Goal: Transaction & Acquisition: Purchase product/service

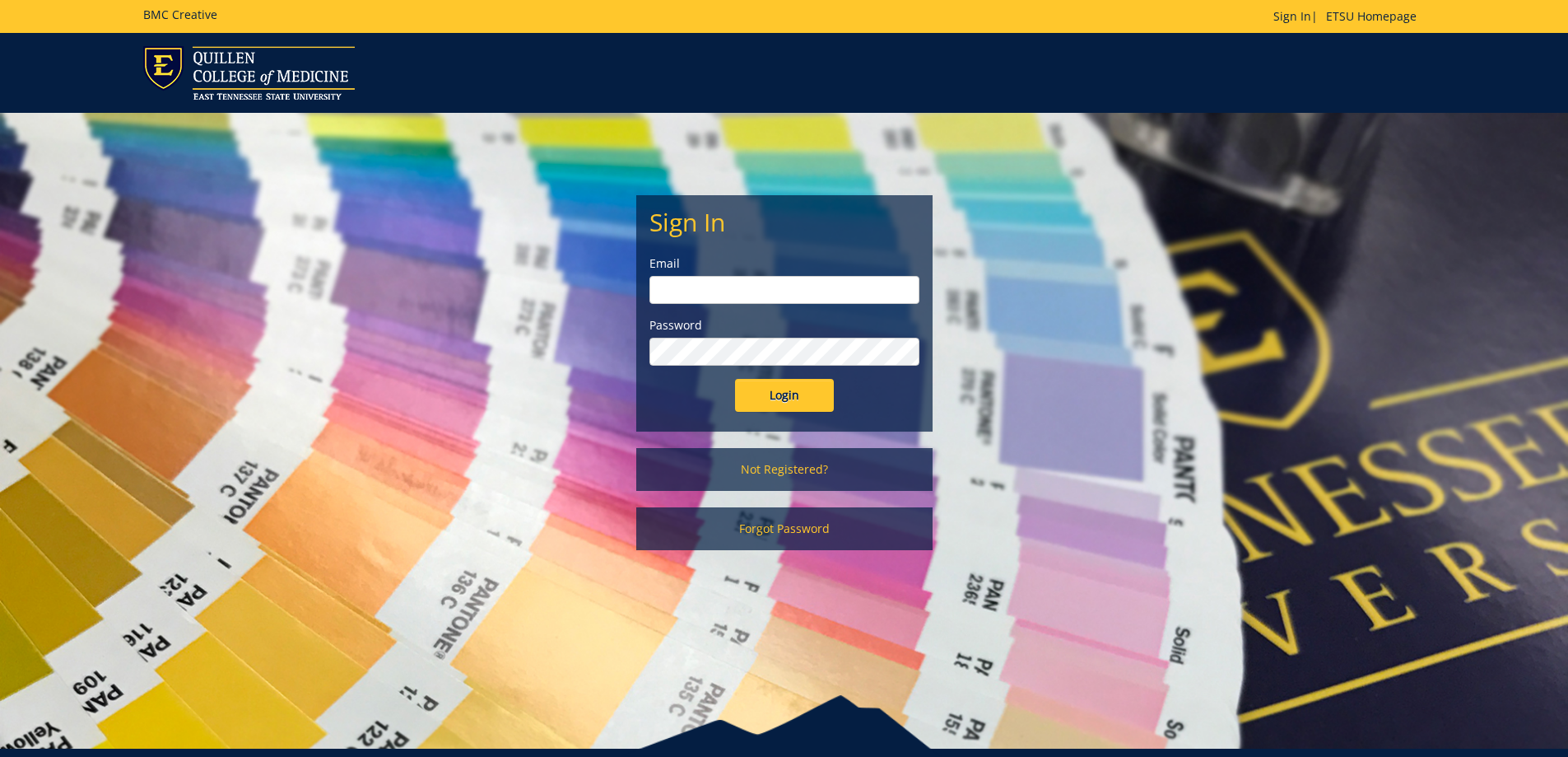
click at [686, 292] on input "email" at bounding box center [784, 290] width 270 height 28
type input "carterar1@etsu.edu"
click at [735, 379] on input "Login" at bounding box center [784, 395] width 99 height 33
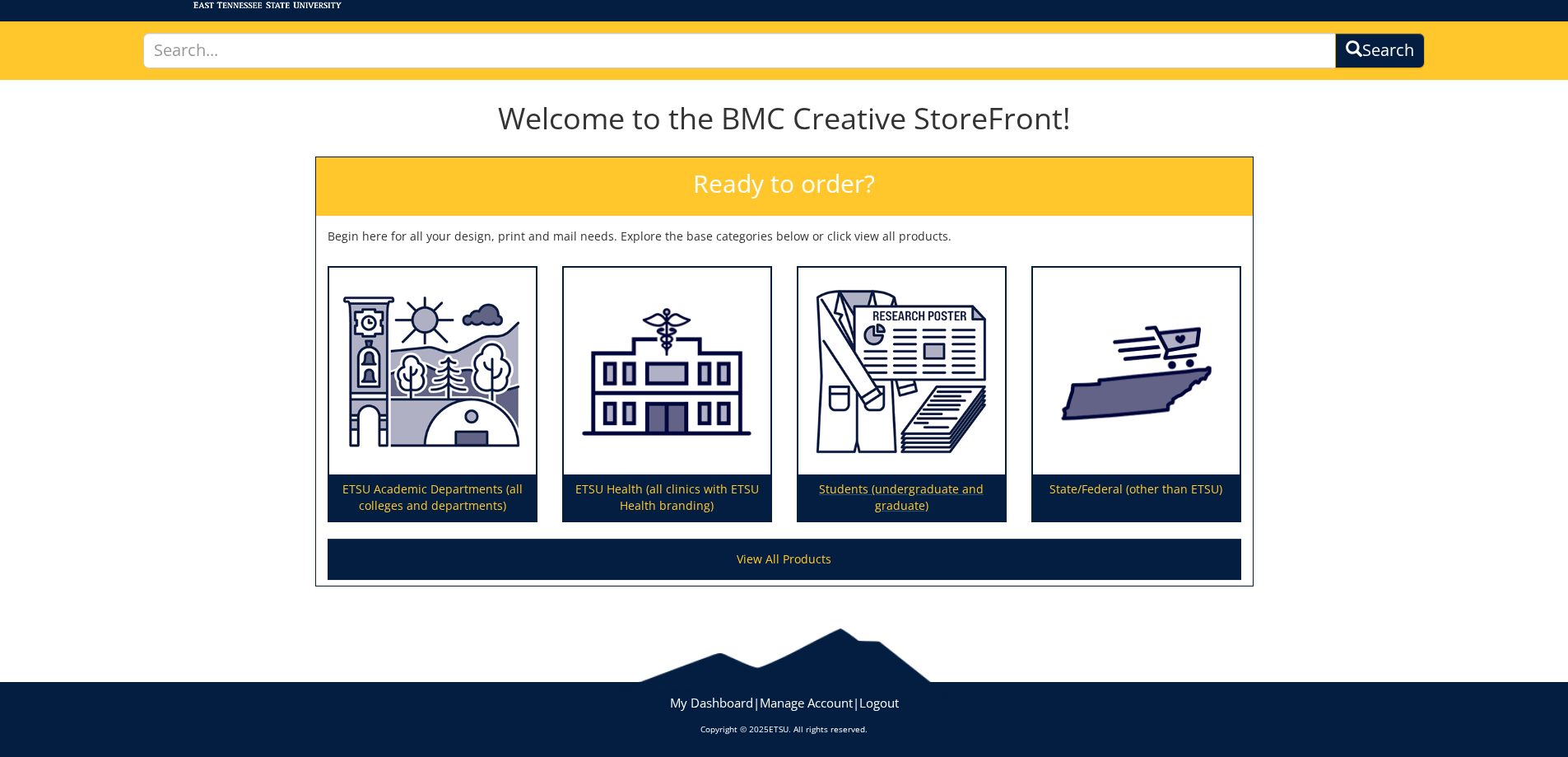
scroll to position [94, 0]
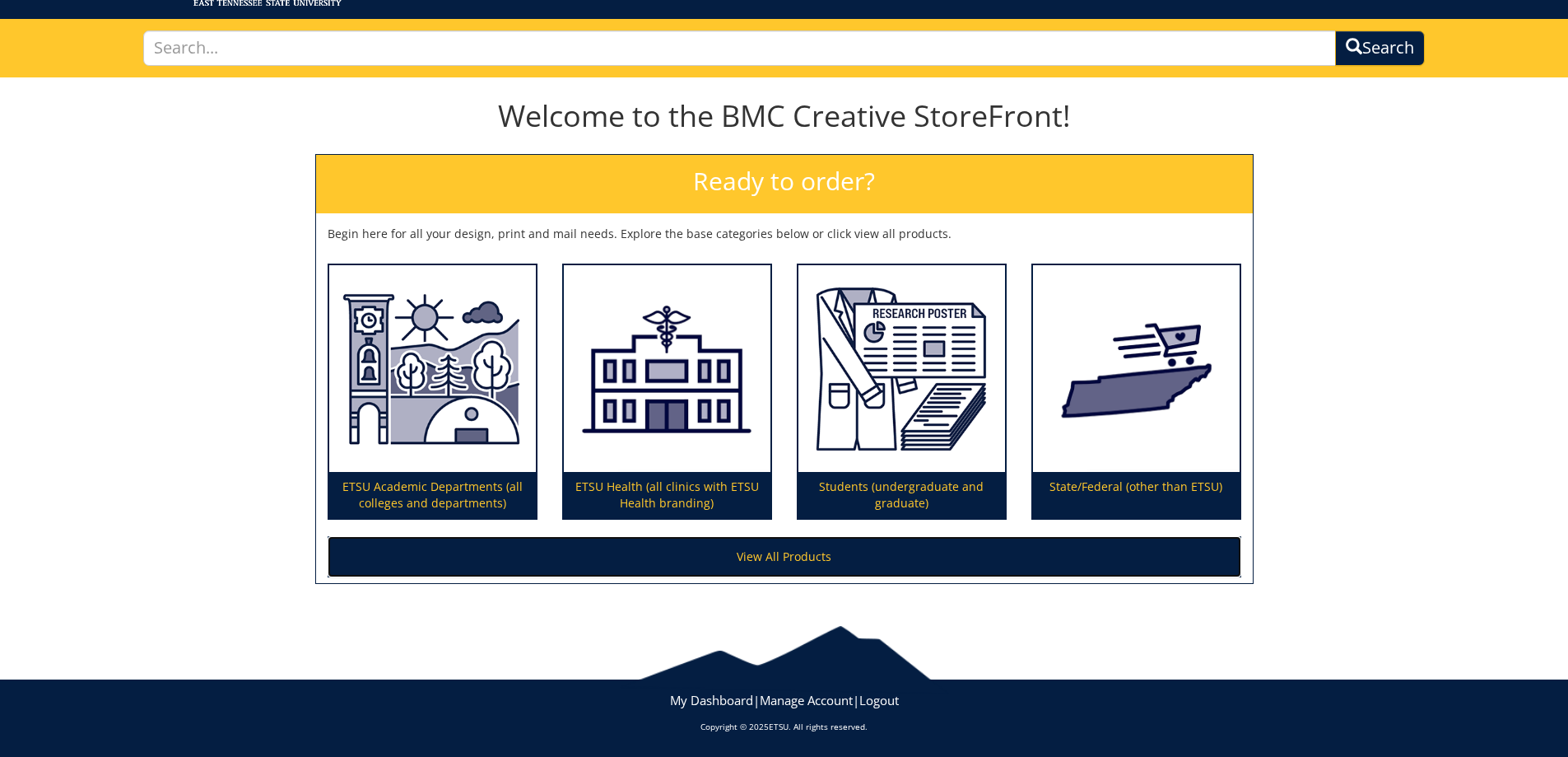
click at [804, 555] on link "View All Products" at bounding box center [784, 556] width 914 height 41
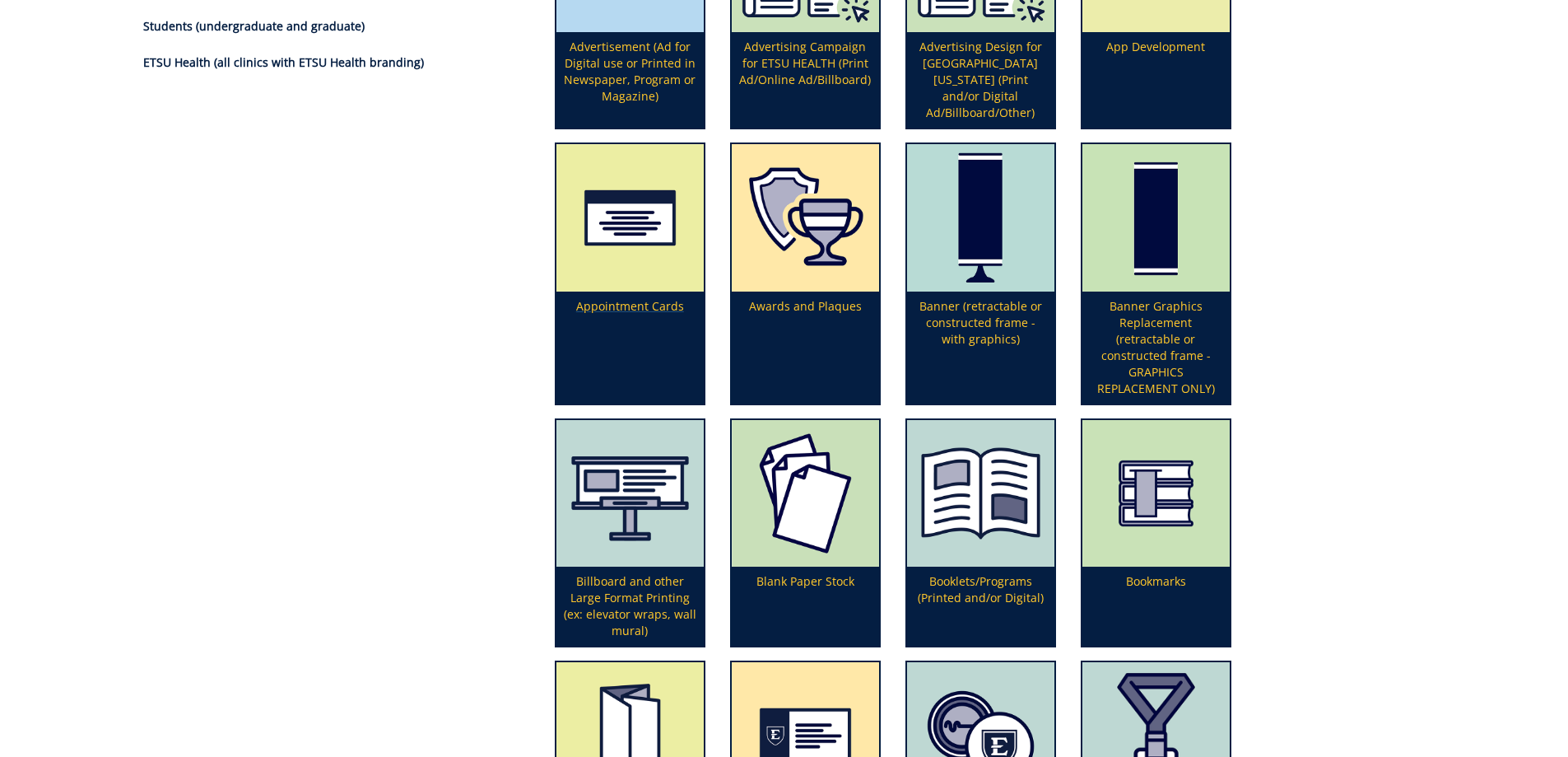
scroll to position [494, 0]
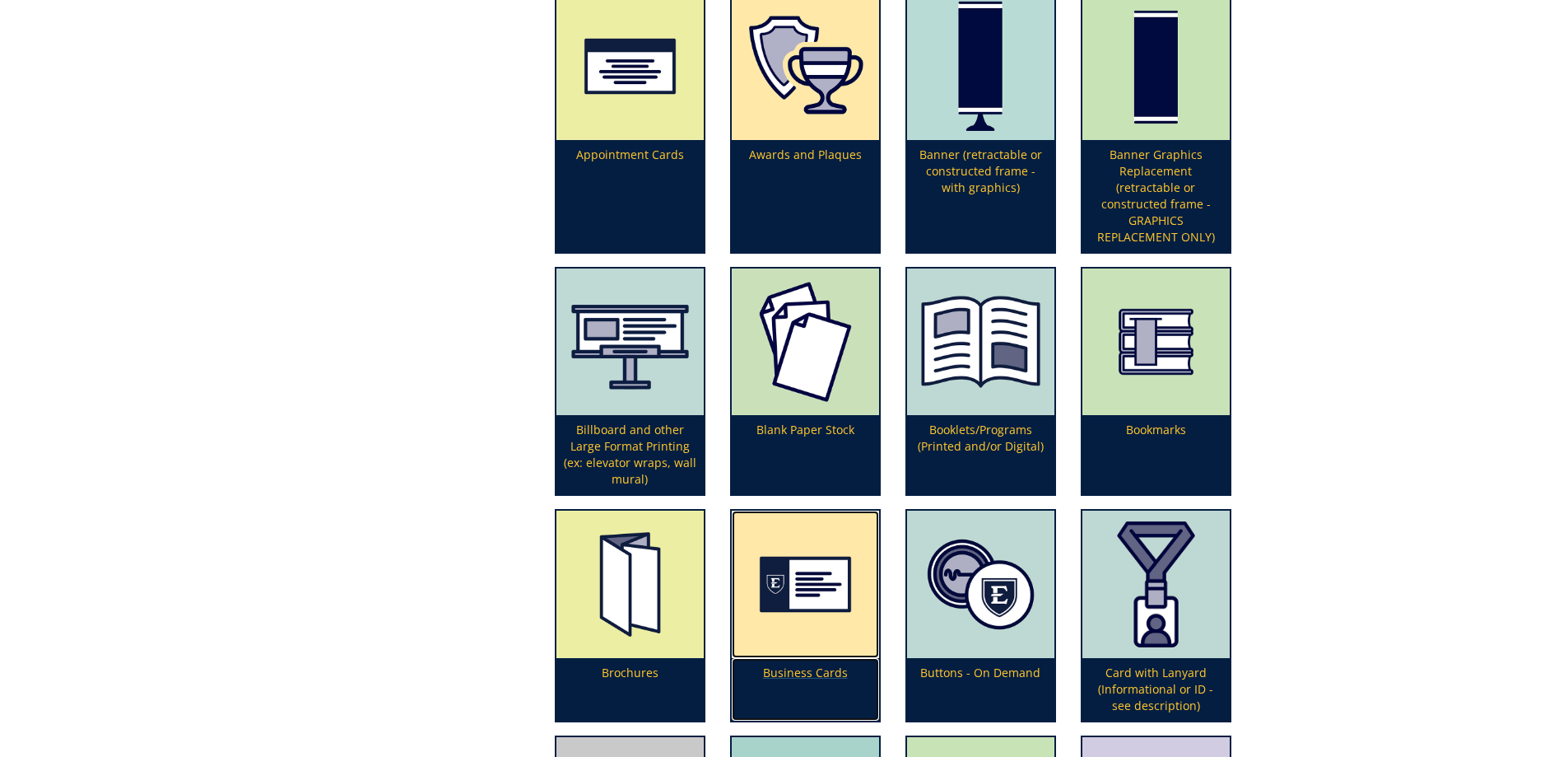
click at [843, 579] on img at bounding box center [805, 584] width 147 height 147
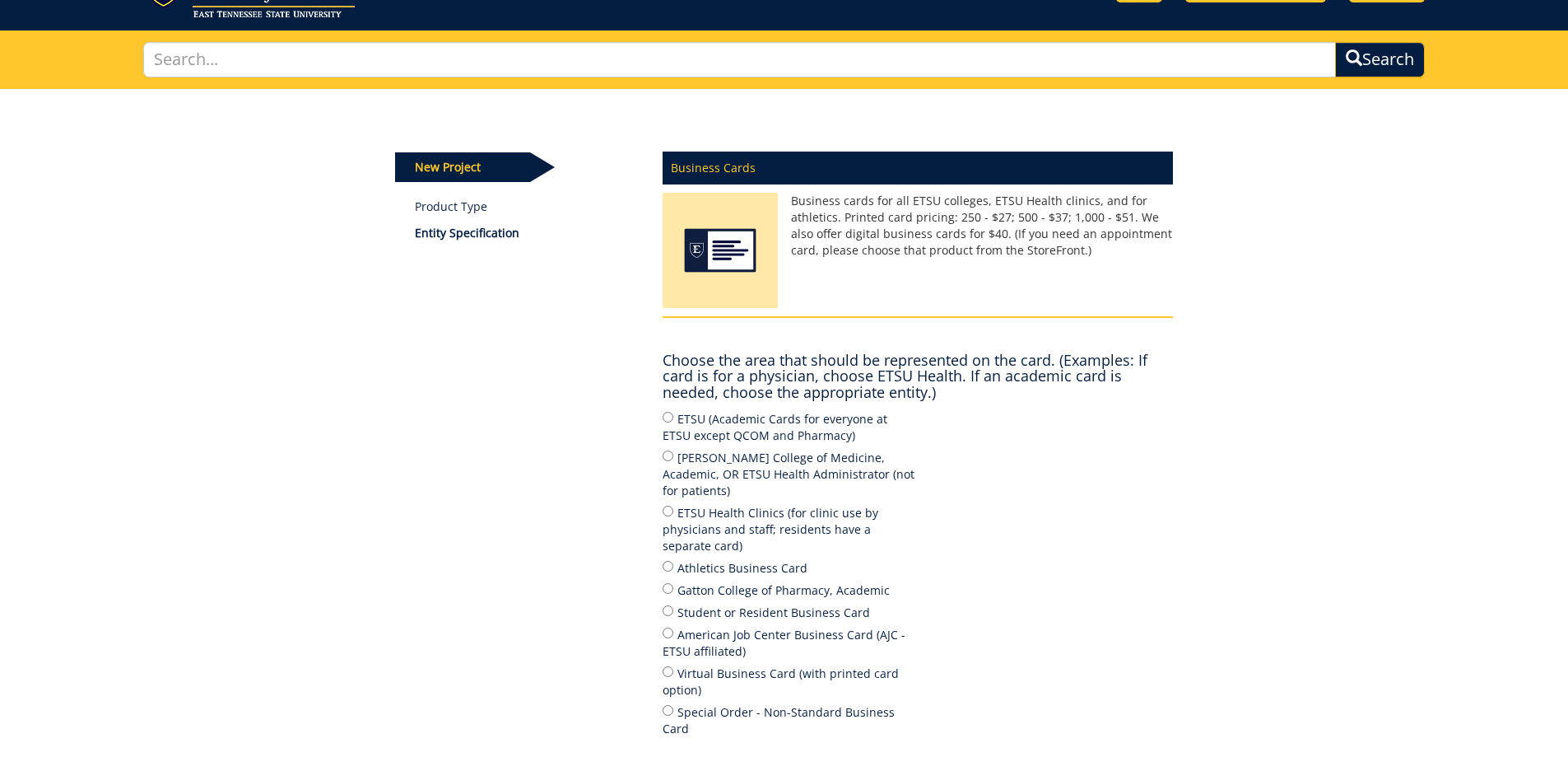
scroll to position [164, 0]
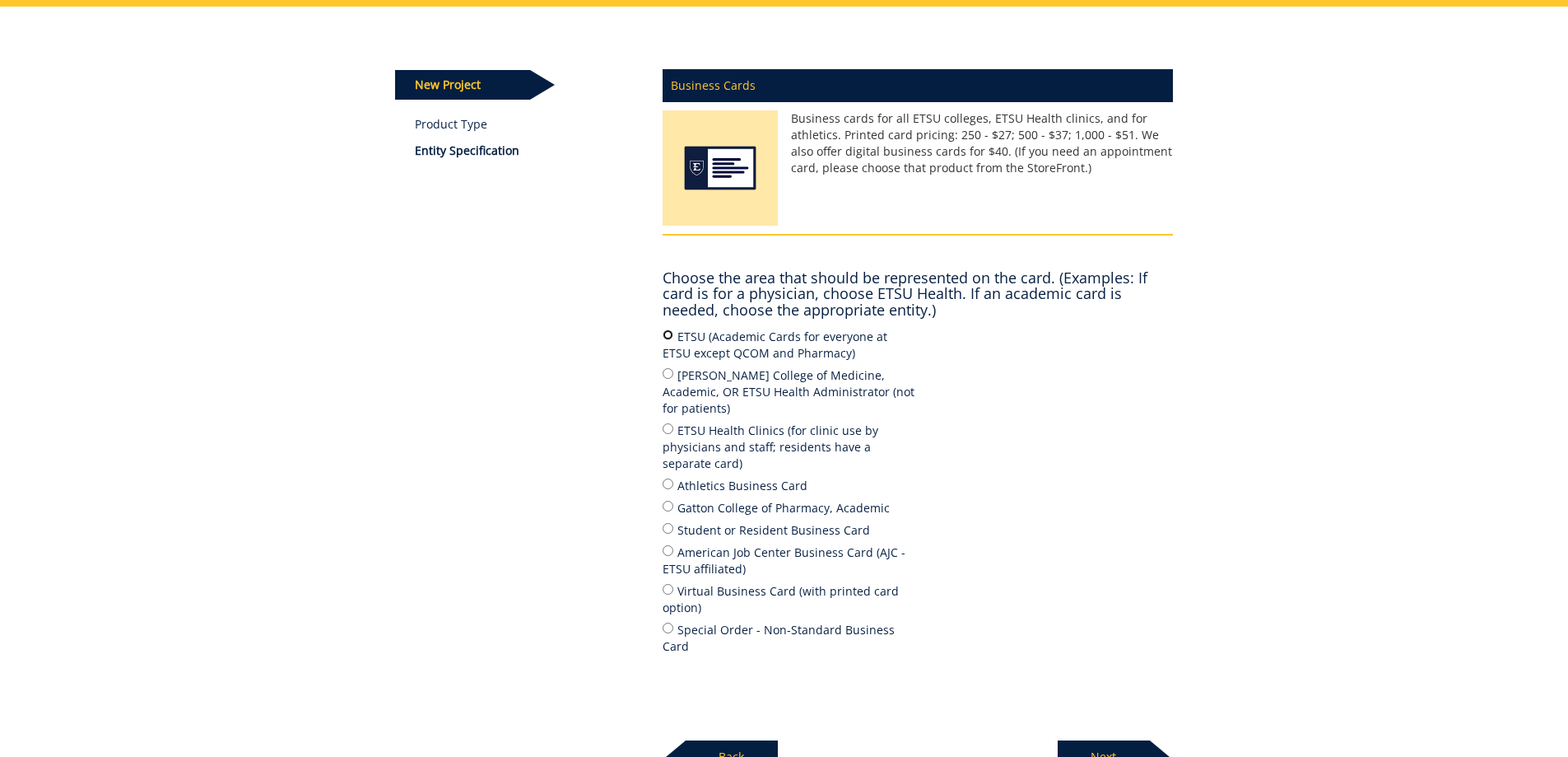
click at [667, 336] on input "ETSU (Academic Cards for everyone at ETSU except QCOM and Pharmacy)" at bounding box center [667, 335] width 11 height 11
radio input "true"
click at [1122, 741] on p "Next" at bounding box center [1104, 757] width 92 height 33
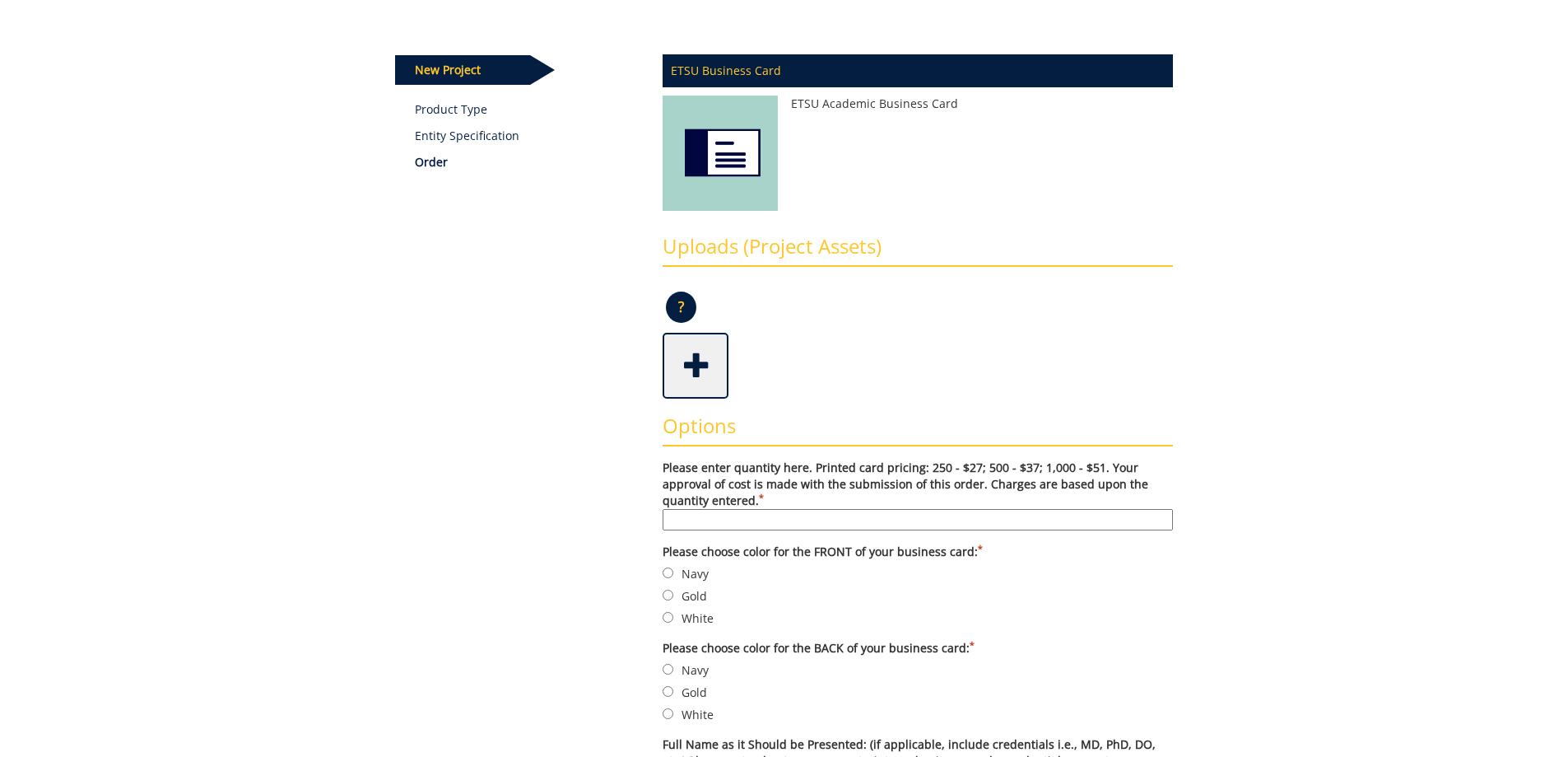
scroll to position [247, 0]
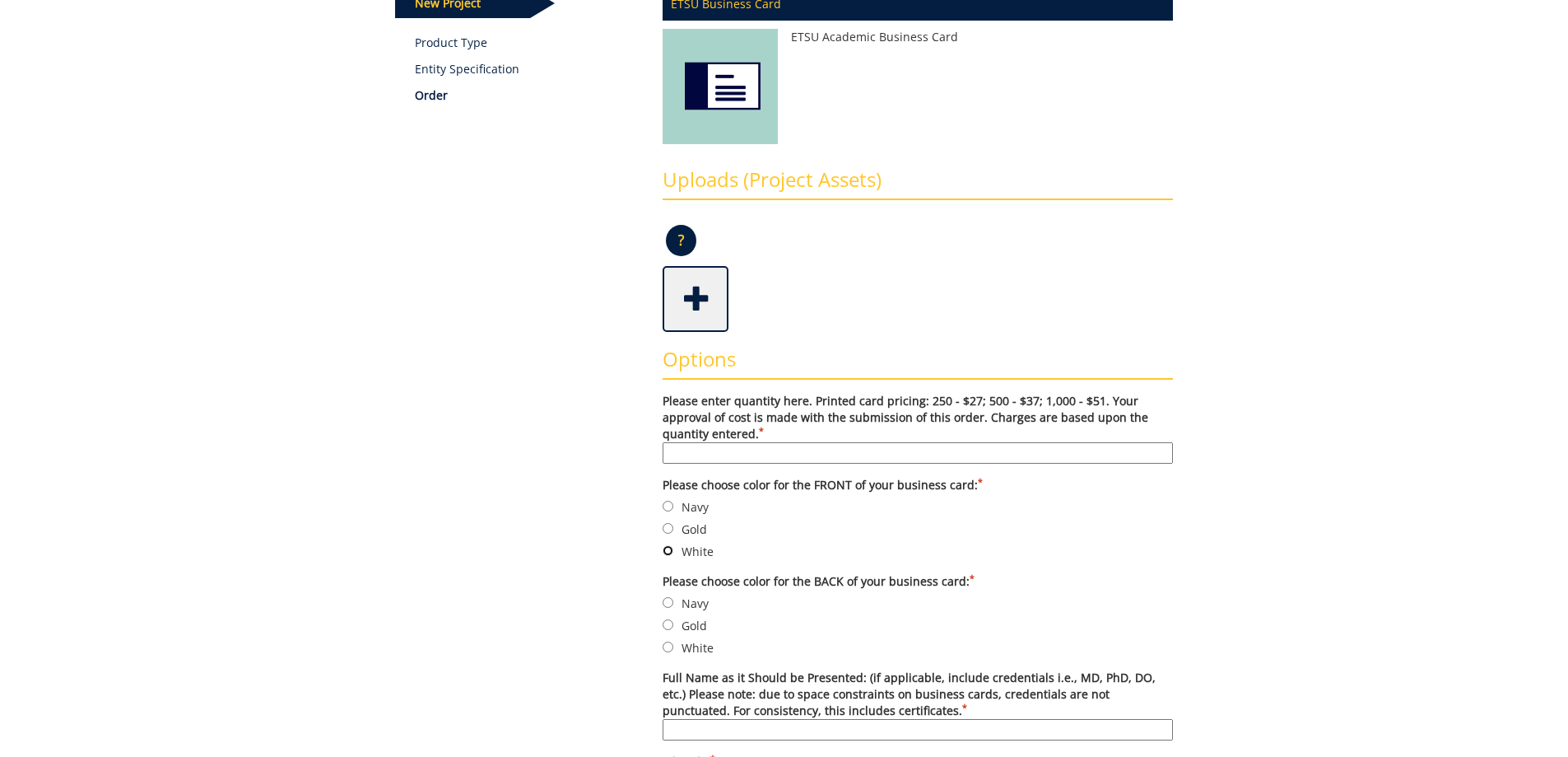
click at [671, 549] on input "White" at bounding box center [667, 550] width 11 height 11
radio input "true"
click at [668, 643] on input "White" at bounding box center [667, 646] width 11 height 11
radio input "true"
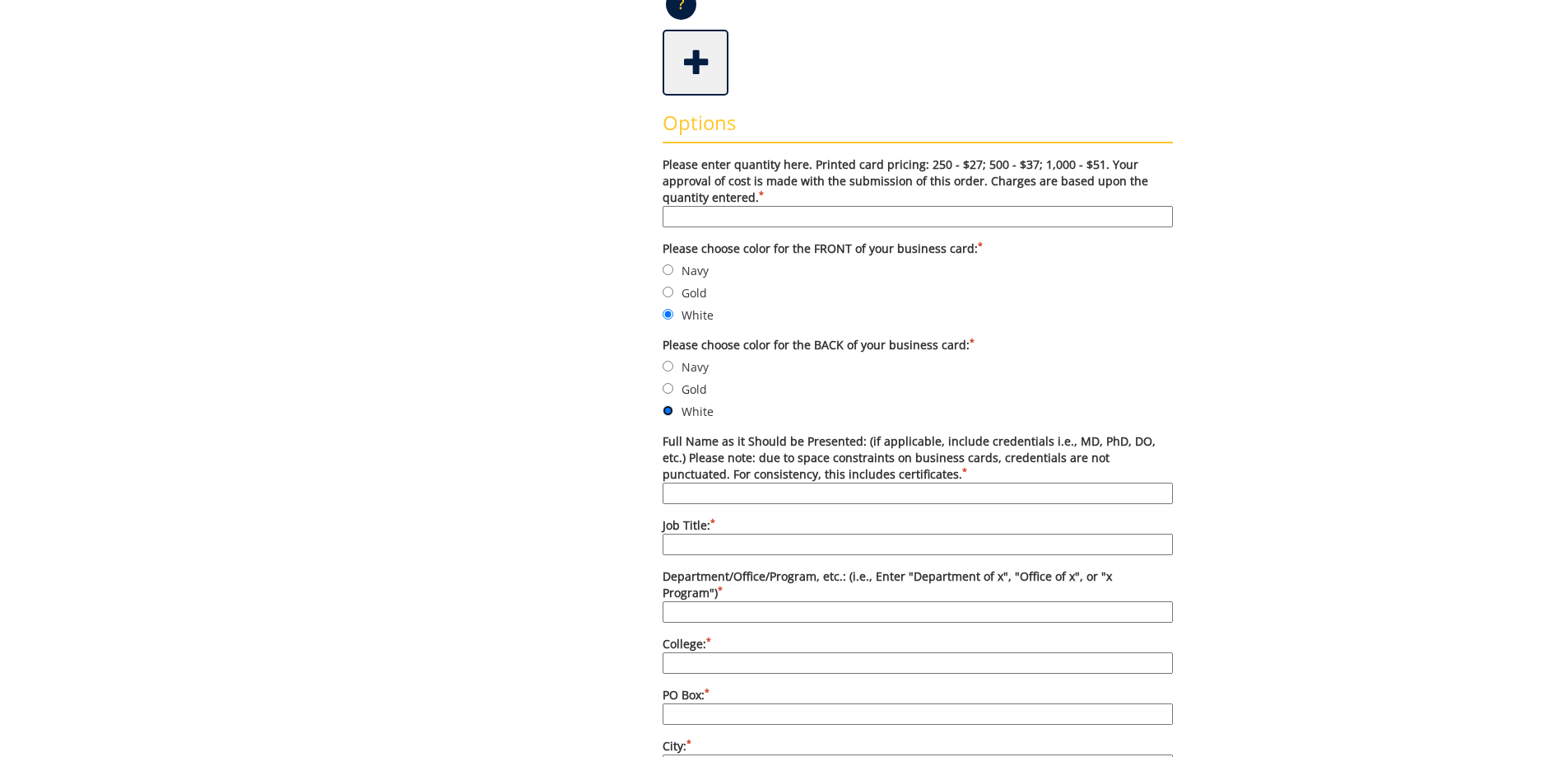
scroll to position [494, 0]
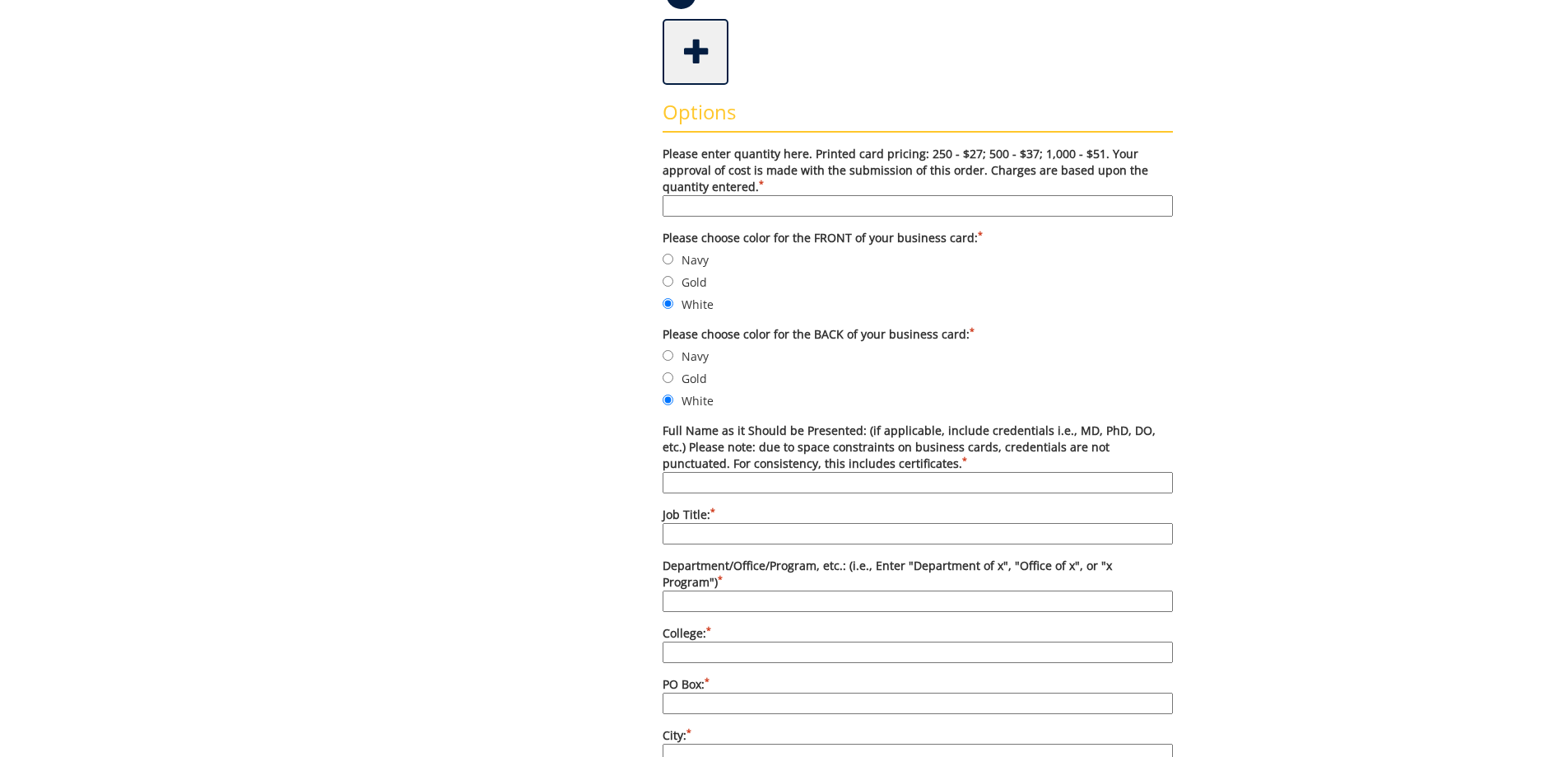
click at [683, 482] on input "Full Name as it Should be Presented: (if applicable, include credentials i.e., …" at bounding box center [917, 483] width 510 height 21
type input "Richard Swearingen"
click at [691, 536] on input "Job Title: *" at bounding box center [917, 534] width 510 height 21
type input "Director"
type input "Department of Housing and Residence Life"
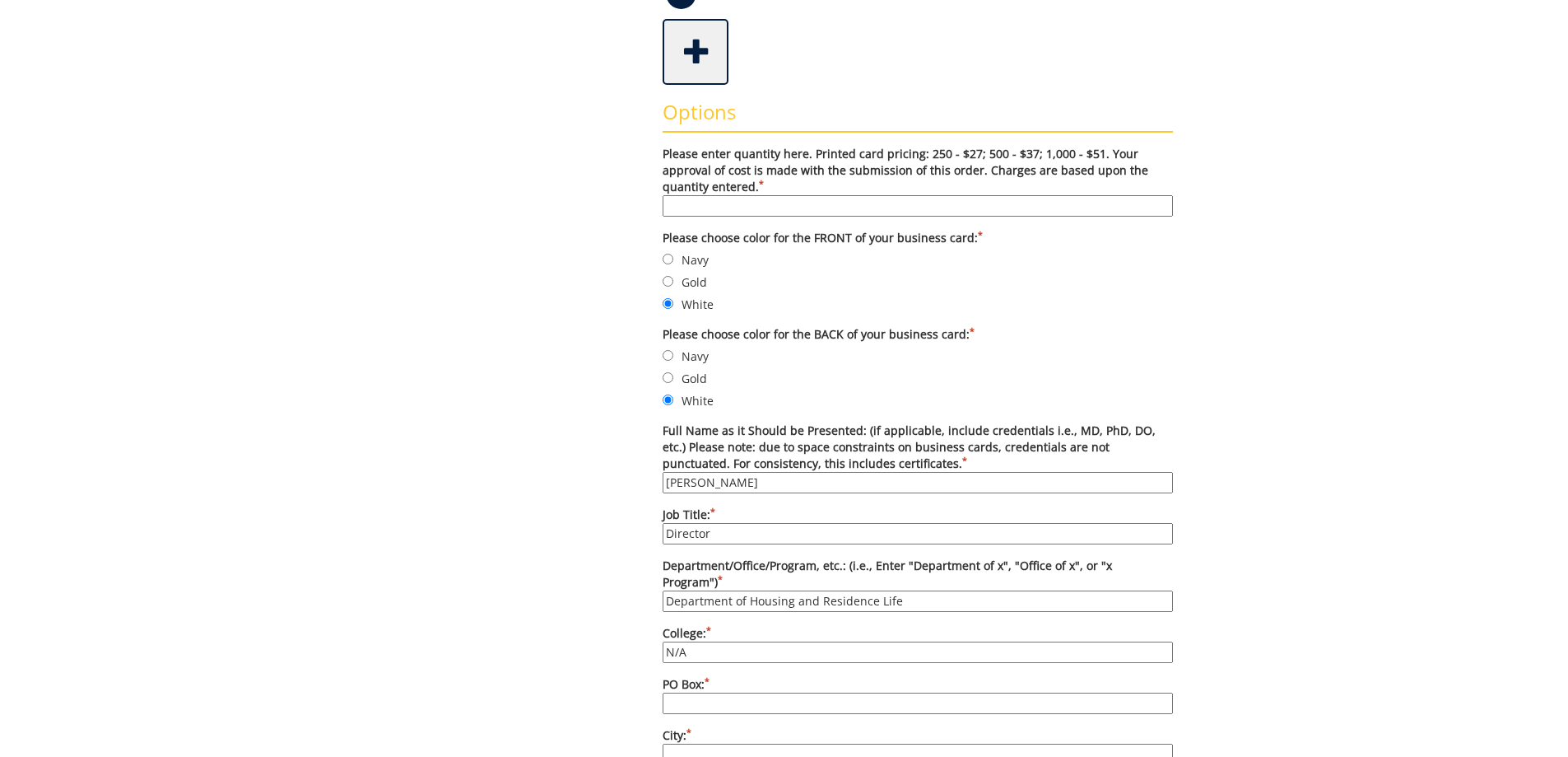
type input "N/A"
type input "70723"
type input "Johnson City"
type input "TN"
type input "37614"
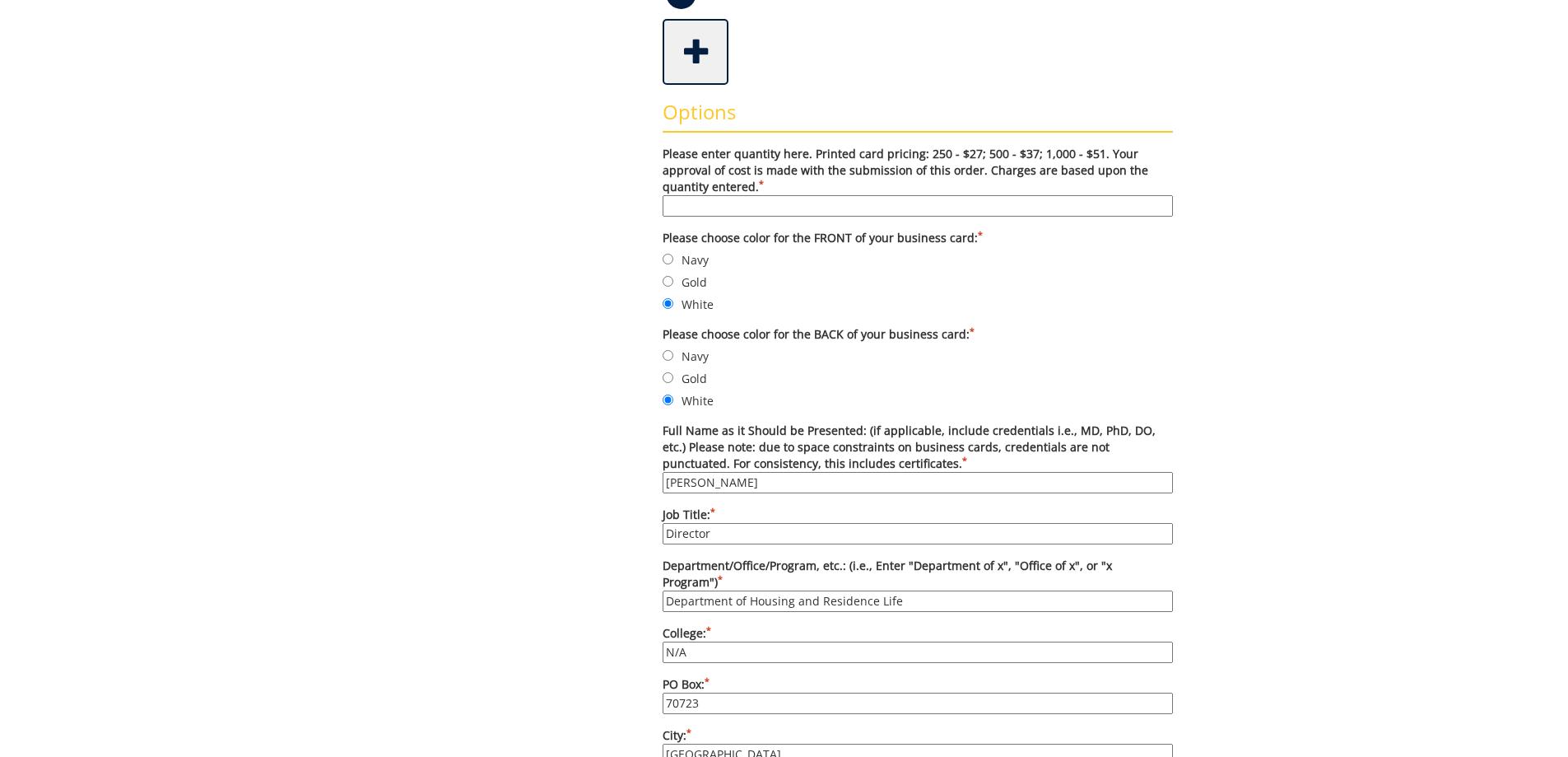
type input "bonnie@etsu.edu"
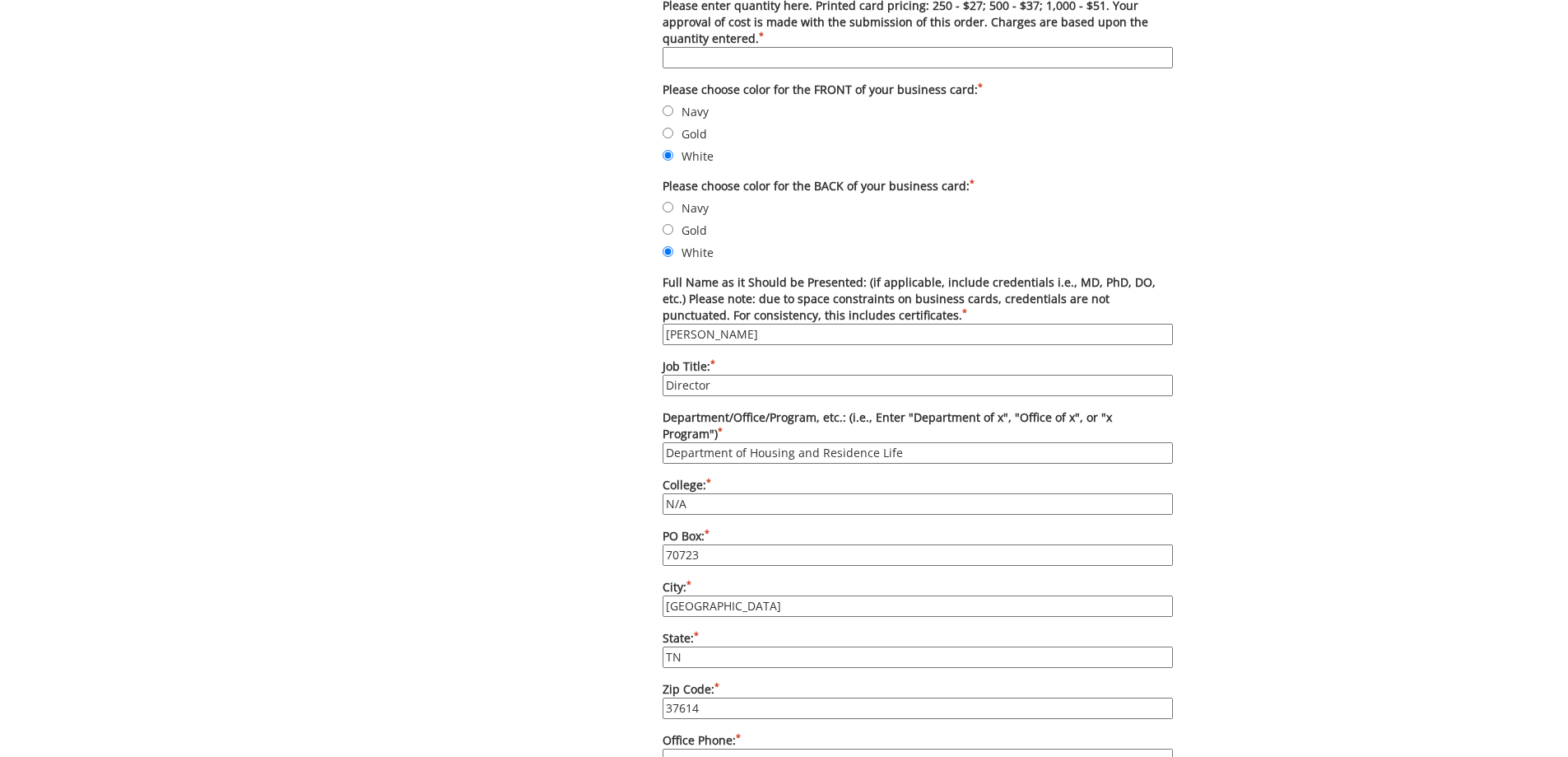
scroll to position [906, 0]
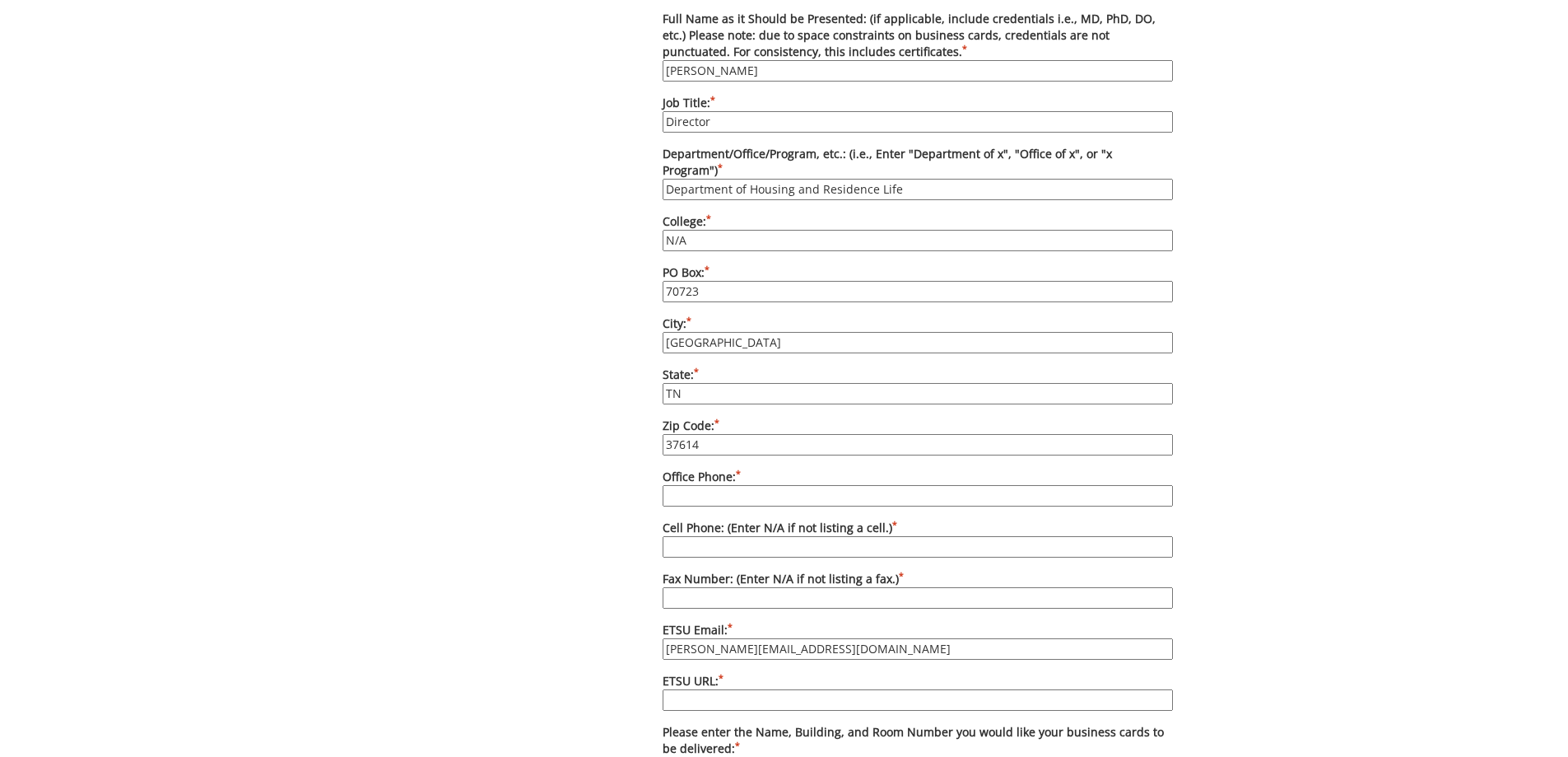
click at [673, 485] on input "Office Phone: *" at bounding box center [917, 495] width 510 height 21
type input "423-439-4446"
click at [682, 536] on input "Cell Phone: (Enter N/A if not listing a cell.) *" at bounding box center [917, 546] width 510 height 21
type input "N/A"
click at [687, 588] on input "Fax Number: (Enter N/A if not listing a fax.) *" at bounding box center [917, 598] width 510 height 21
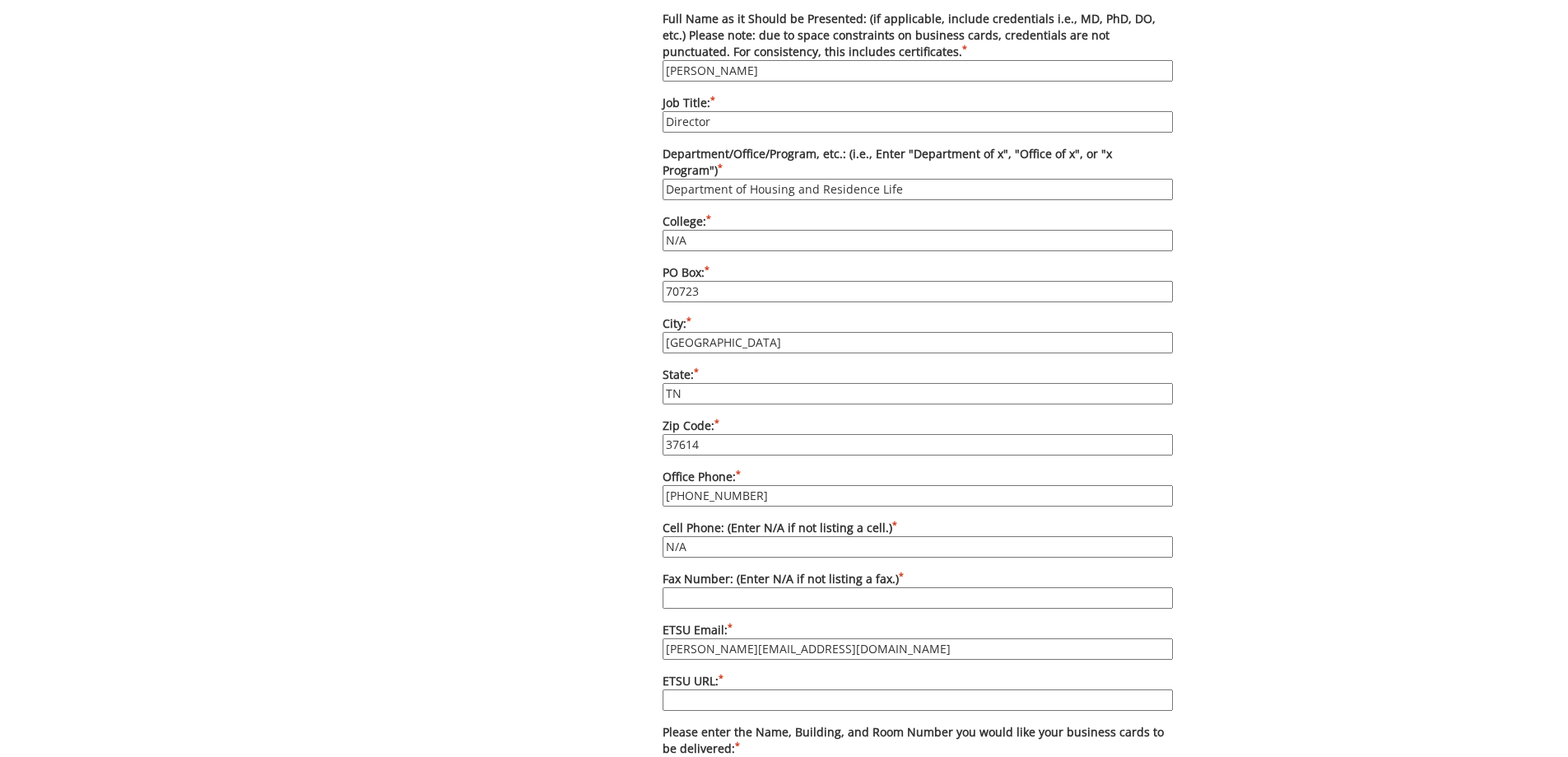
type input "423-439-4690"
drag, startPoint x: 770, startPoint y: 631, endPoint x: 663, endPoint y: 620, distance: 107.6
click at [663, 622] on label "ETSU Email: * bonnie@etsu.edu" at bounding box center [917, 641] width 510 height 38
type input "swearingen@etsu.edu"
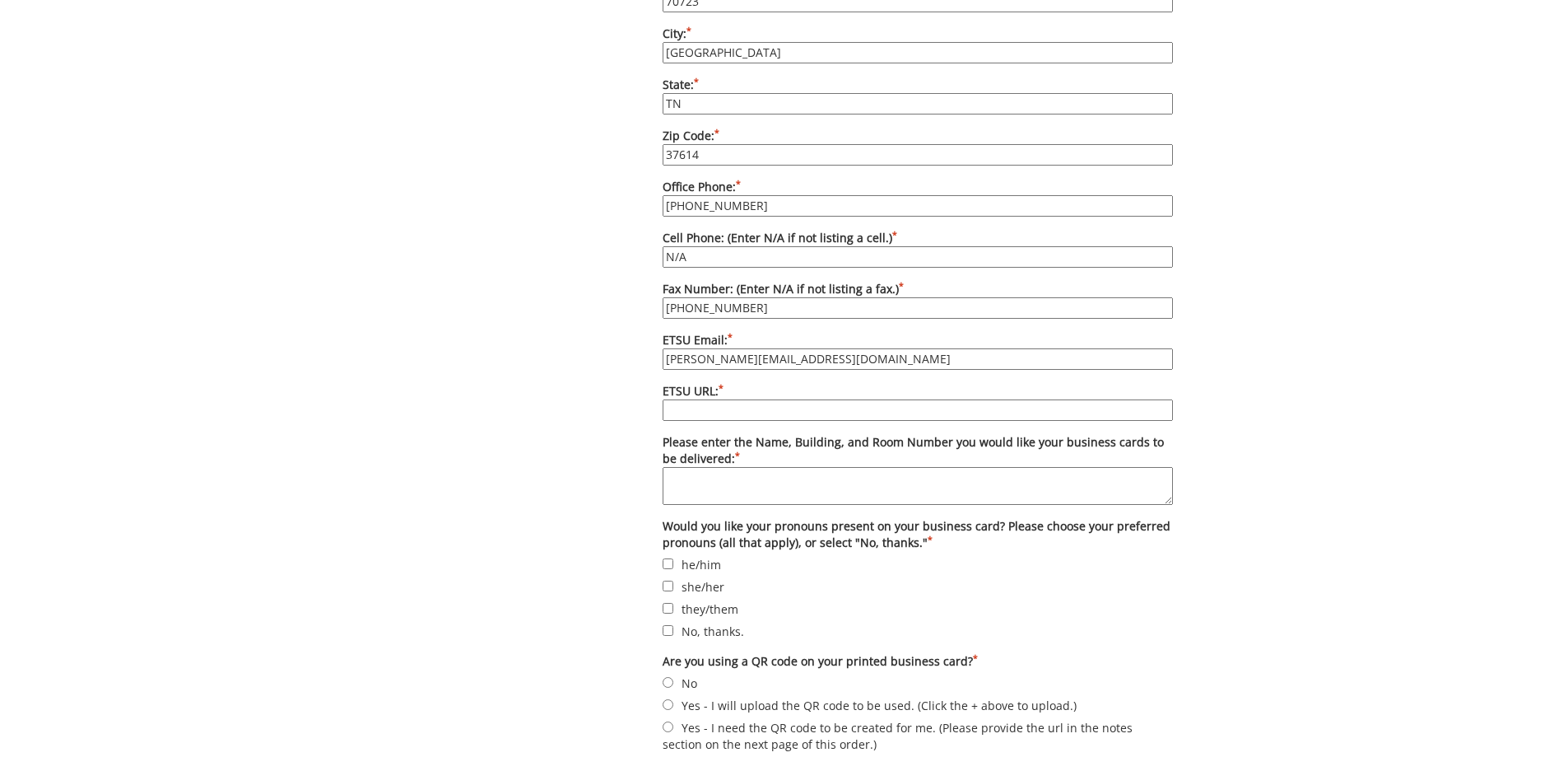
scroll to position [1318, 0]
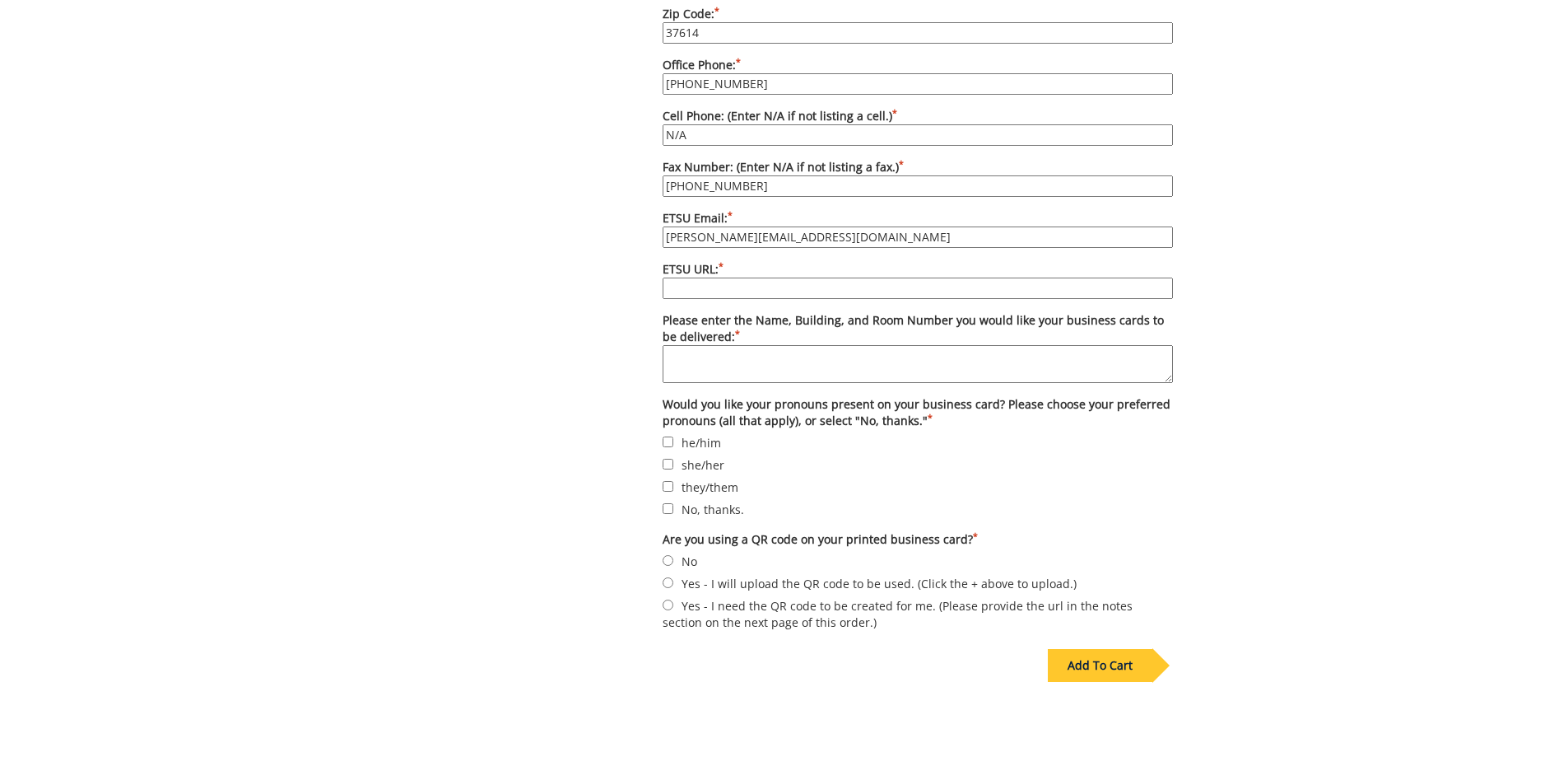
click at [681, 345] on textarea "Please enter the Name, Building, and Room Number you would like your business c…" at bounding box center [917, 364] width 510 height 38
type textarea "A"
type textarea "[PERSON_NAME] Center, Room 223D"
click at [672, 503] on input "No, thanks." at bounding box center [667, 508] width 11 height 11
checkbox input "true"
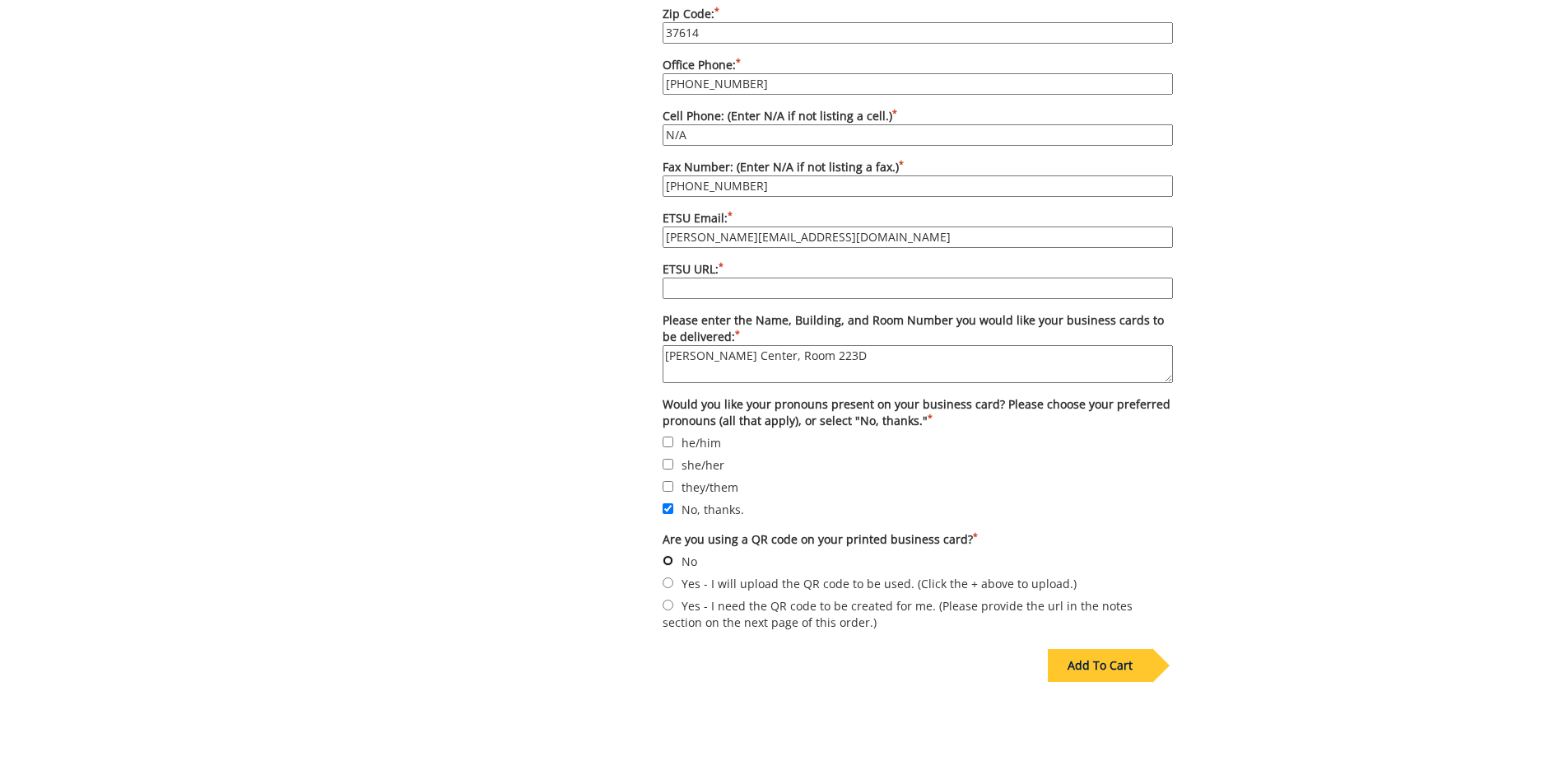
click at [671, 555] on input "No" at bounding box center [667, 560] width 11 height 11
radio input "true"
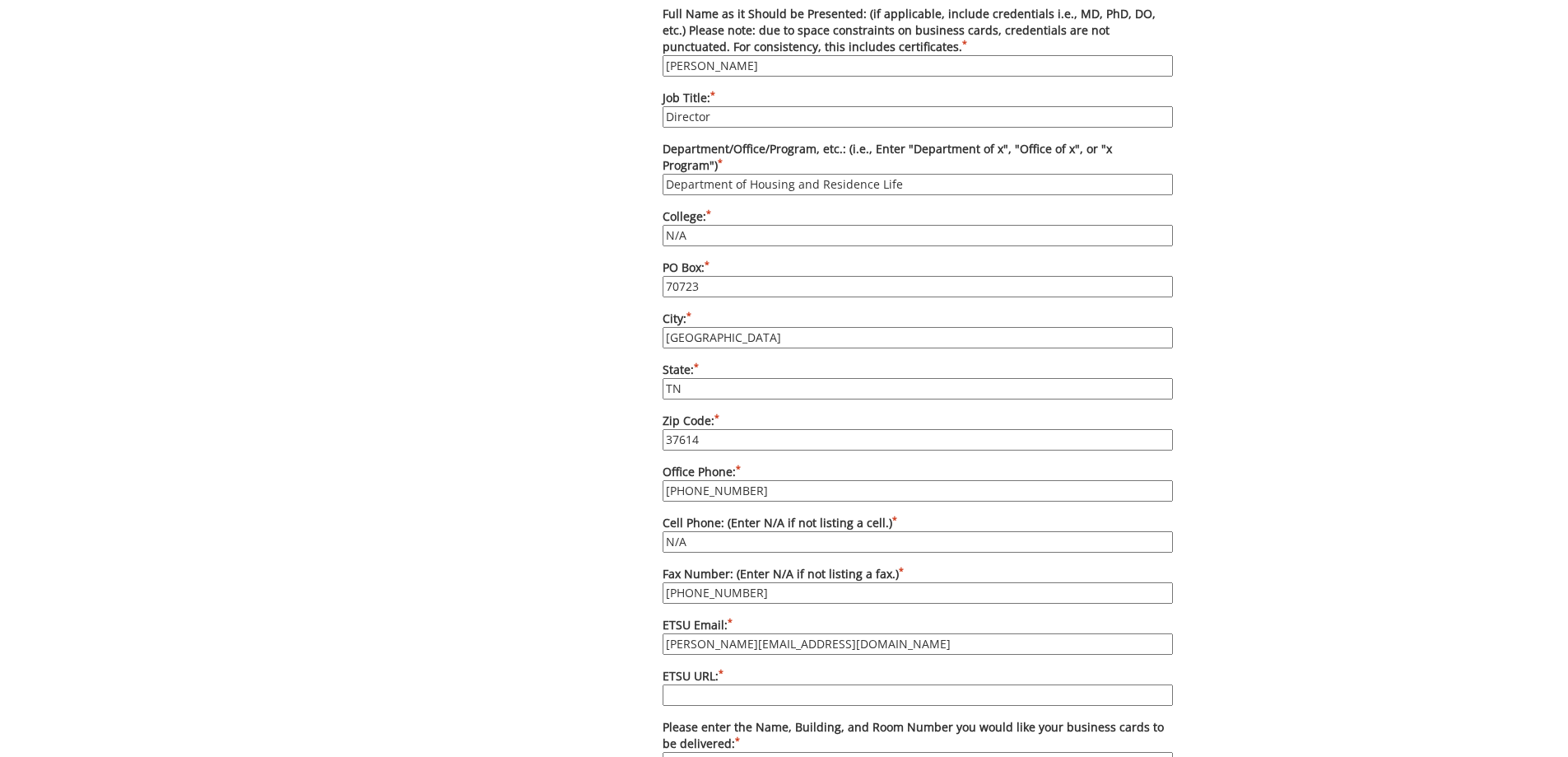
scroll to position [906, 0]
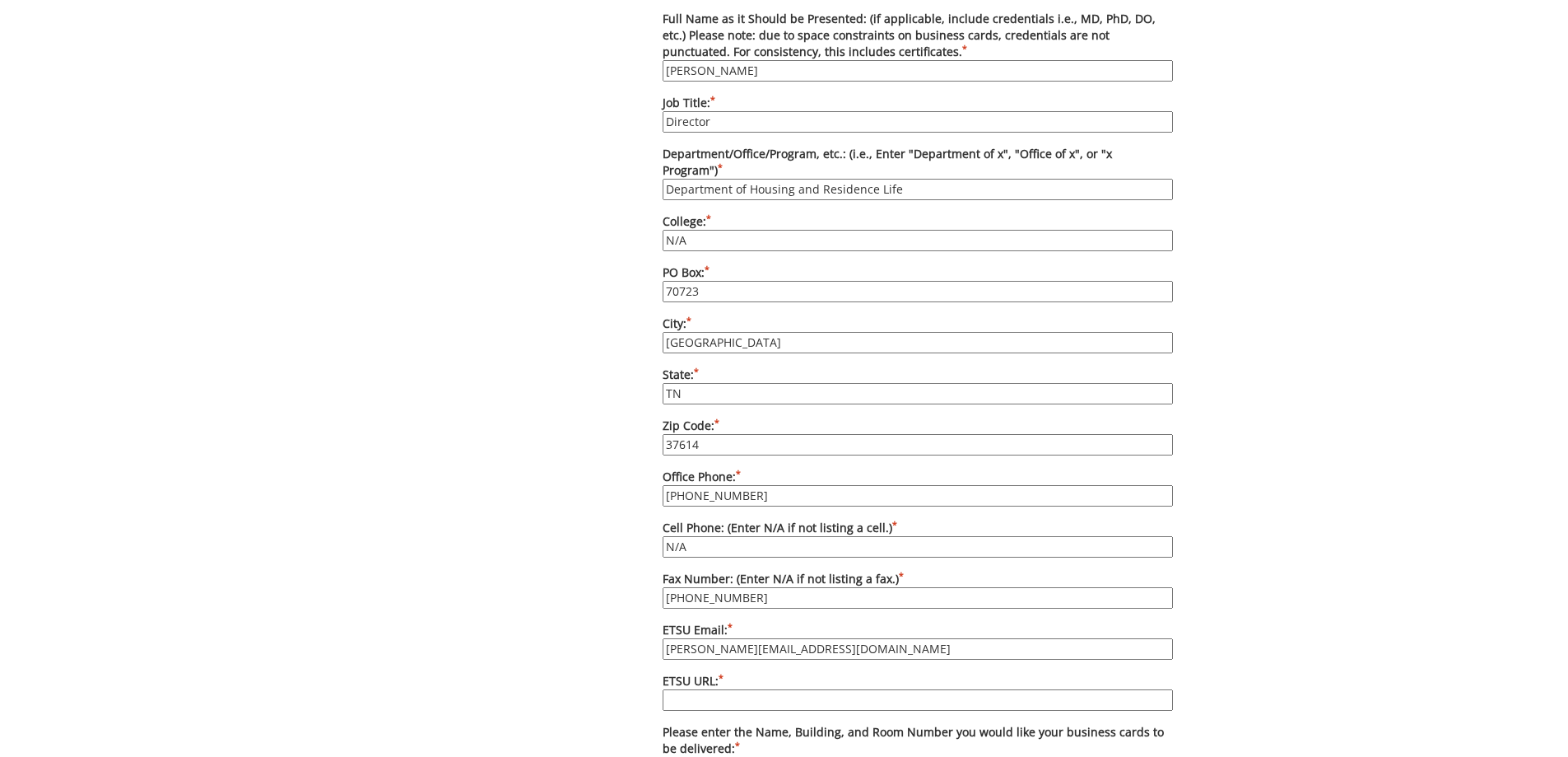
click at [691, 690] on input "ETSU URL: *" at bounding box center [917, 700] width 510 height 21
click at [669, 690] on input "ETSU URL: *" at bounding box center [917, 700] width 510 height 21
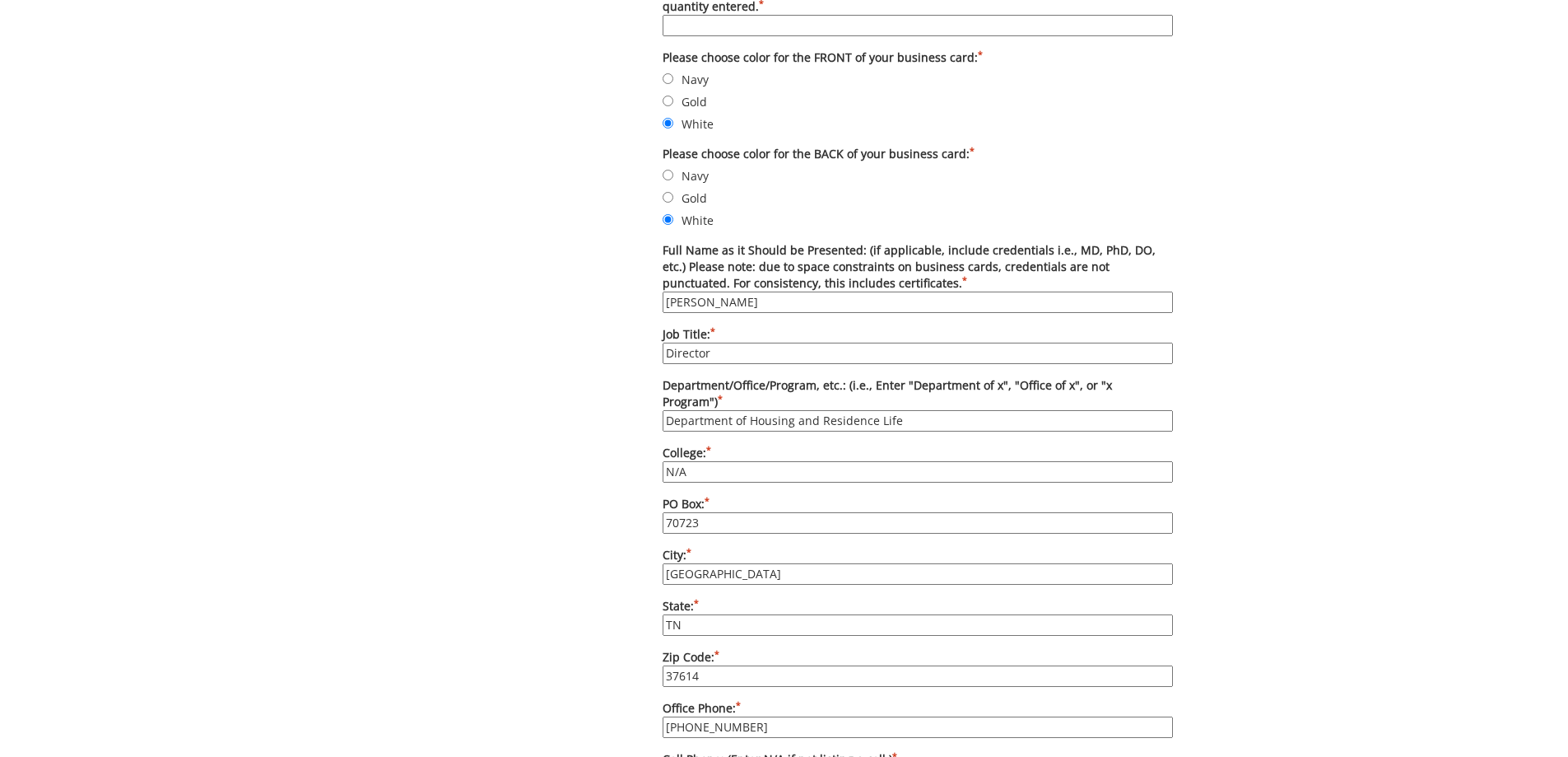
scroll to position [659, 0]
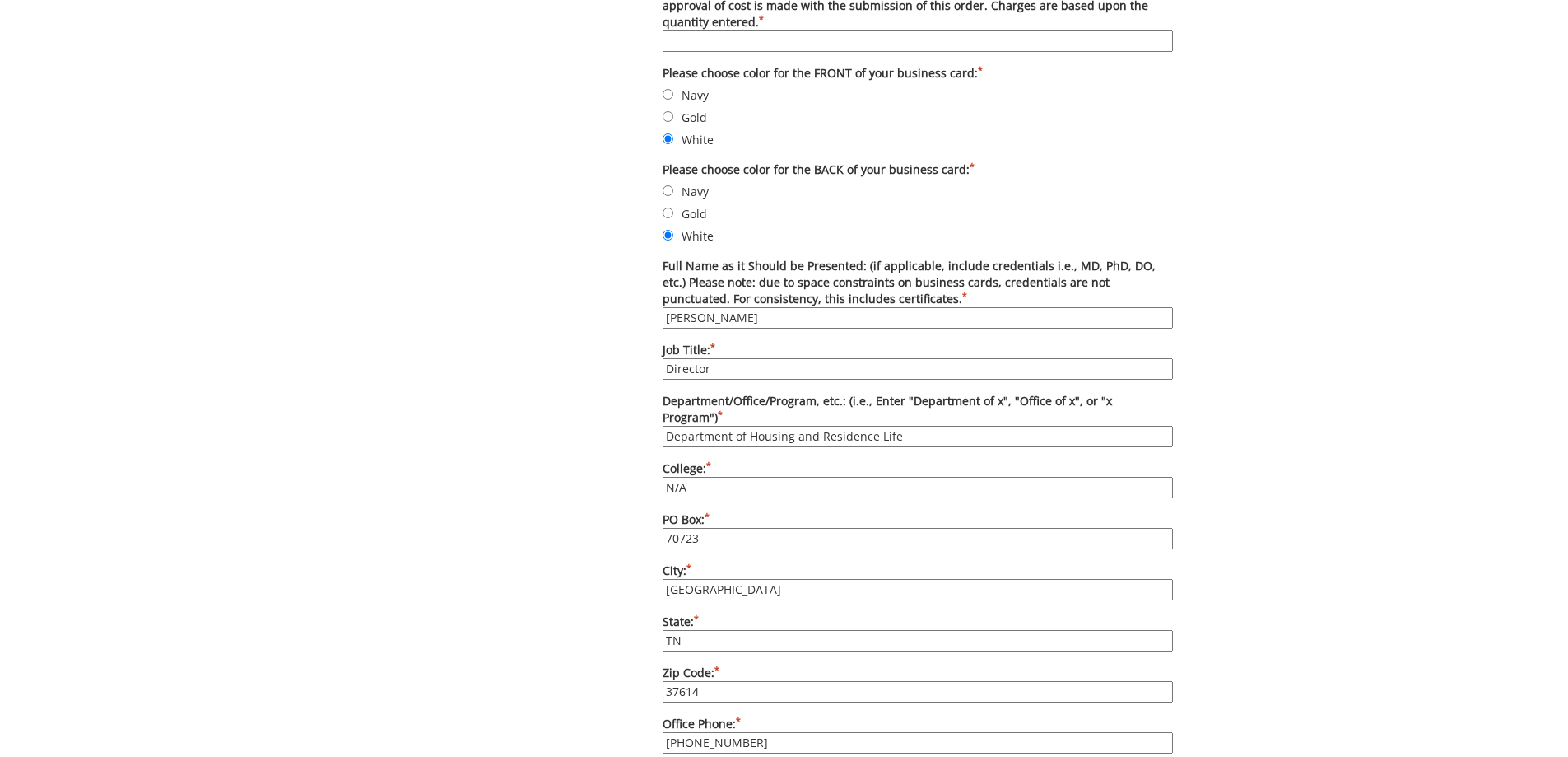
drag, startPoint x: 715, startPoint y: 373, endPoint x: 663, endPoint y: 370, distance: 52.1
click at [663, 370] on input "Director" at bounding box center [917, 368] width 510 height 21
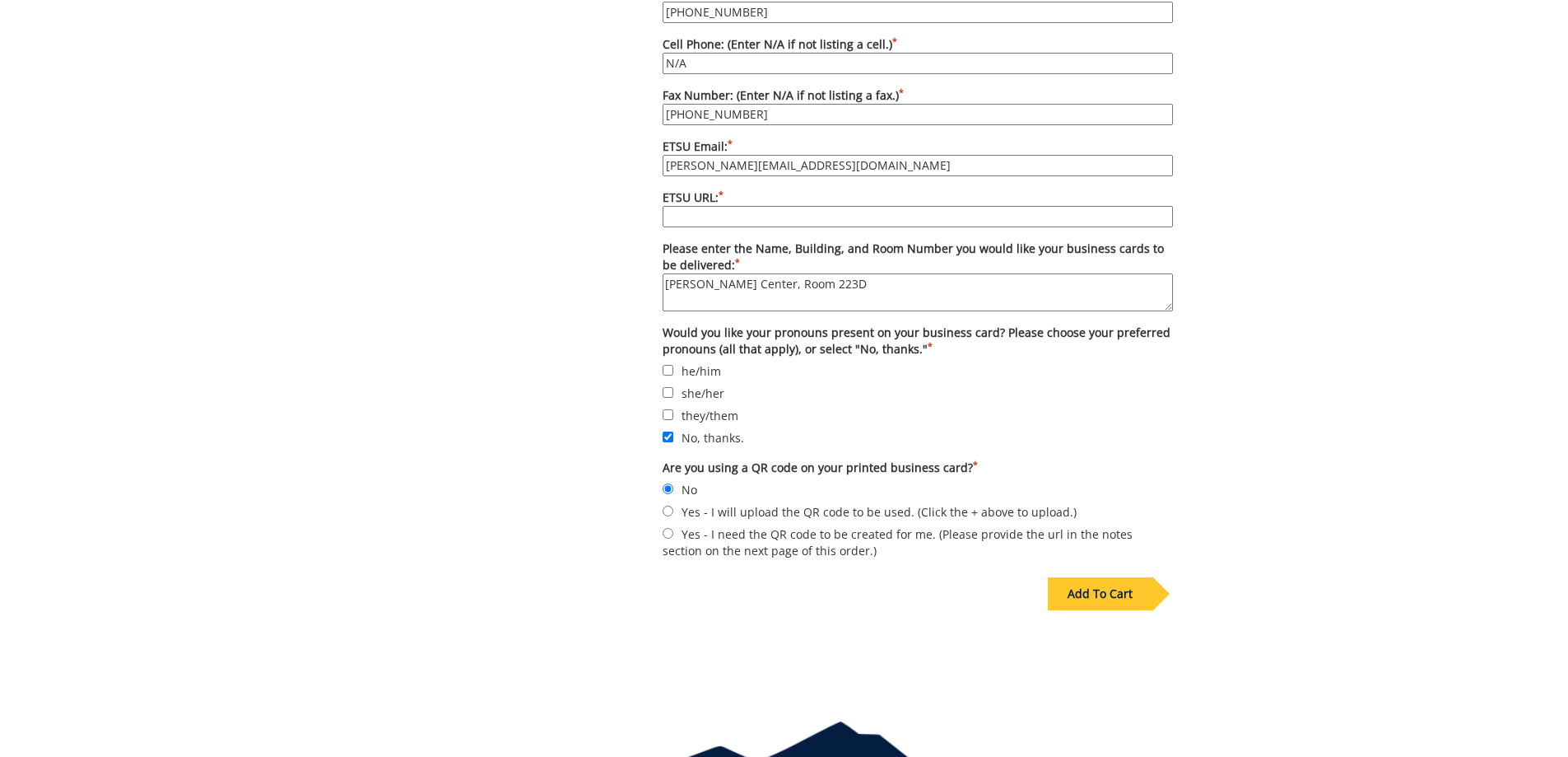
scroll to position [1400, 0]
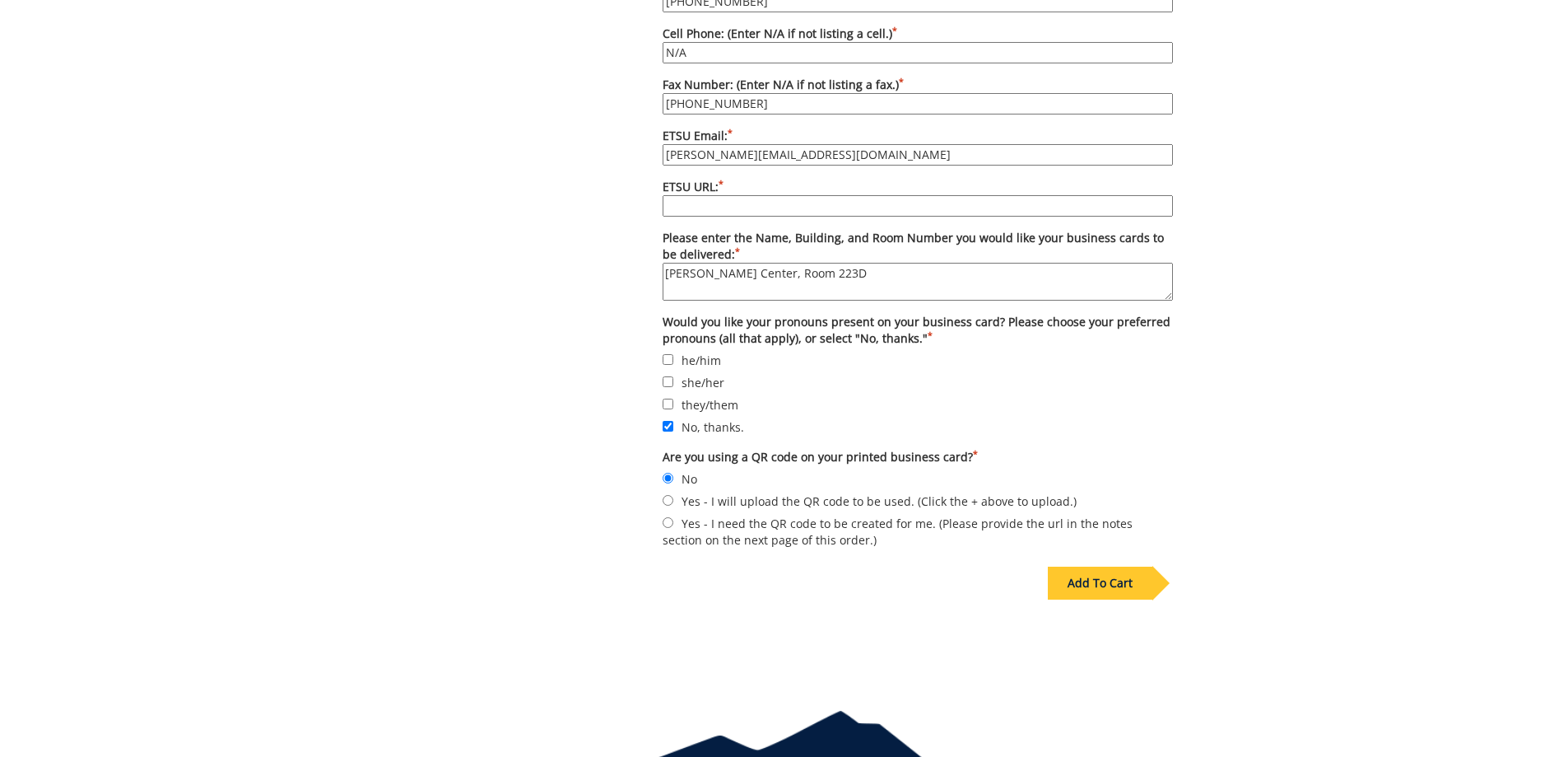
type input "Executive Director"
click at [683, 195] on input "ETSU URL: *" at bounding box center [917, 206] width 510 height 21
type input "etsu.edu/housing"
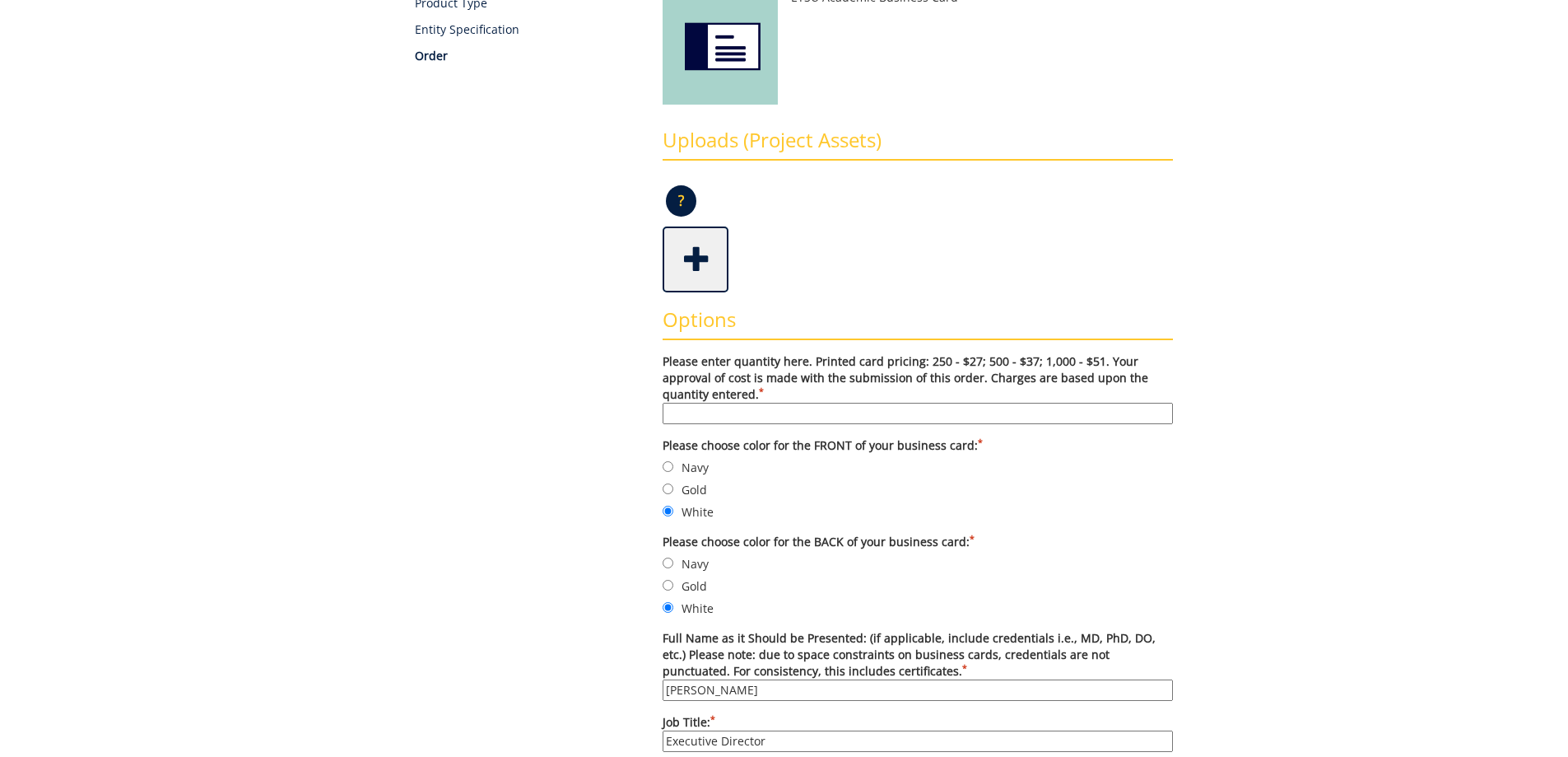
scroll to position [247, 0]
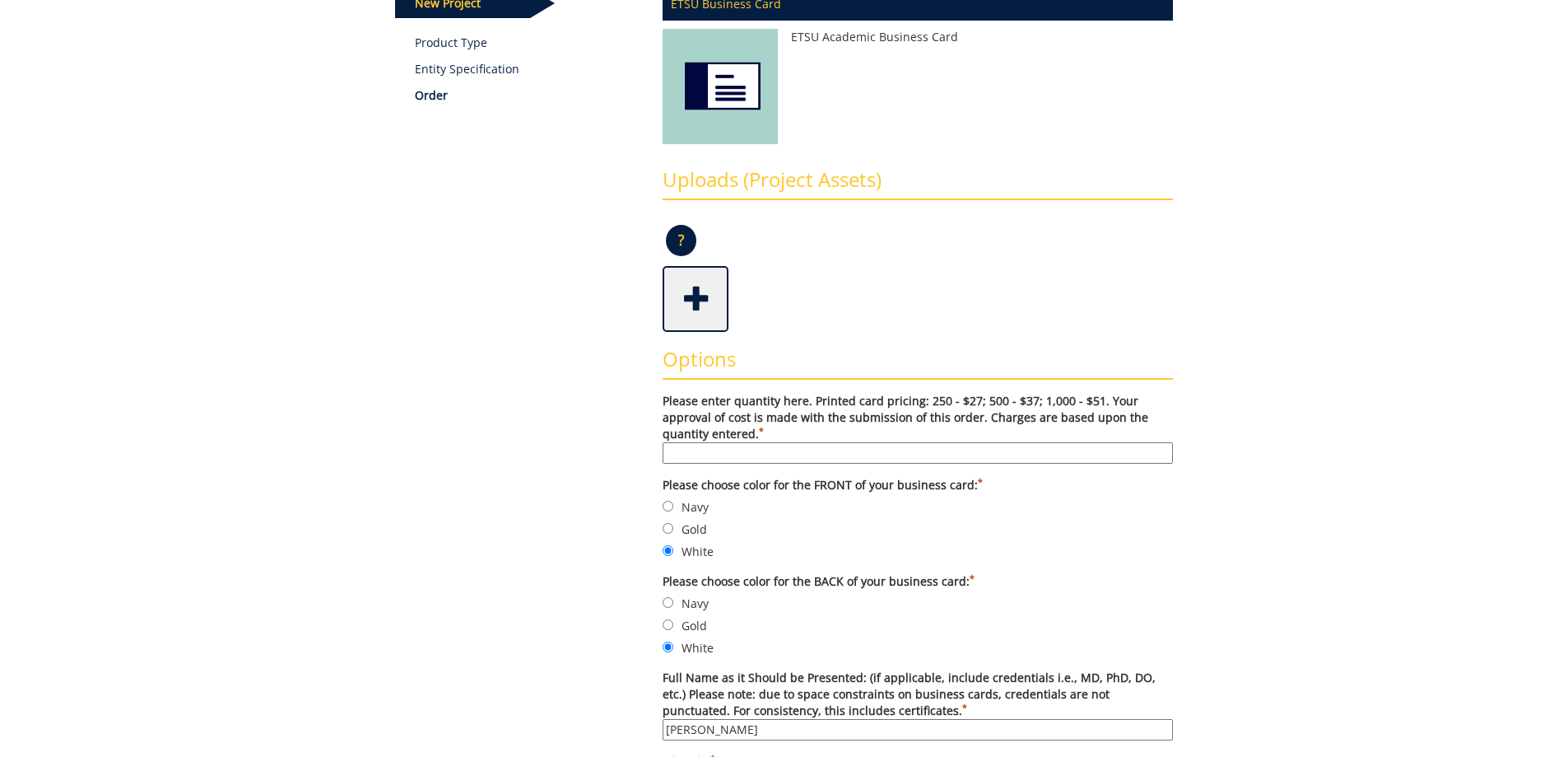
click at [740, 457] on input "Please enter quantity here. Printed card pricing: 250 - $27; 500 - $37; 1,000 -…" at bounding box center [917, 453] width 510 height 21
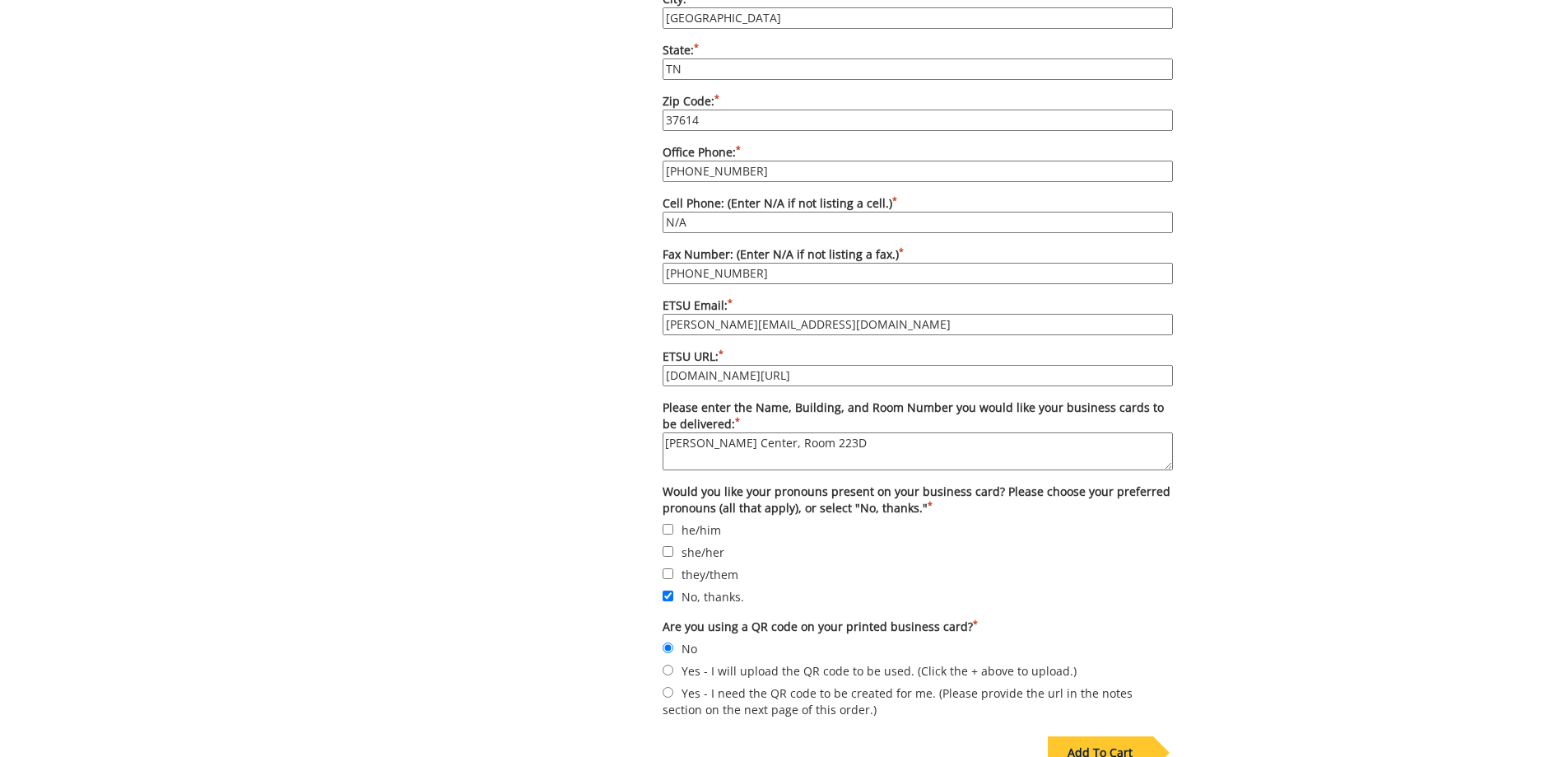
scroll to position [1222, 0]
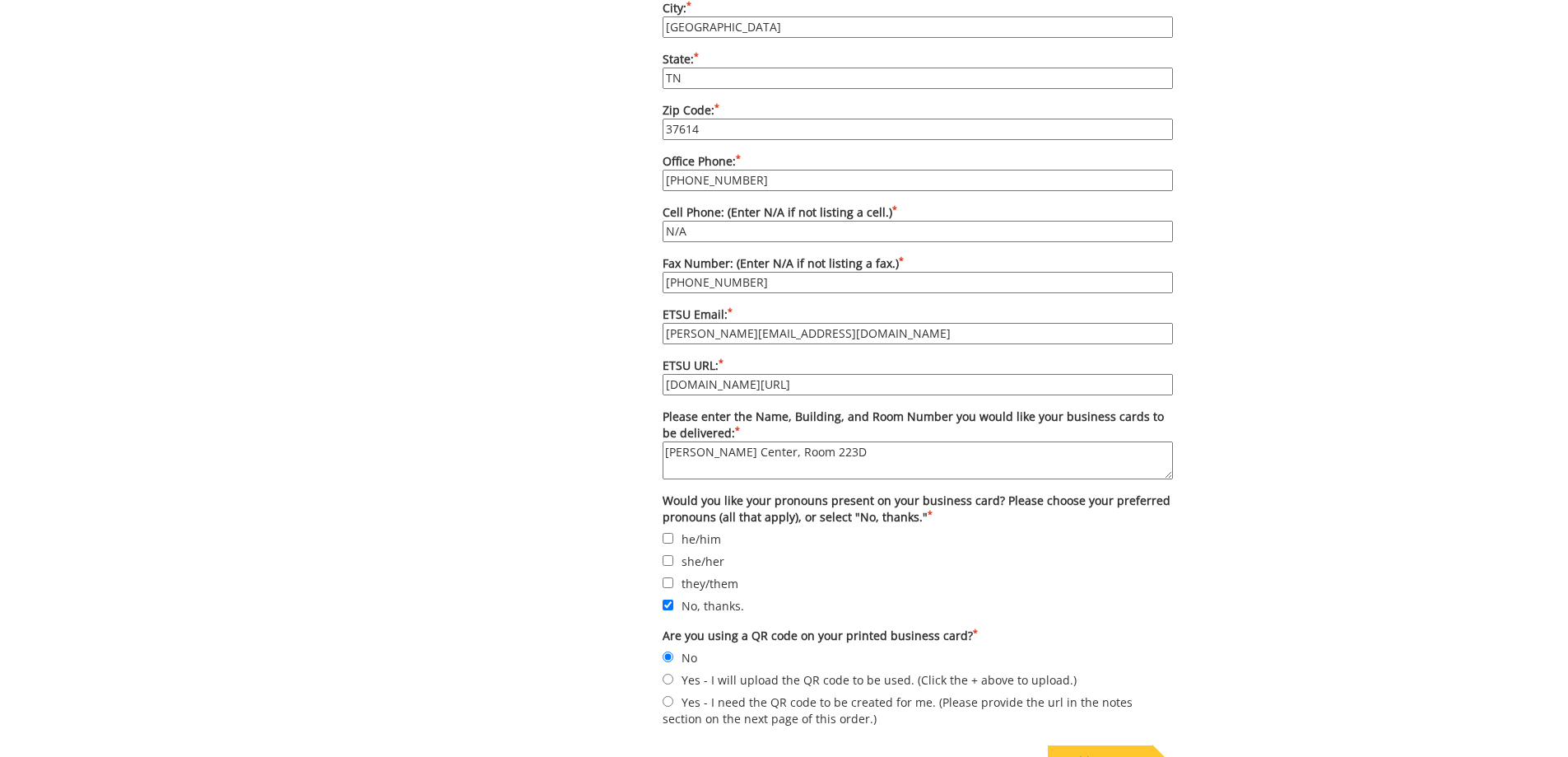
type input "250"
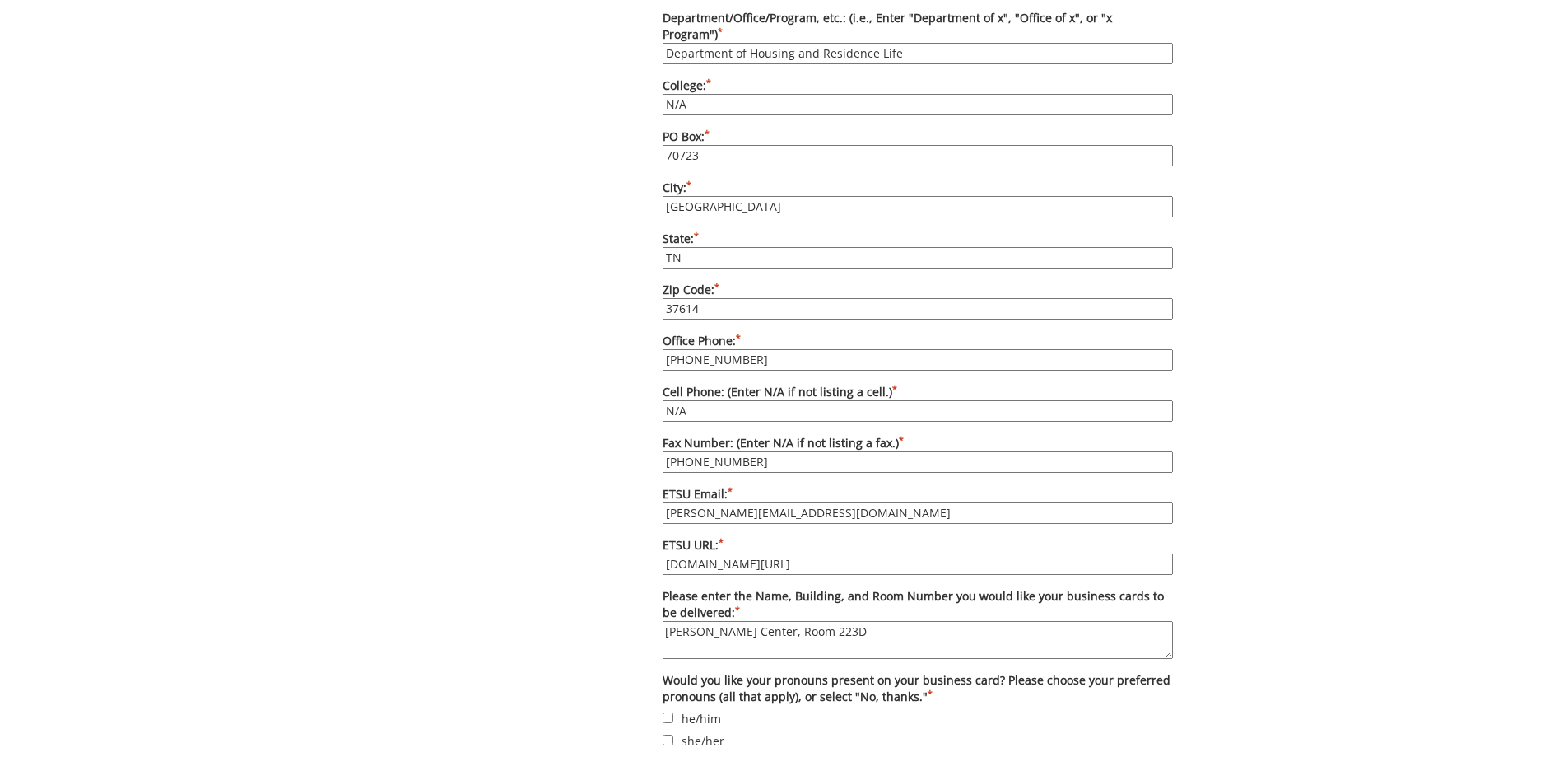
scroll to position [1071, 0]
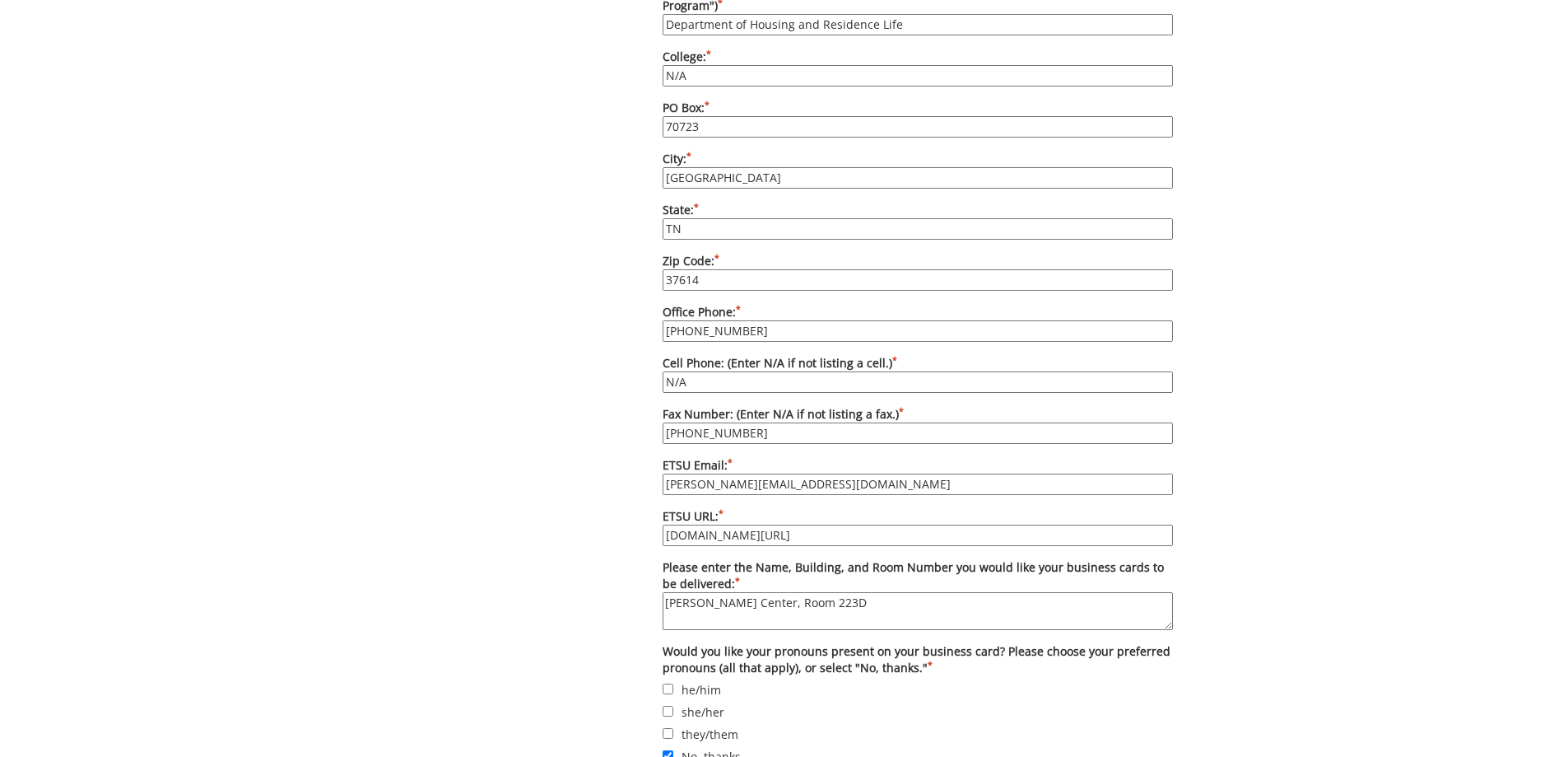
drag, startPoint x: 765, startPoint y: 513, endPoint x: 716, endPoint y: 515, distance: 49.0
click at [716, 524] on input "etsu.edu/housing" at bounding box center [917, 535] width 510 height 21
type input "etsu.edu/students/housing"
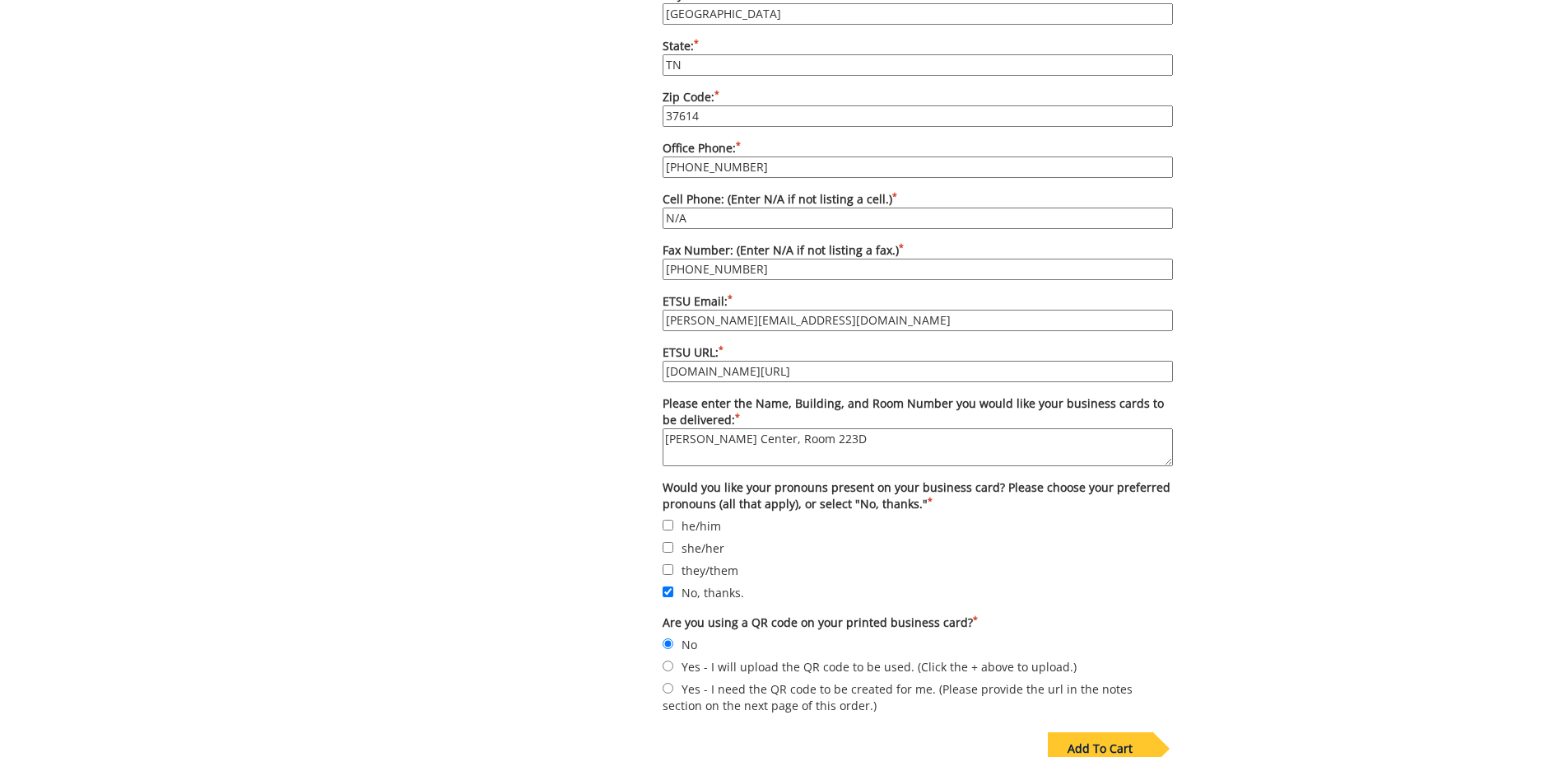
scroll to position [1235, 0]
drag, startPoint x: 729, startPoint y: 303, endPoint x: 713, endPoint y: 305, distance: 16.1
click at [713, 309] on input "swearingen@etsu.edu" at bounding box center [917, 319] width 510 height 21
type input "[EMAIL_ADDRESS][DOMAIN_NAME]"
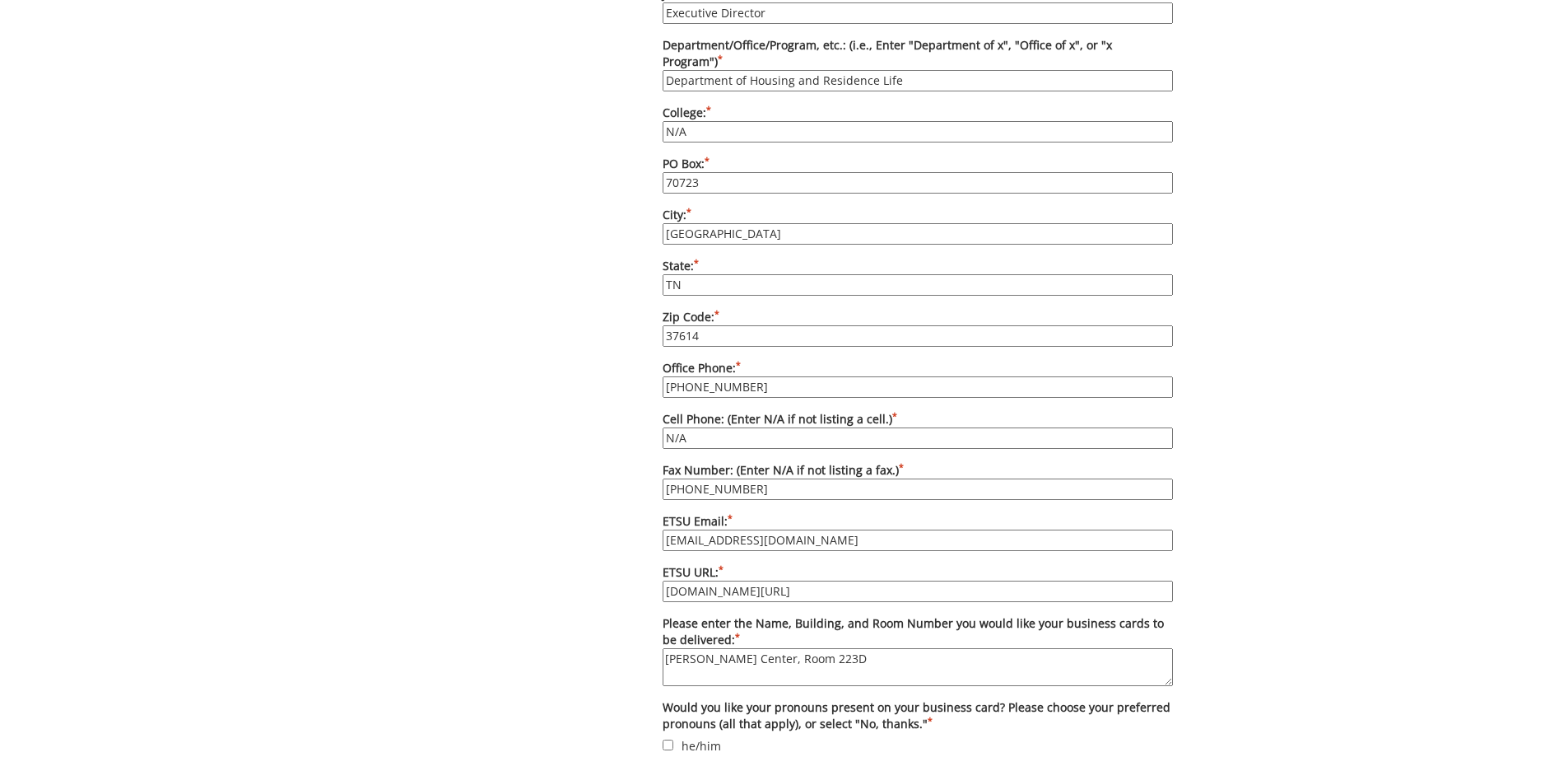
scroll to position [1153, 0]
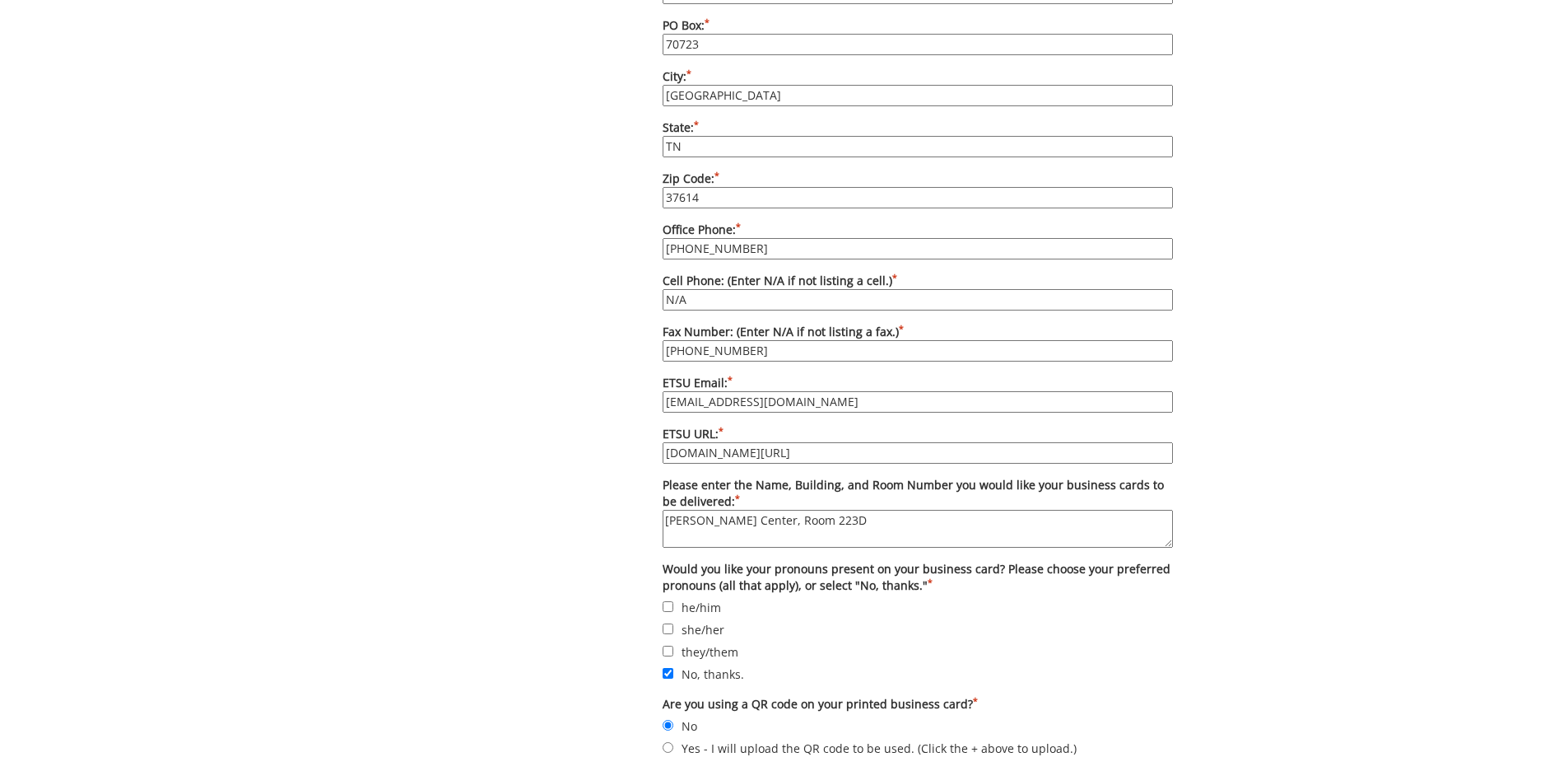
click at [811, 442] on input "etsu.edu/students/housing" at bounding box center [917, 453] width 510 height 21
click at [813, 442] on input "etsu.edu/students/housing" at bounding box center [917, 453] width 510 height 21
type input "[DOMAIN_NAME][URL]"
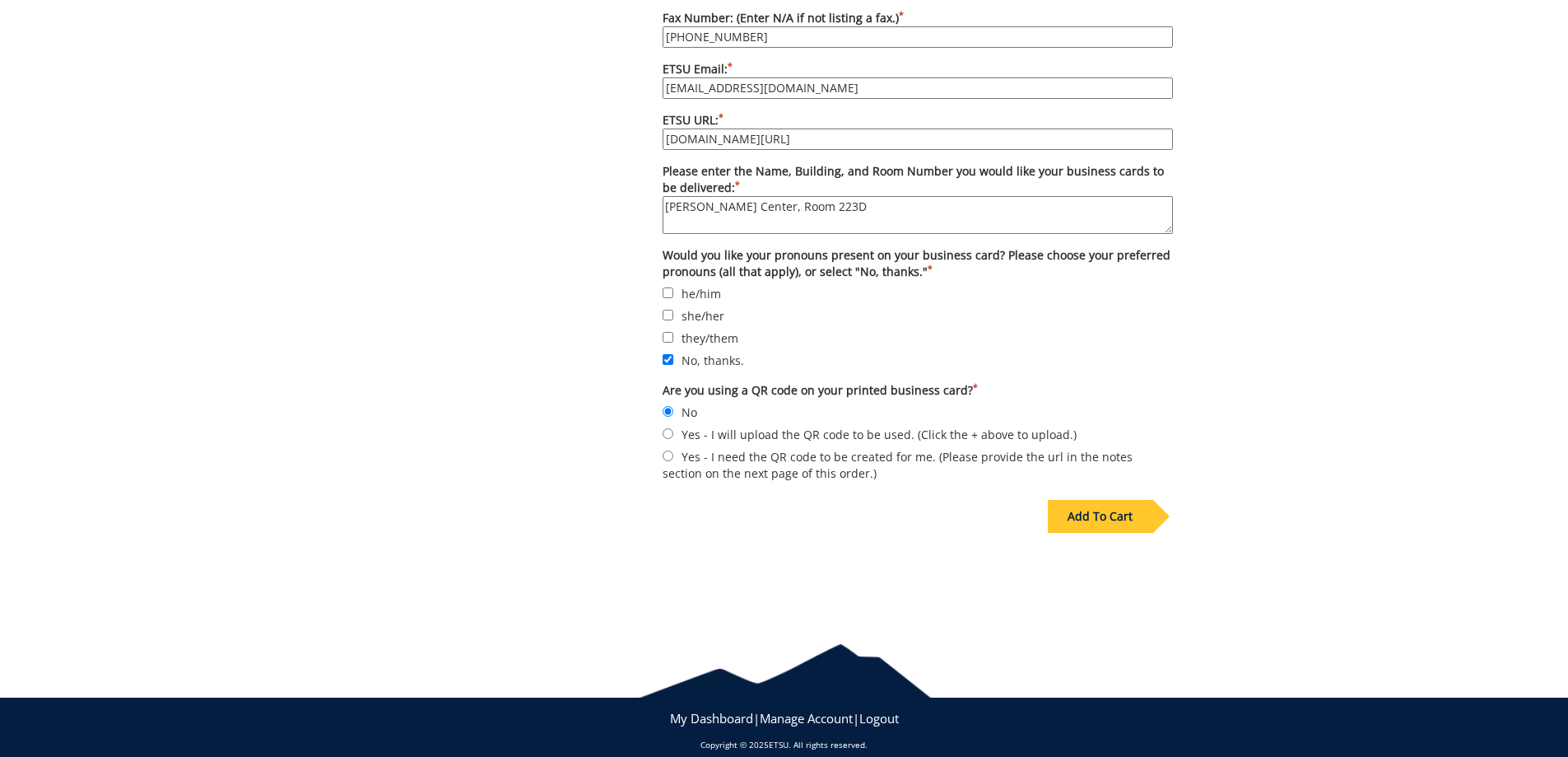
scroll to position [1469, 0]
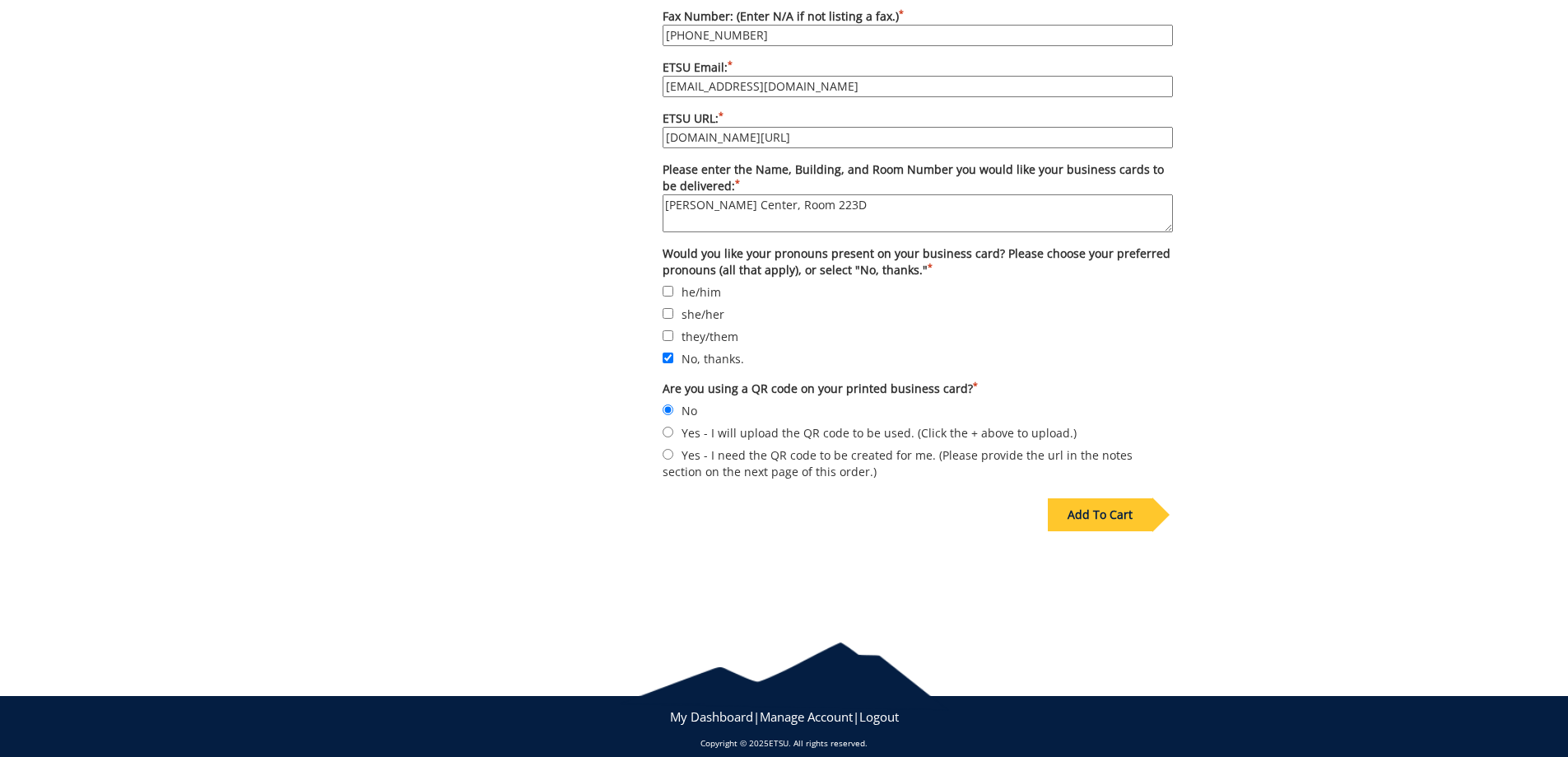
click at [1131, 503] on div "Add To Cart" at bounding box center [1100, 515] width 105 height 33
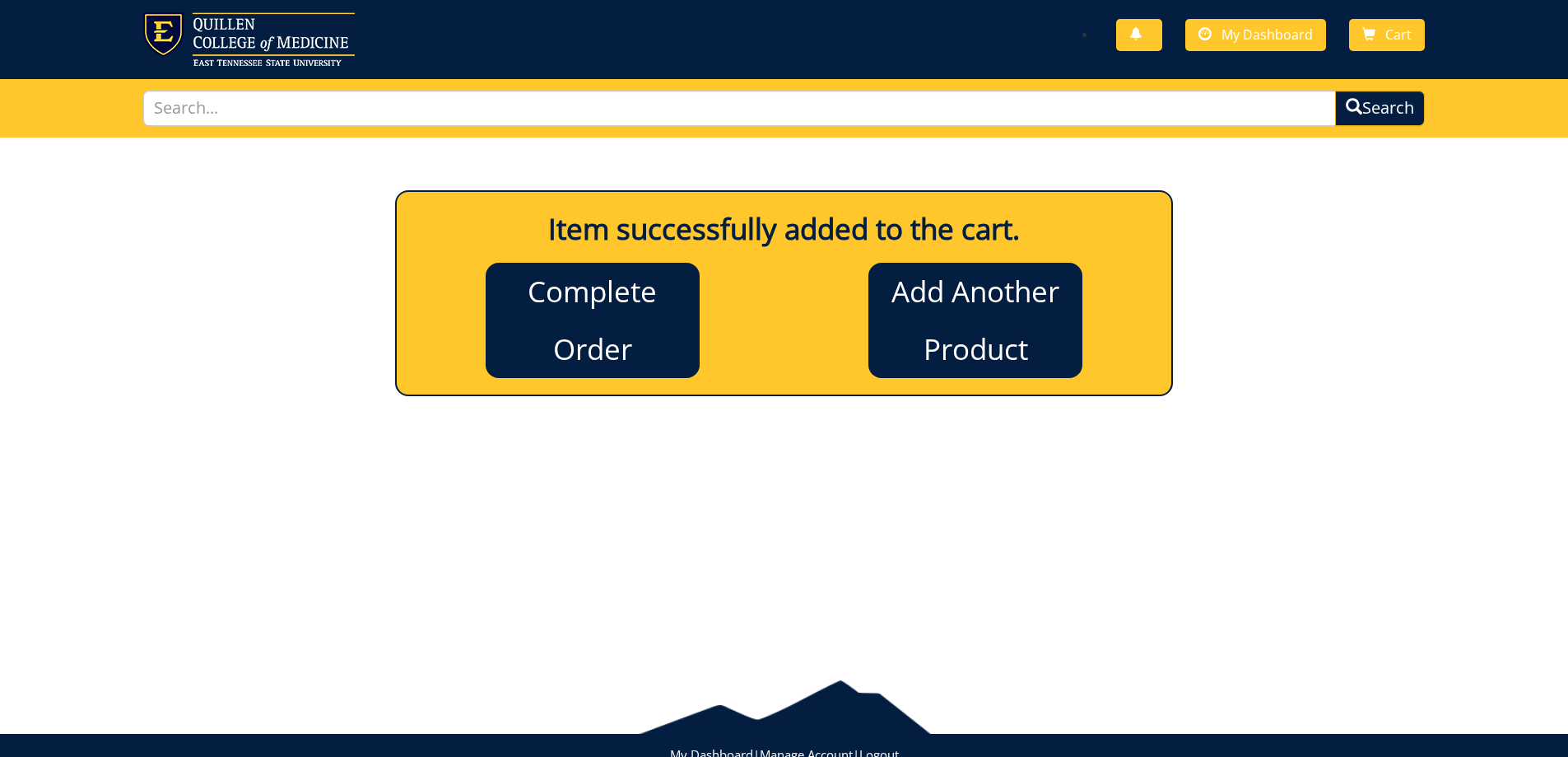
scroll to position [0, 0]
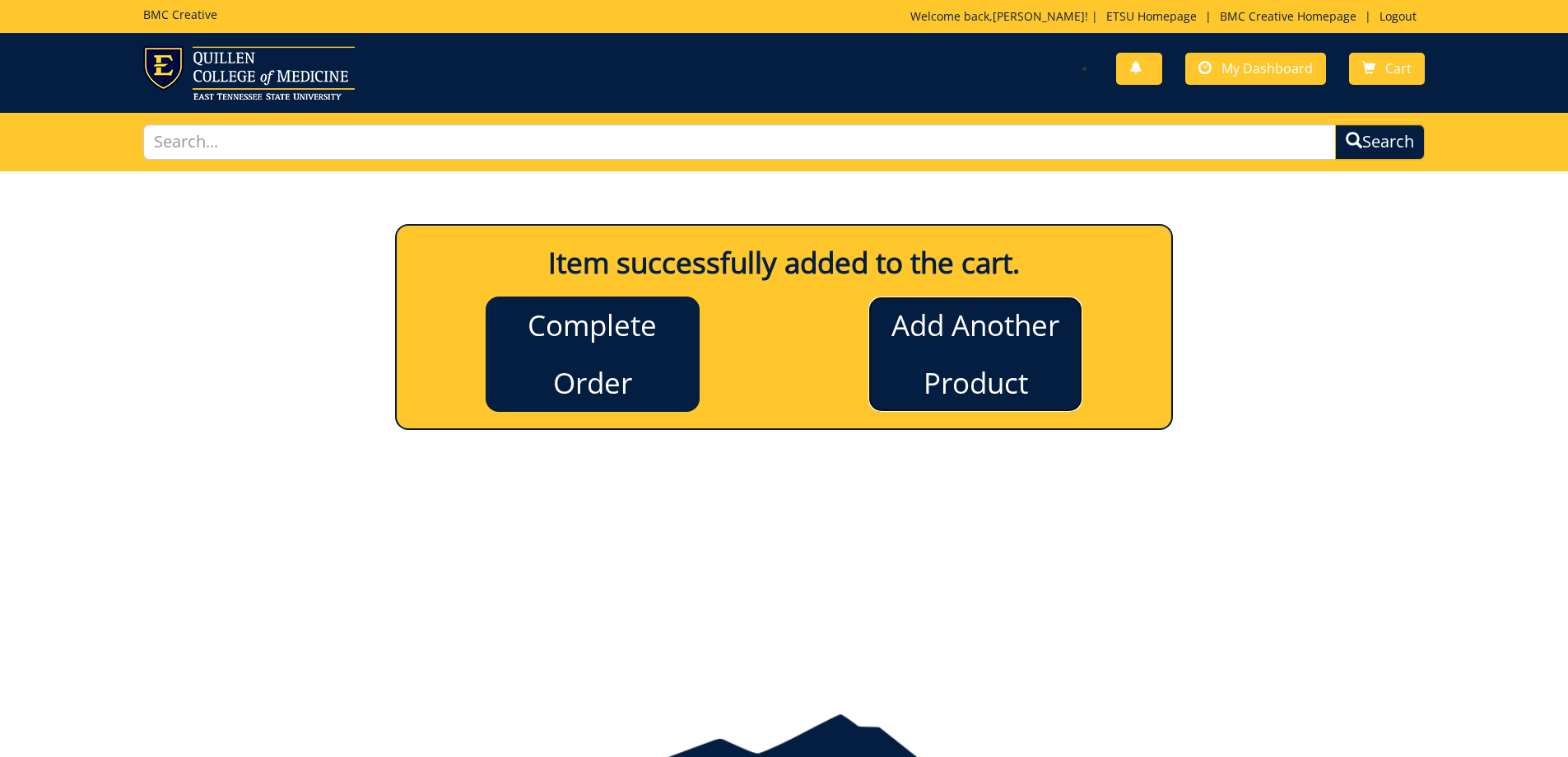
click at [990, 377] on link "Add Another Product" at bounding box center [975, 354] width 214 height 115
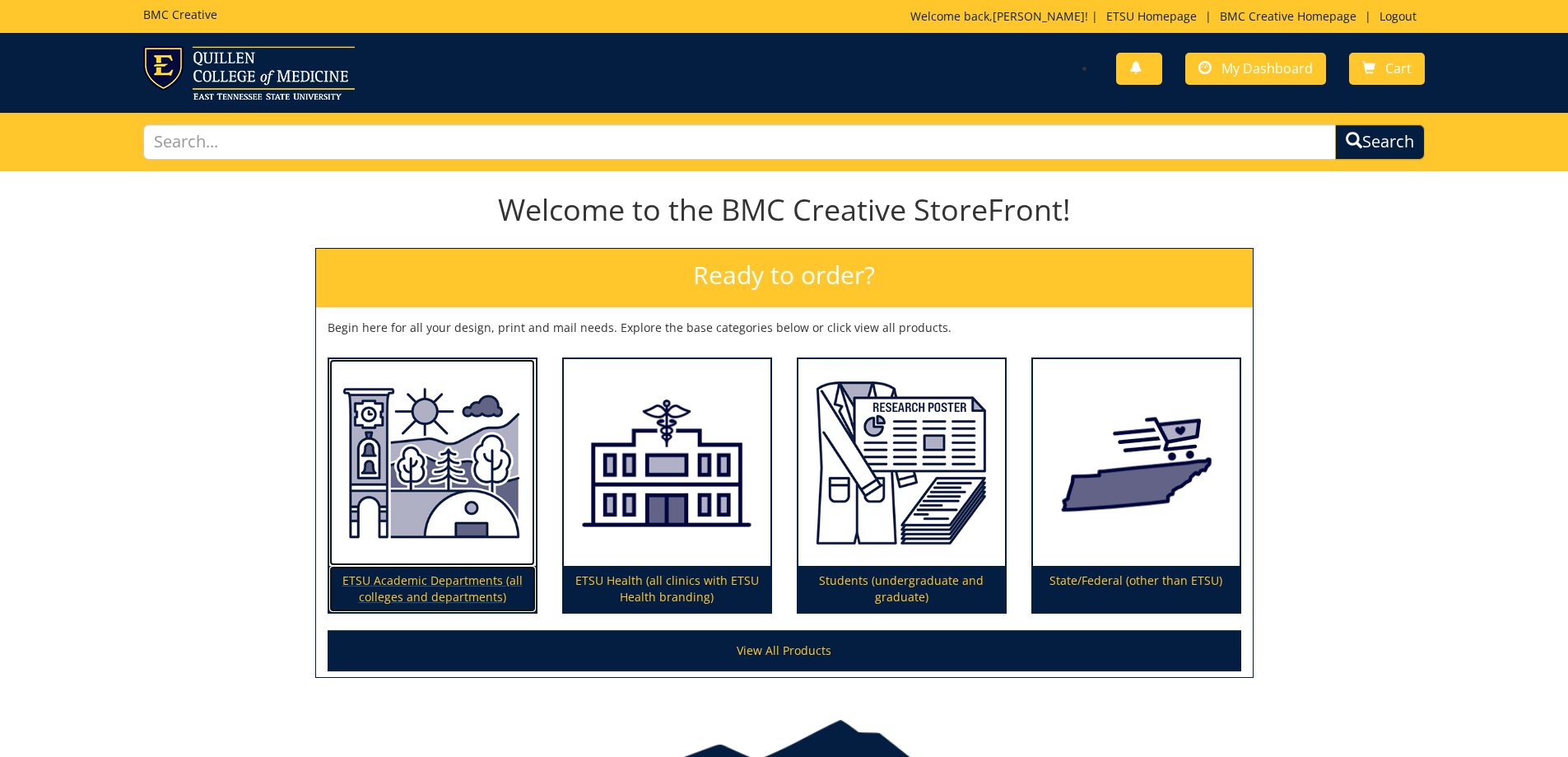
click at [459, 467] on img at bounding box center [433, 463] width 207 height 208
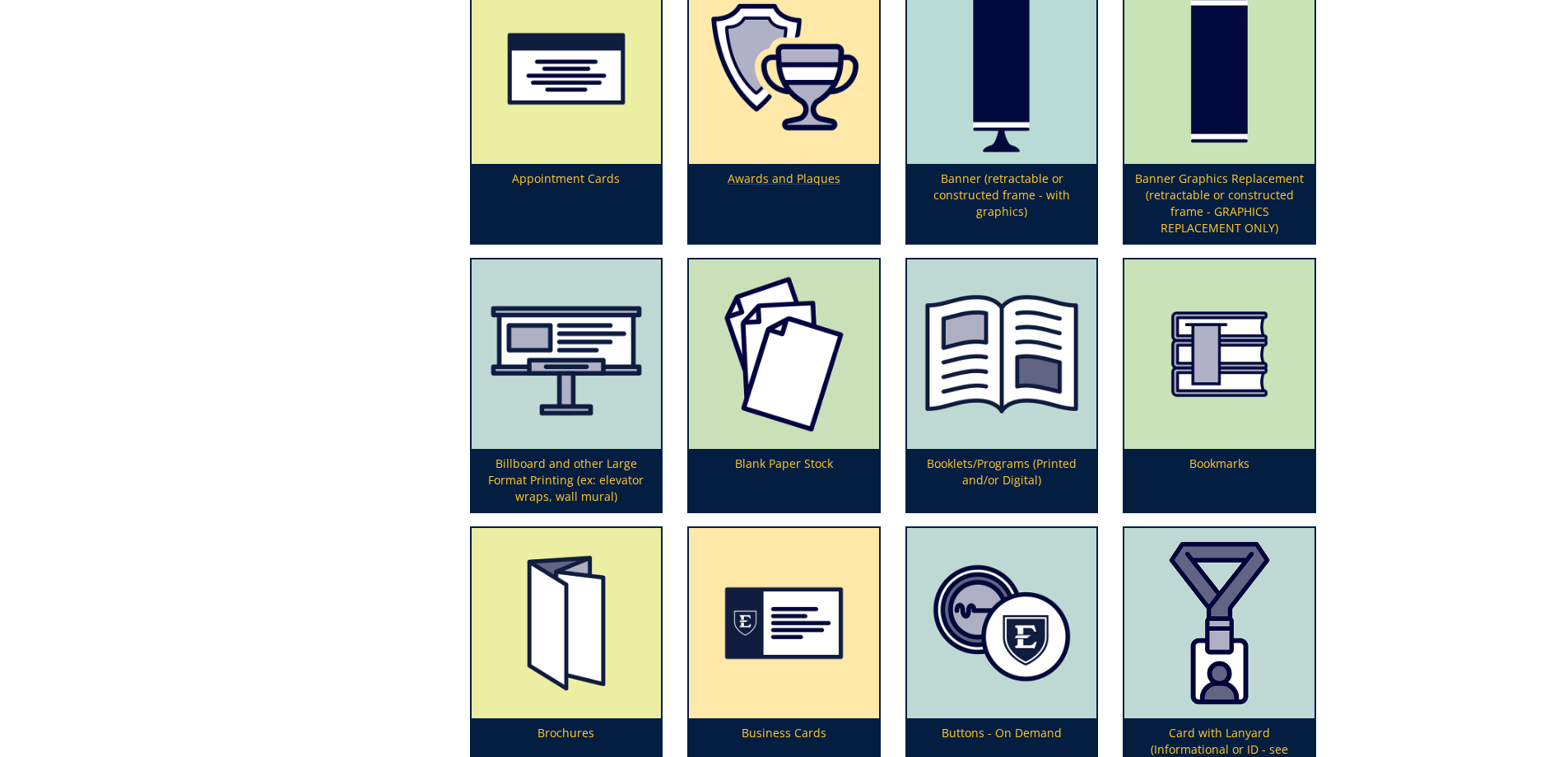
scroll to position [576, 0]
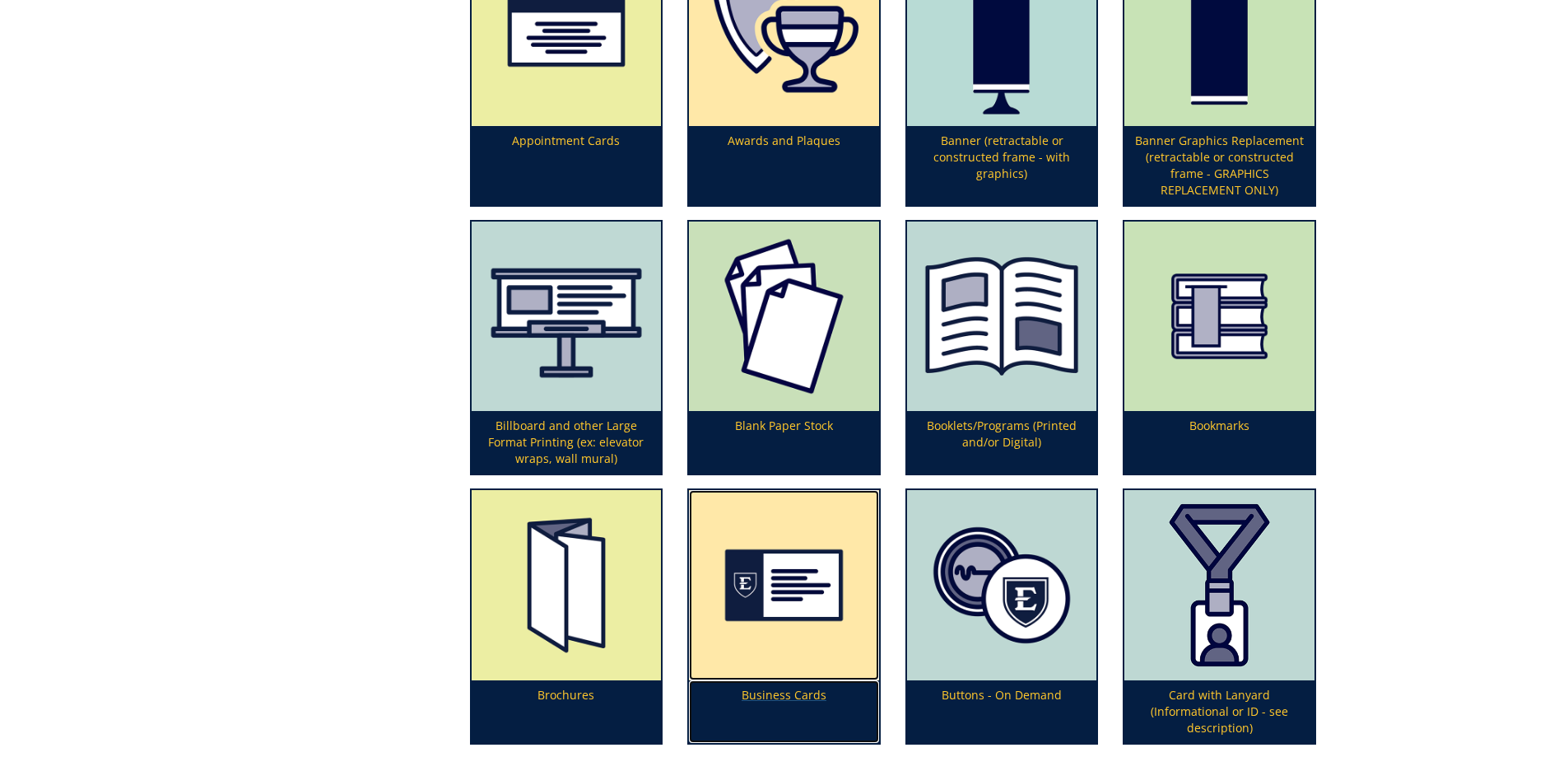
click at [801, 605] on img at bounding box center [784, 586] width 190 height 190
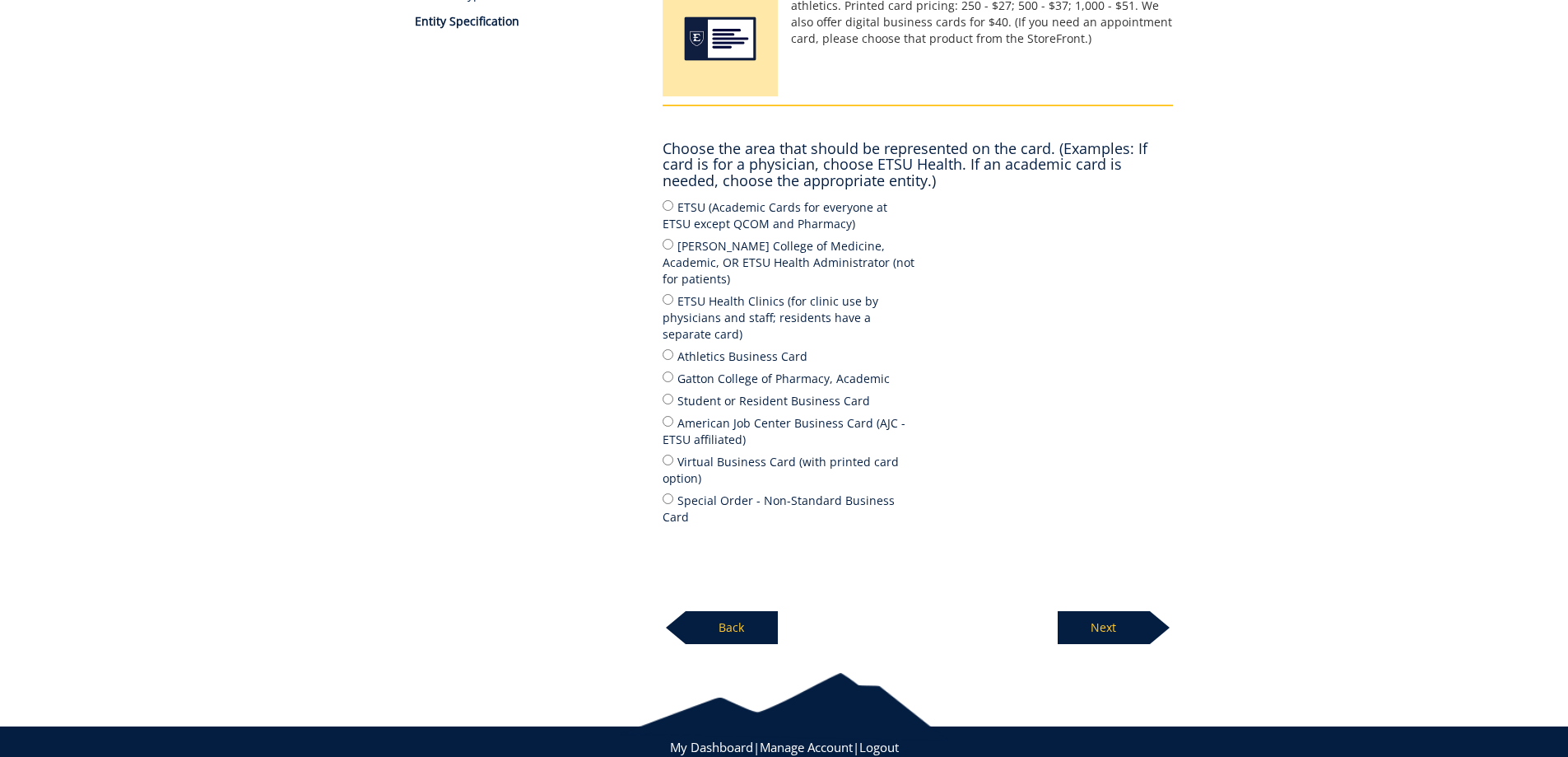
scroll to position [308, 0]
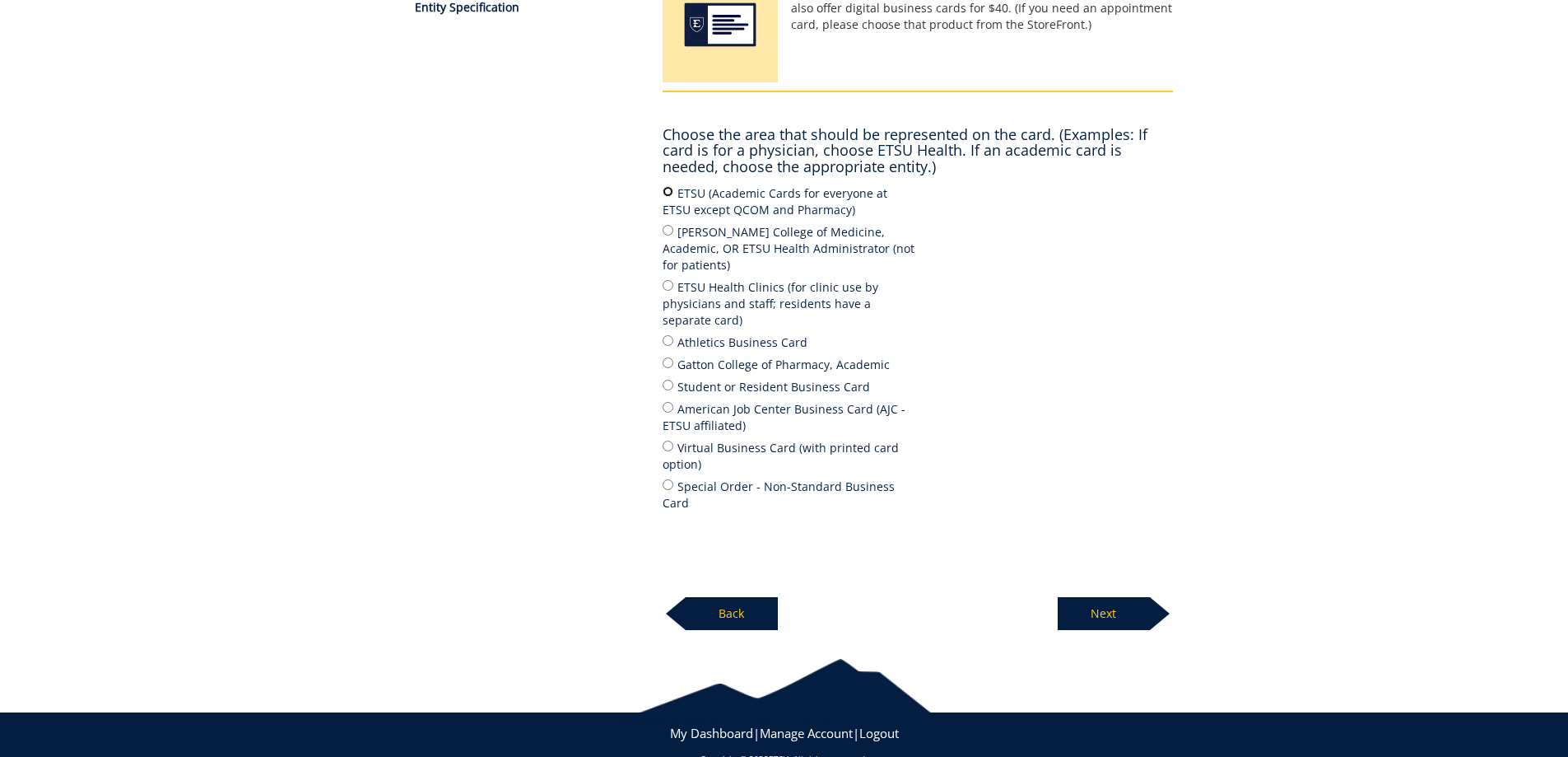
click at [667, 191] on input "ETSU (Academic Cards for everyone at ETSU except QCOM and Pharmacy)" at bounding box center [667, 191] width 11 height 11
radio input "true"
click at [1097, 597] on p "Next" at bounding box center [1104, 614] width 92 height 33
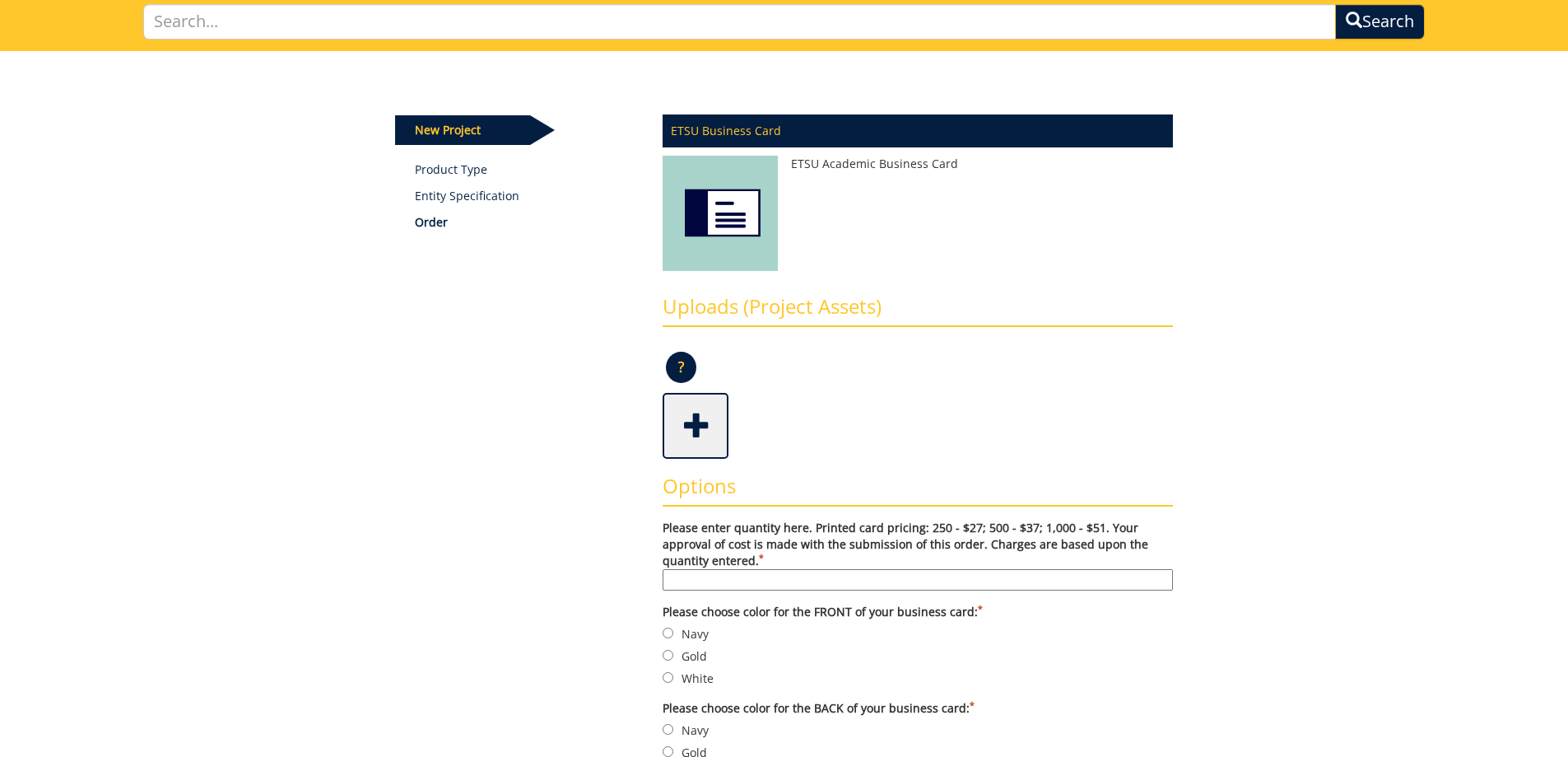
scroll to position [330, 0]
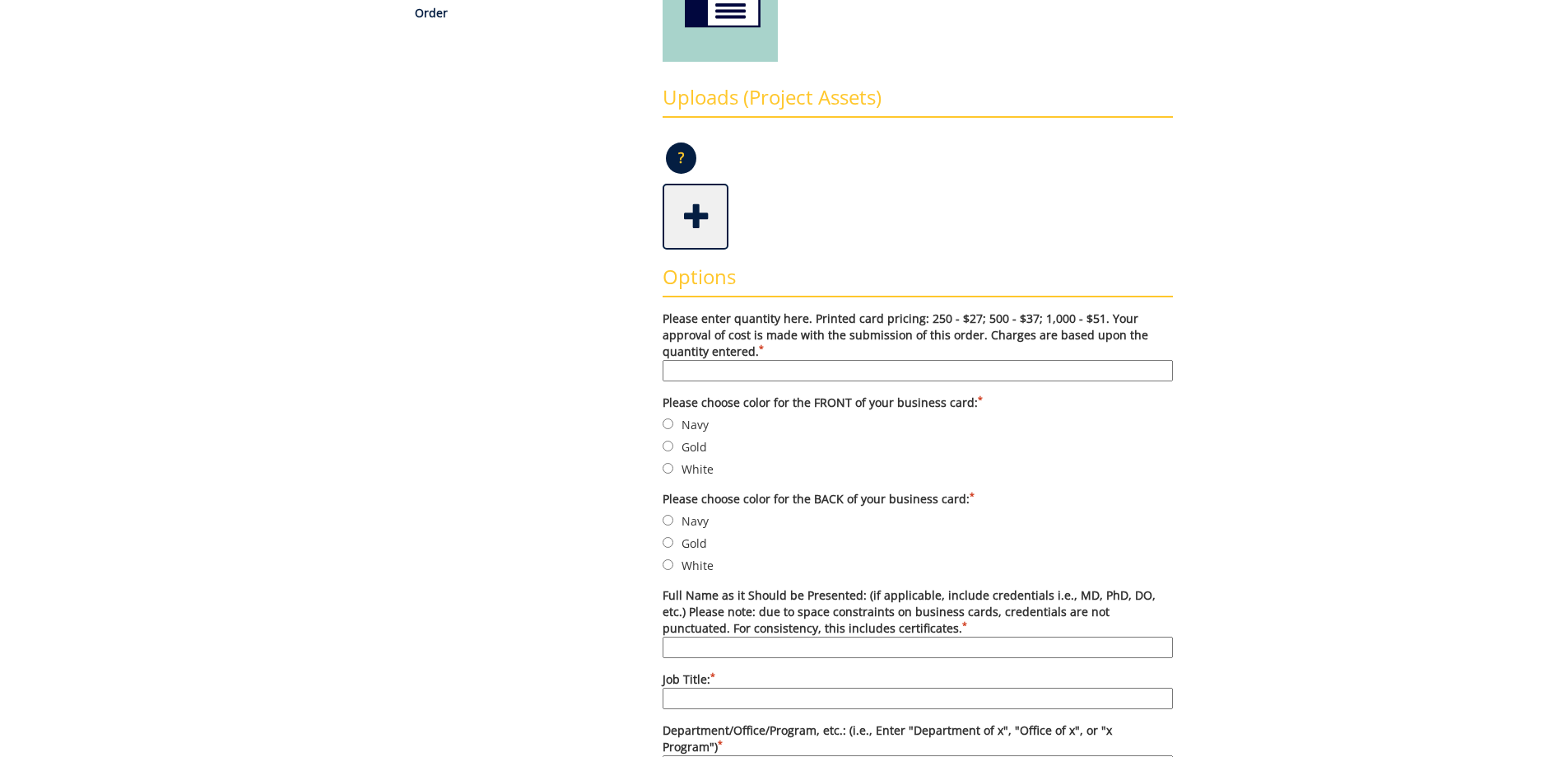
click at [731, 374] on input "Please enter quantity here. Printed card pricing: 250 - $27; 500 - $37; 1,000 -…" at bounding box center [917, 370] width 510 height 21
type input "250"
click at [665, 448] on input "Gold" at bounding box center [667, 445] width 11 height 11
radio input "true"
click at [664, 519] on input "Navy" at bounding box center [667, 519] width 11 height 11
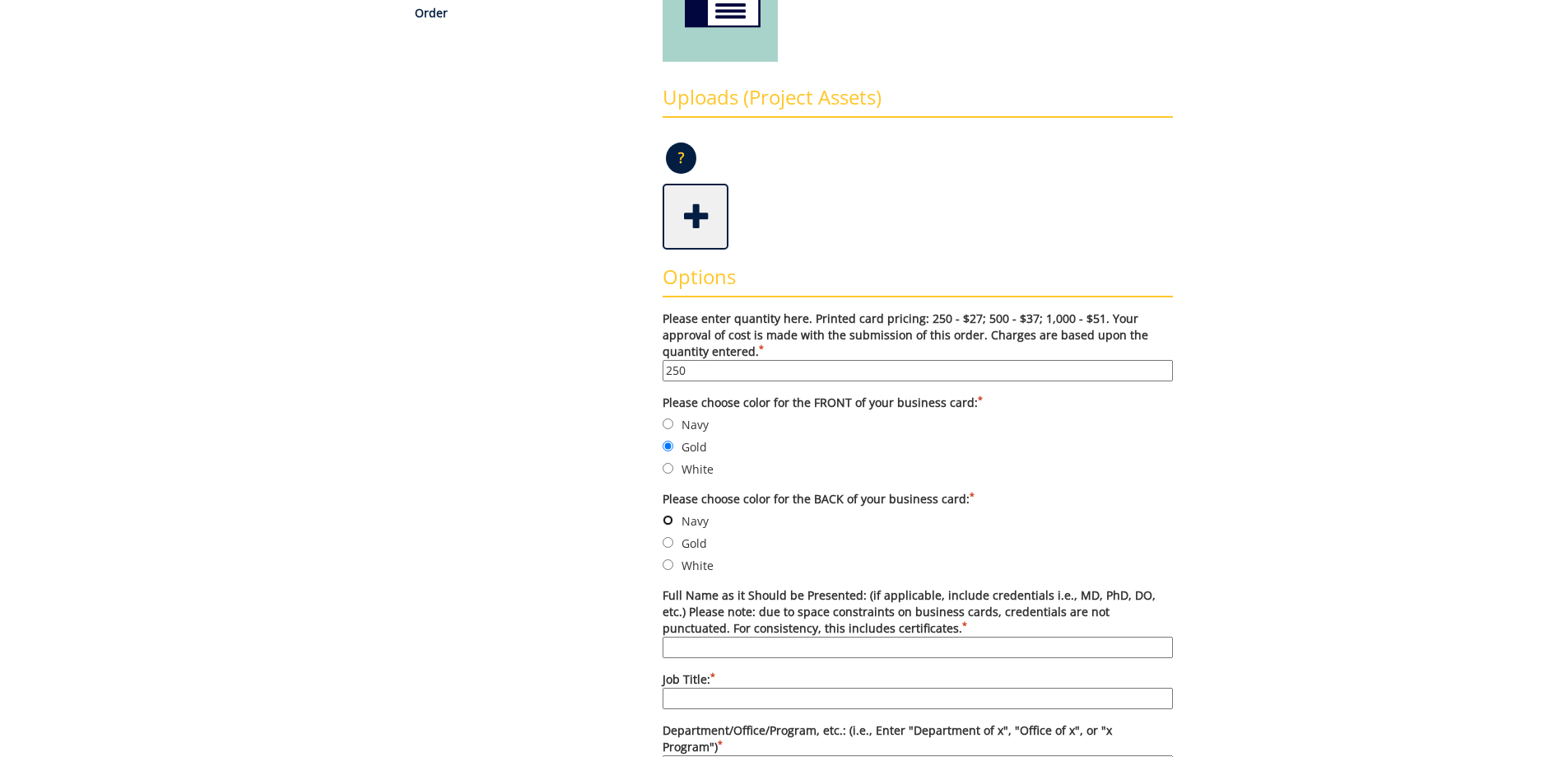
radio input "true"
click at [686, 644] on input "Full Name as it Should be Presented: (if applicable, include credentials i.e., …" at bounding box center [917, 647] width 510 height 21
type input "[PERSON_NAME]"
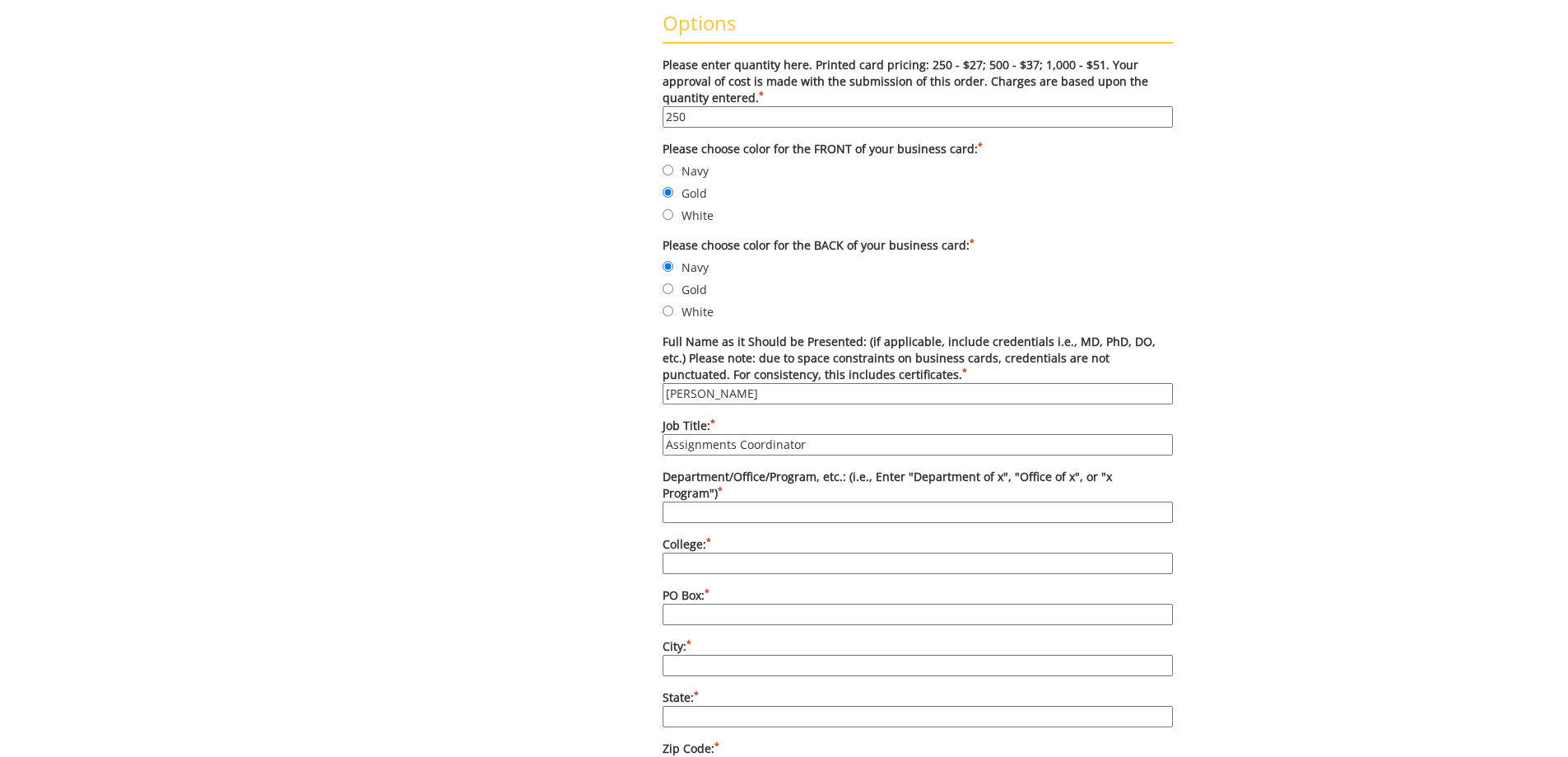
scroll to position [659, 0]
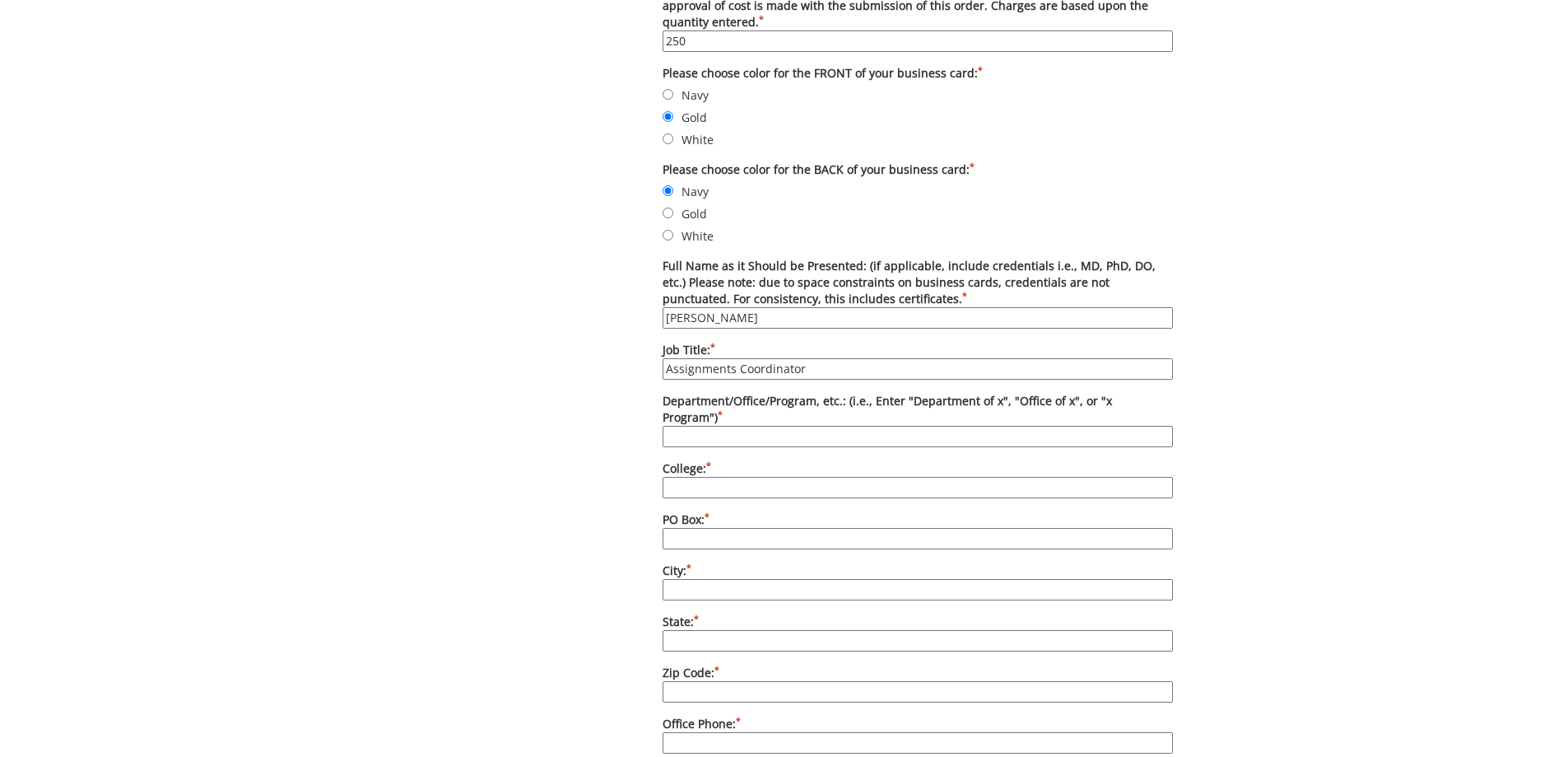
type input "Assignments Coordinator"
click at [700, 426] on input "Department/Office/Program, etc.: (i.e., Enter "Department of x", "Office of x",…" at bounding box center [917, 437] width 510 height 21
type input "Department of Housing and Residence Life"
click at [694, 477] on input "College: *" at bounding box center [917, 488] width 510 height 21
type input "N/a"
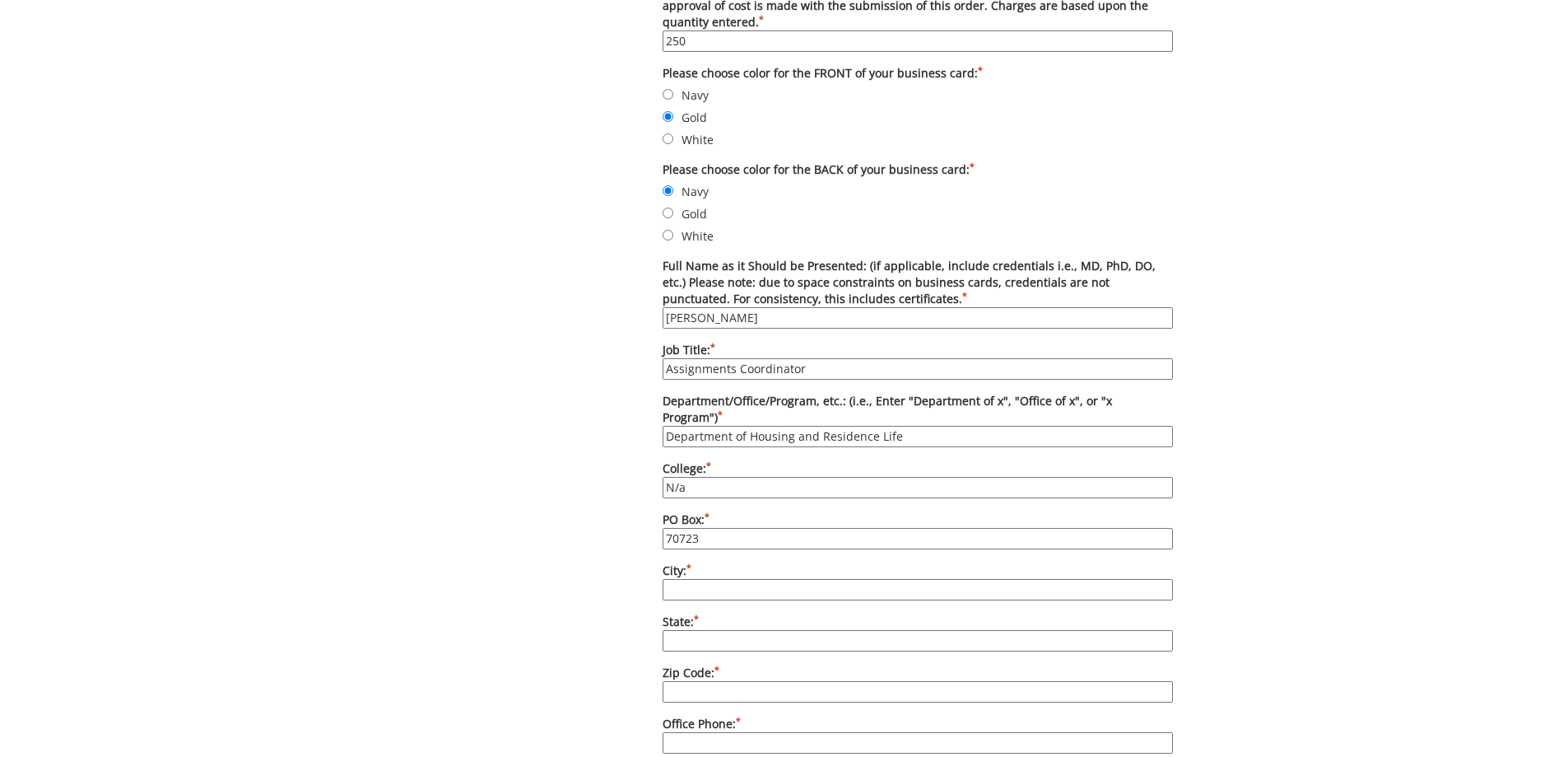
type input "70723"
type input "[GEOGRAPHIC_DATA]"
type input "TN"
type input "37614"
type input "bonnie@etsu.edu"
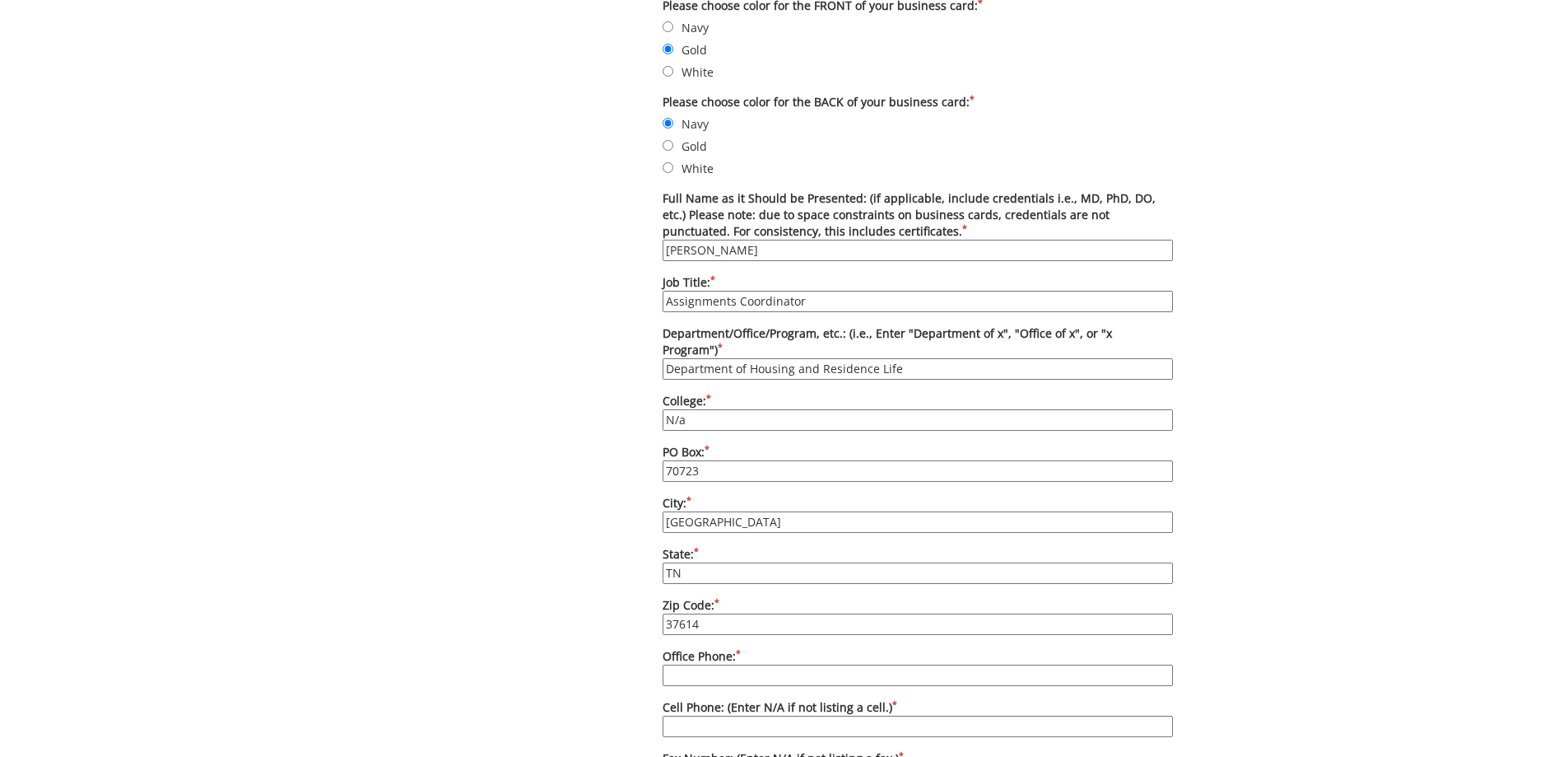
scroll to position [989, 0]
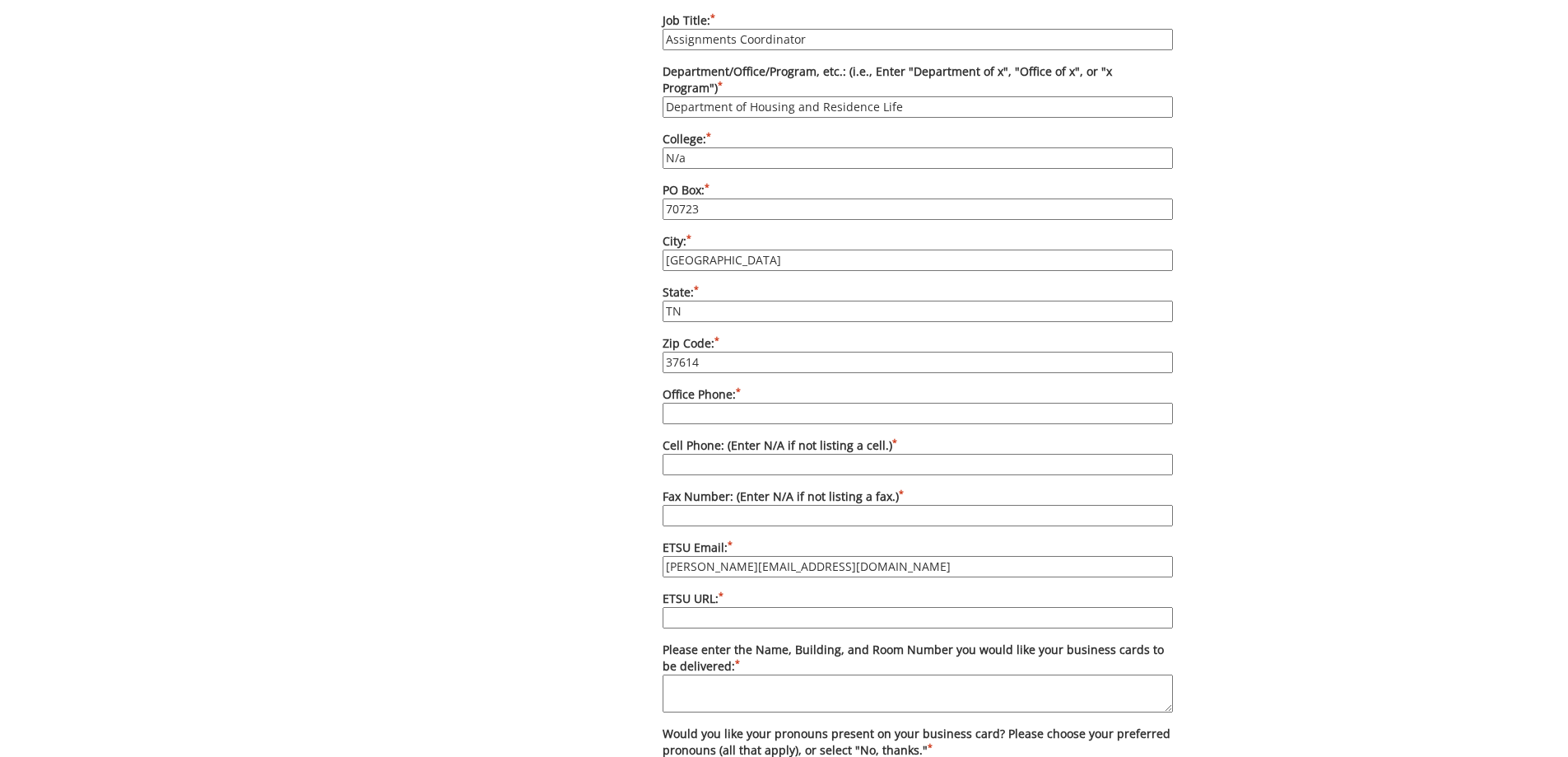
click at [688, 403] on input "Office Phone: *" at bounding box center [917, 414] width 510 height 21
type input "[PHONE_NUMBER]"
click at [733, 454] on input "Cell Phone: (Enter N/A if not listing a cell.) *" at bounding box center [917, 465] width 510 height 21
type input "N/A"
click at [760, 505] on input "Fax Number: (Enter N/A if not listing a fax.) *" at bounding box center [917, 516] width 510 height 21
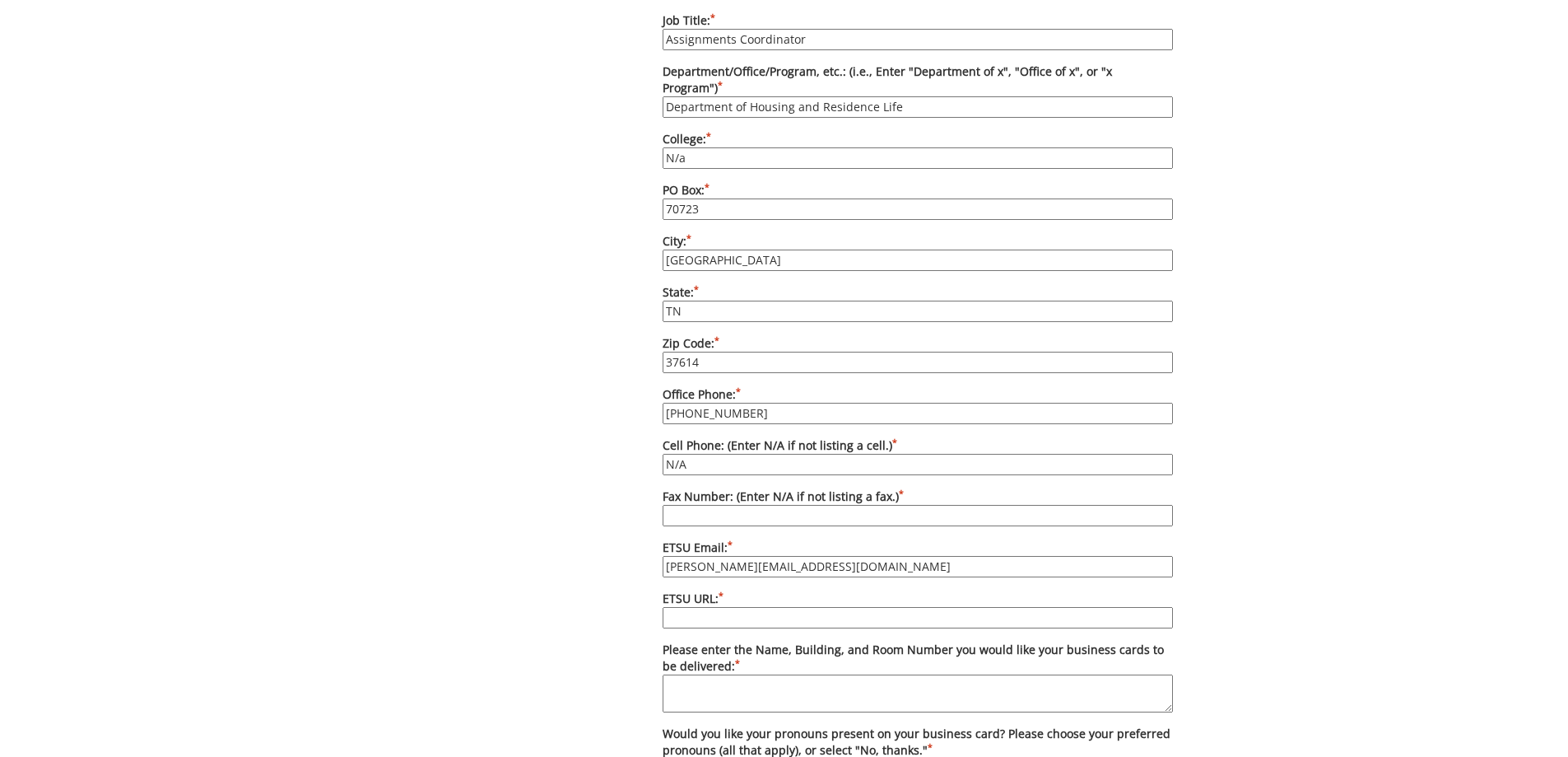
type input "[PHONE_NUMBER]"
drag, startPoint x: 773, startPoint y: 551, endPoint x: 662, endPoint y: 527, distance: 113.6
click at [662, 540] on label "ETSU Email: * bonnie@etsu.edu" at bounding box center [917, 558] width 510 height 38
type input "[EMAIL_ADDRESS][DOMAIN_NAME]"
type input "[DOMAIN_NAME][URL]"
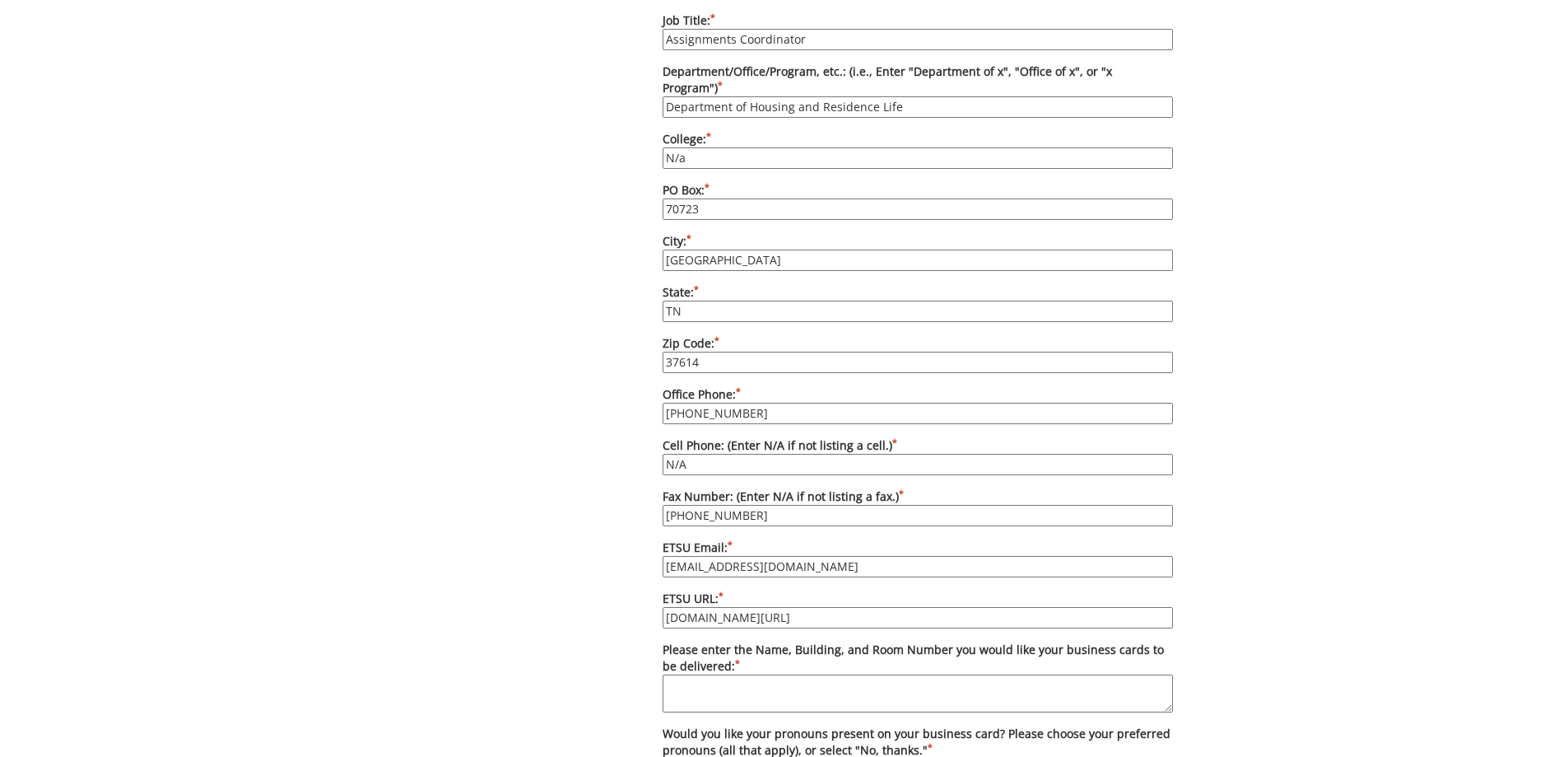
click at [754, 674] on textarea "Please enter the Name, Building, and Room Number you would like your business c…" at bounding box center [917, 693] width 510 height 38
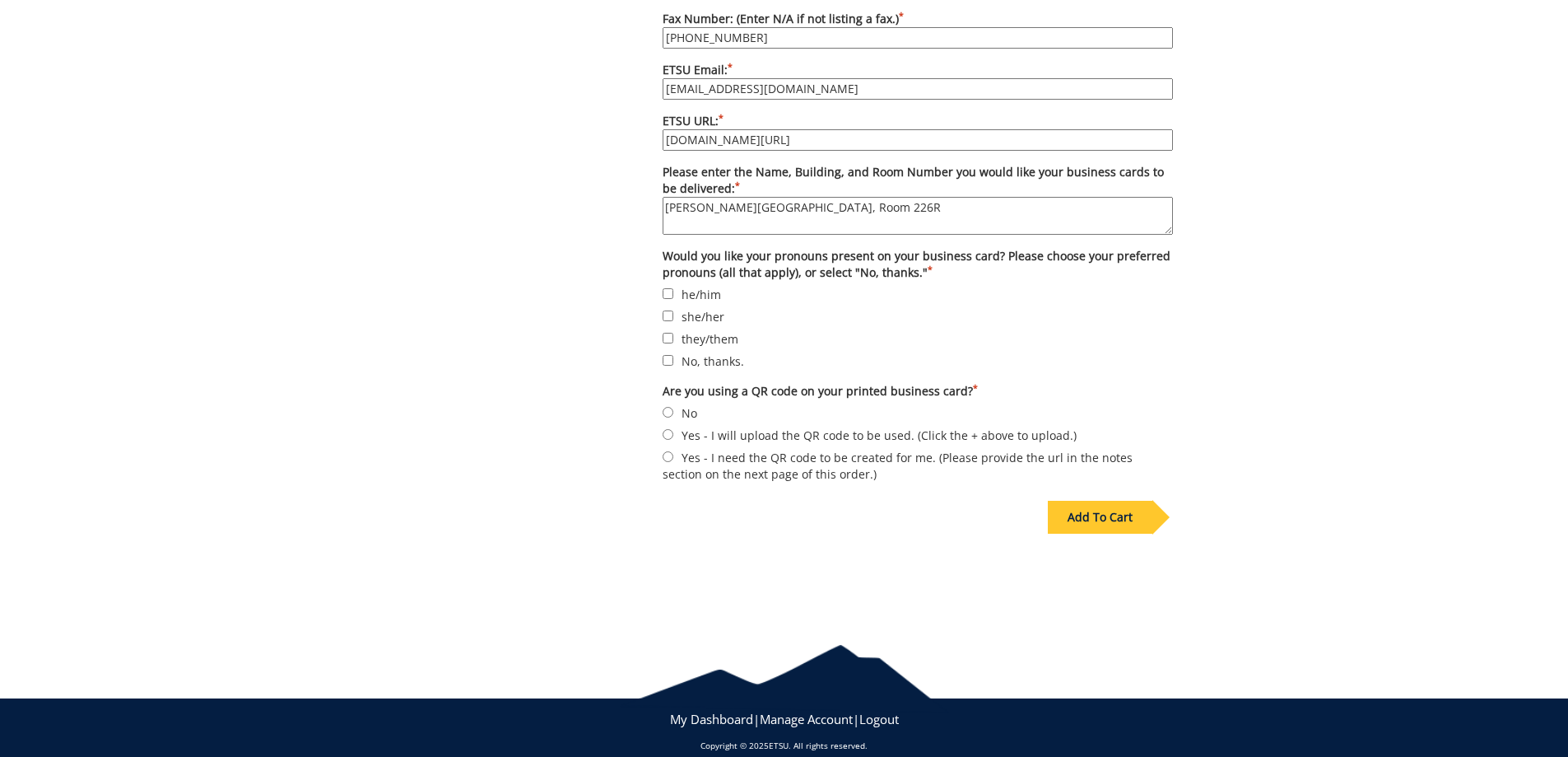
scroll to position [1469, 0]
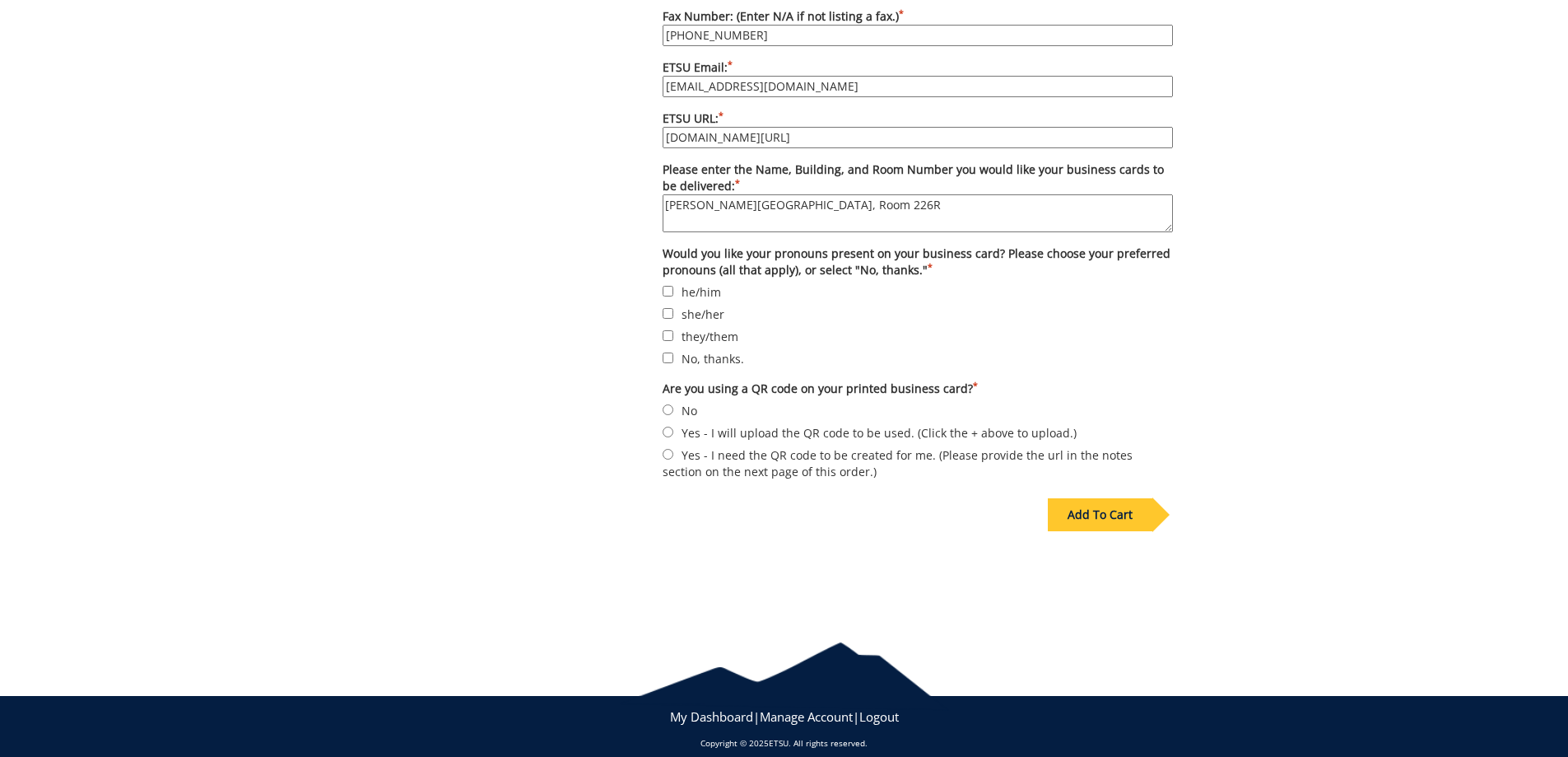
type textarea "[PERSON_NAME][GEOGRAPHIC_DATA], Room 226R"
click at [668, 353] on input "No, thanks." at bounding box center [667, 358] width 11 height 11
checkbox input "true"
click at [667, 404] on input "No" at bounding box center [667, 409] width 11 height 11
radio input "true"
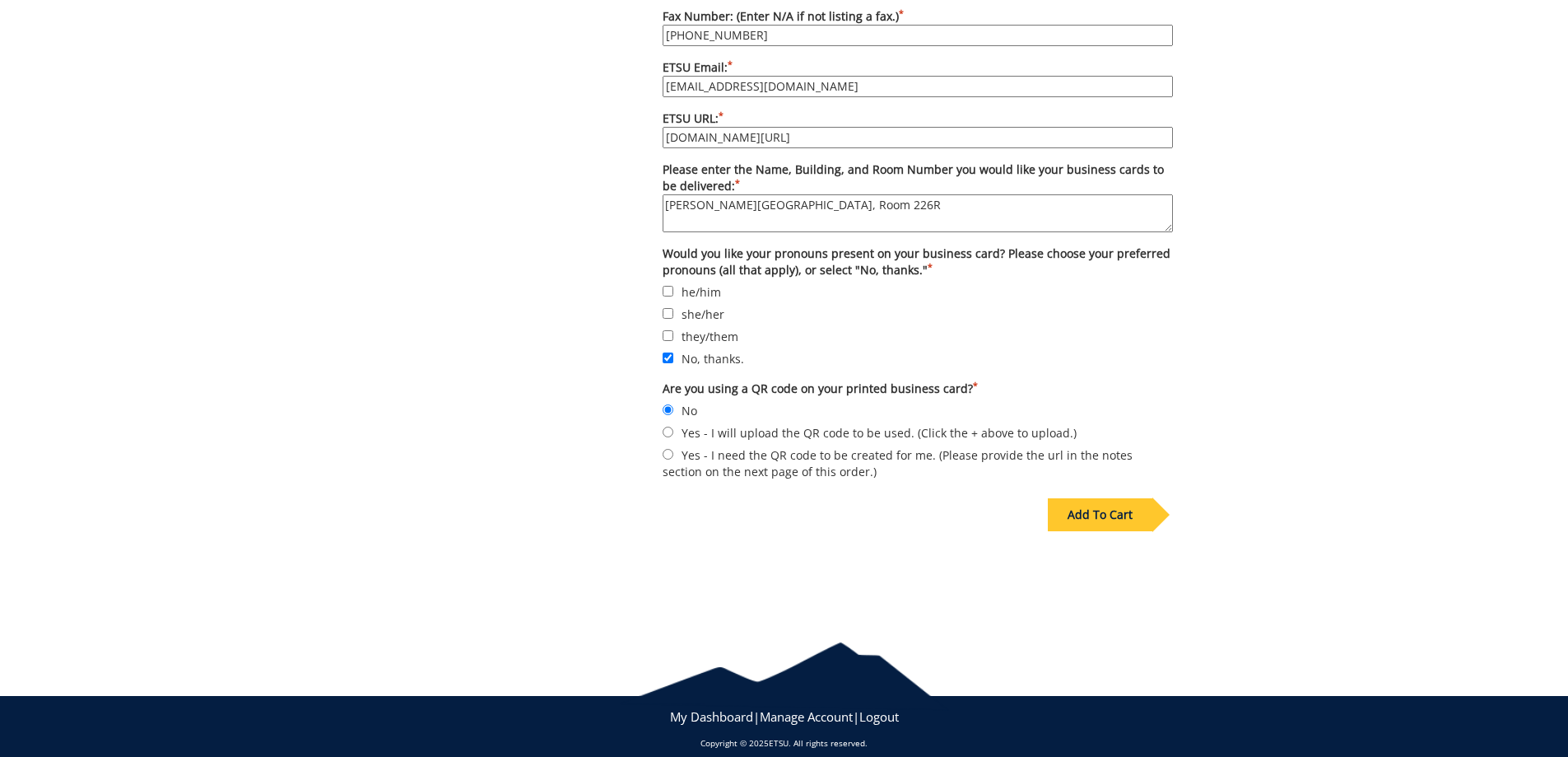
click at [1091, 498] on div "Add To Cart" at bounding box center [1100, 515] width 105 height 33
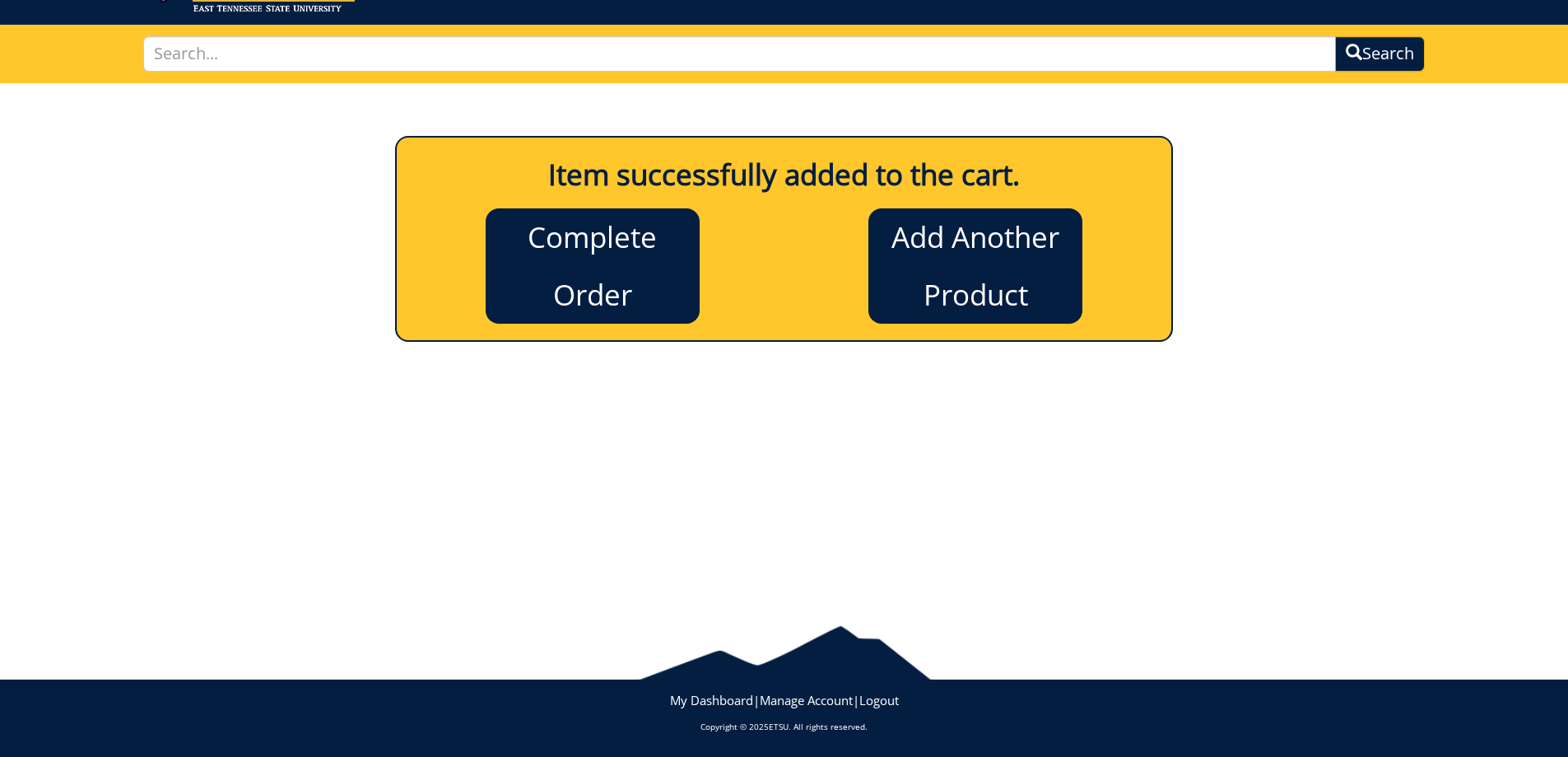
scroll to position [88, 0]
click at [628, 293] on link "Complete Order" at bounding box center [592, 266] width 214 height 115
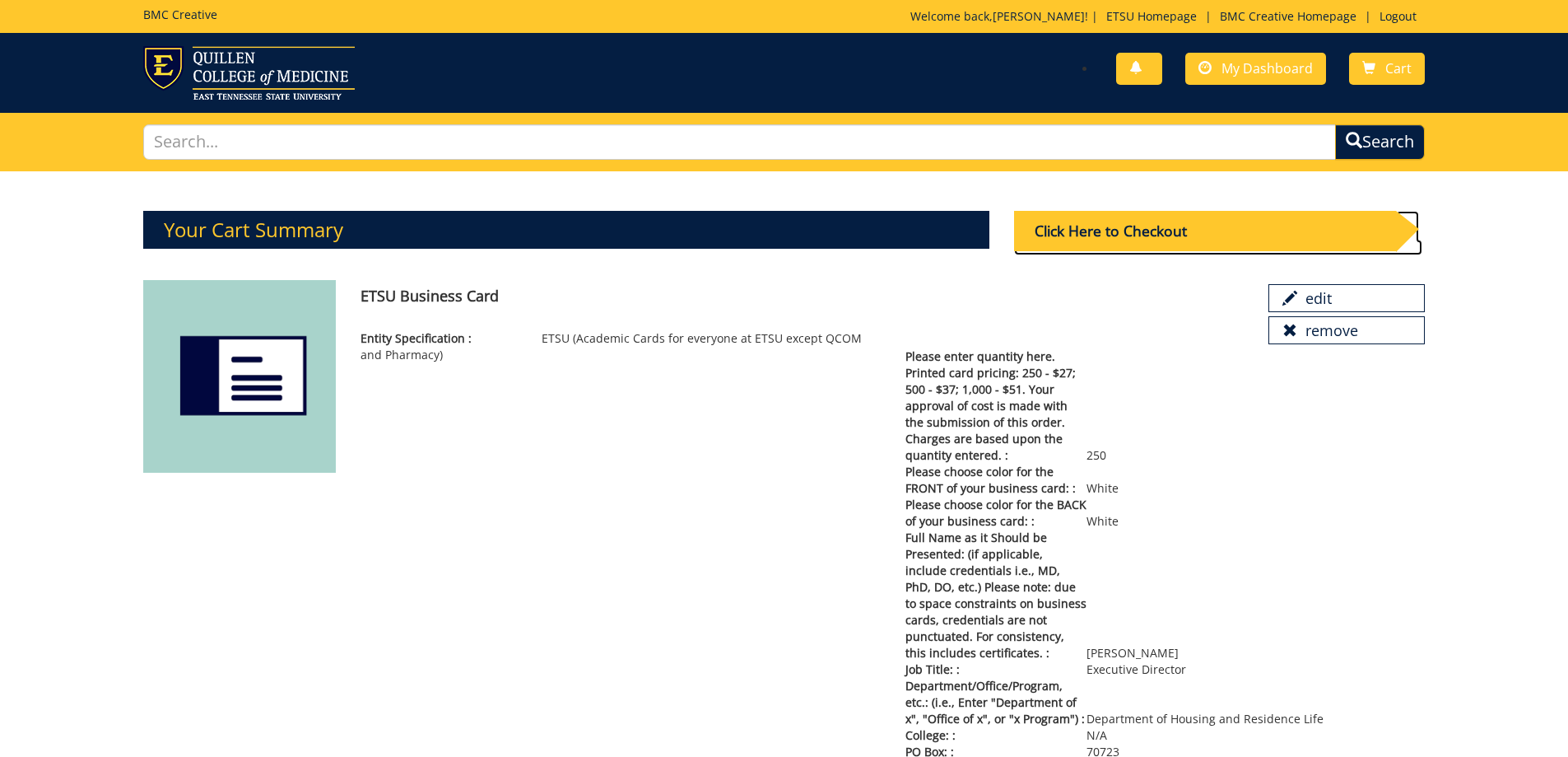
click at [1148, 239] on div "Click Here to Checkout" at bounding box center [1205, 231] width 382 height 40
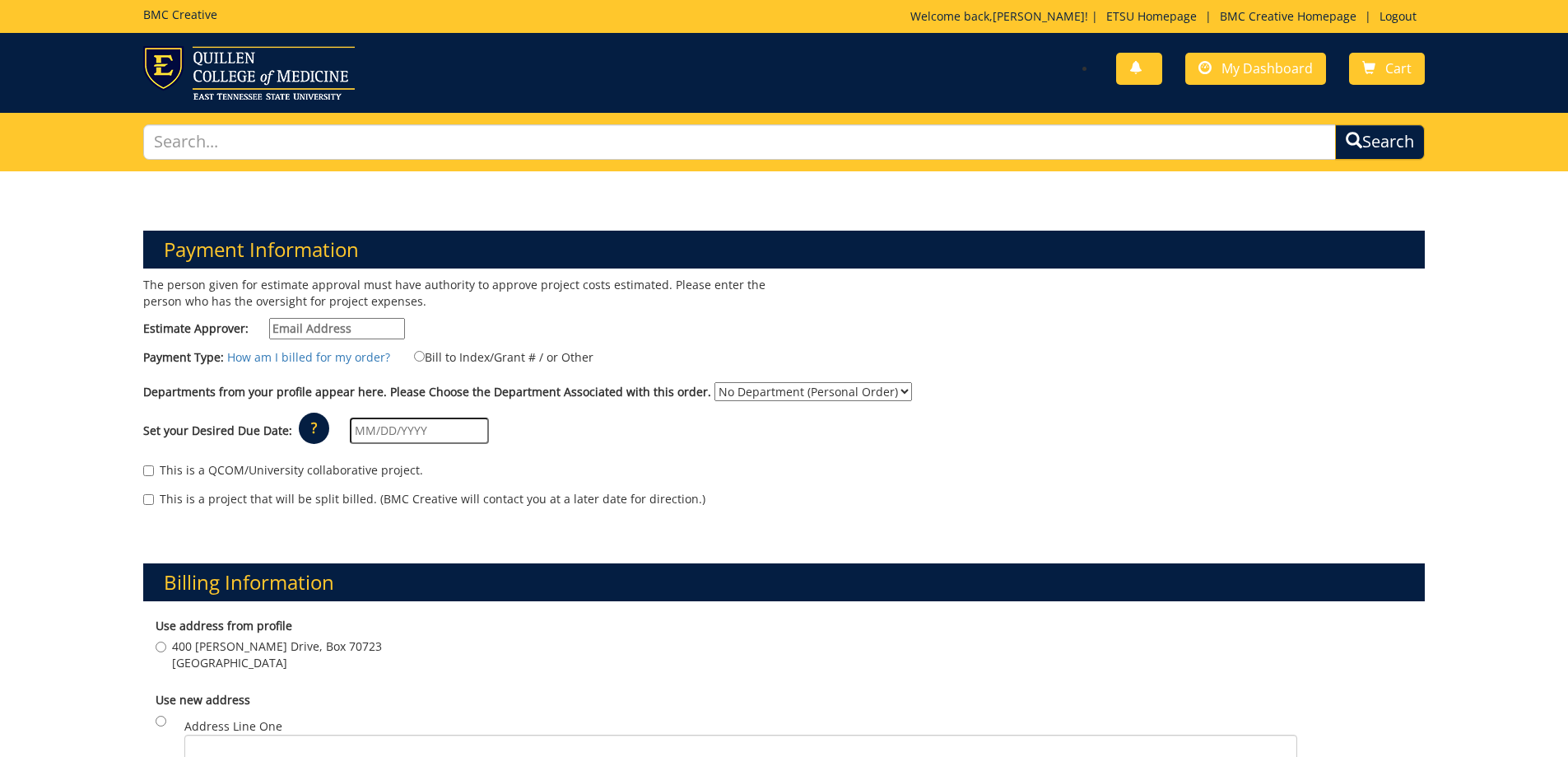
click at [308, 326] on input "Estimate Approver:" at bounding box center [336, 329] width 136 height 21
type input "[EMAIL_ADDRESS][DOMAIN_NAME]"
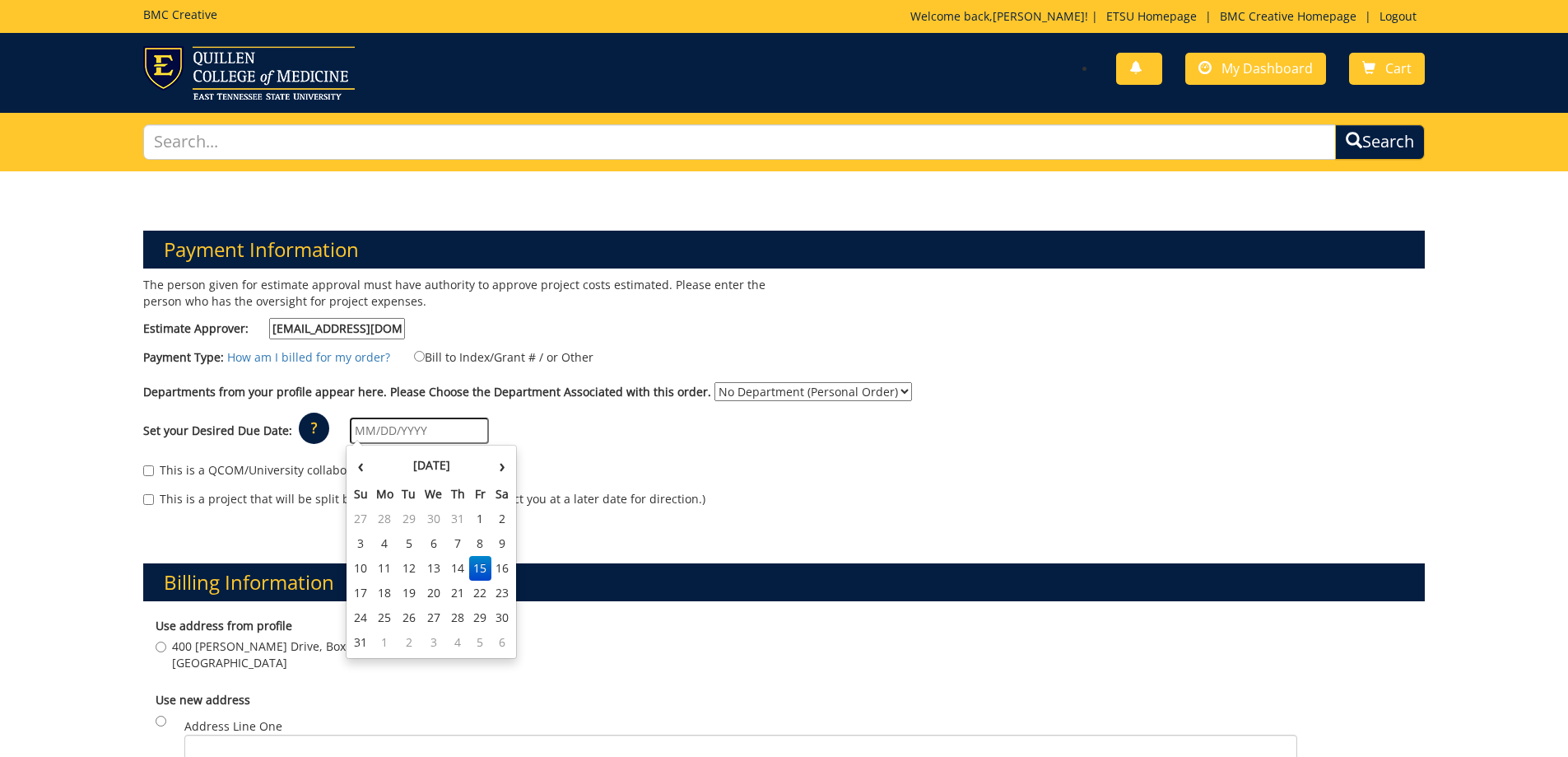
click at [363, 439] on input "text" at bounding box center [419, 430] width 139 height 26
click at [410, 593] on td "19" at bounding box center [410, 593] width 23 height 25
type input "[DATE]"
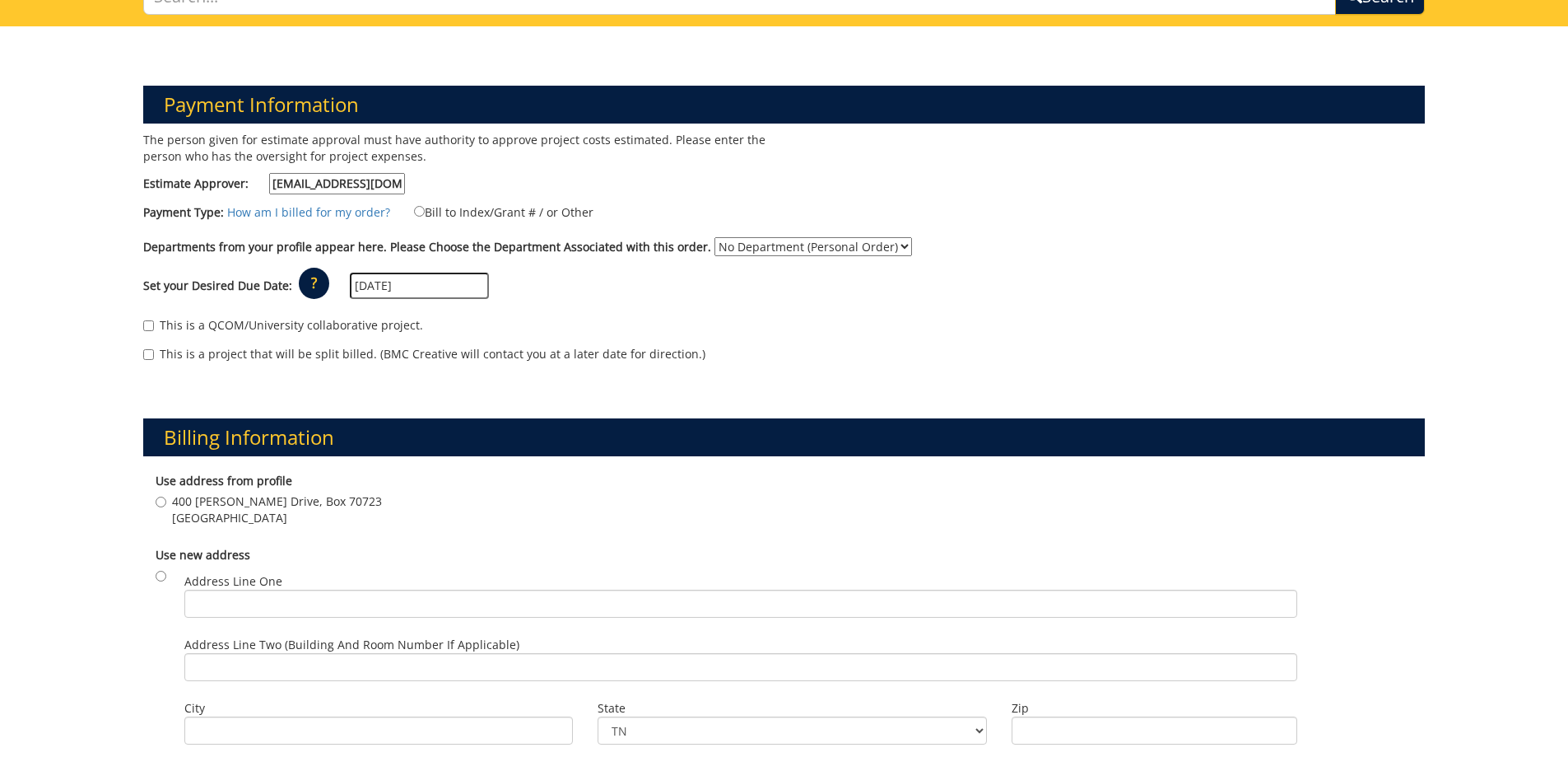
scroll to position [164, 0]
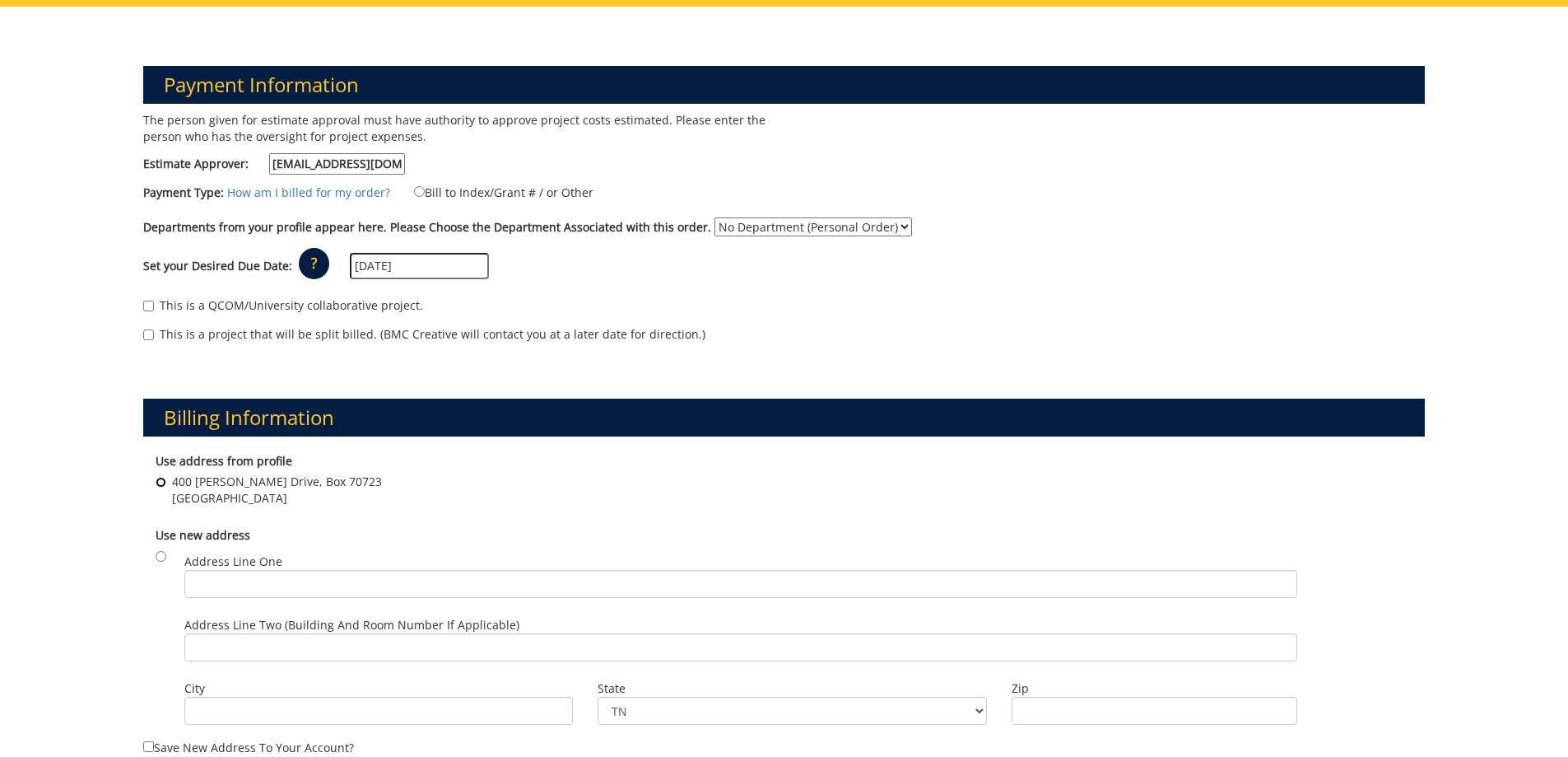
click at [159, 481] on input "400 [PERSON_NAME] [STREET_ADDRESS]" at bounding box center [161, 482] width 11 height 11
radio input "true"
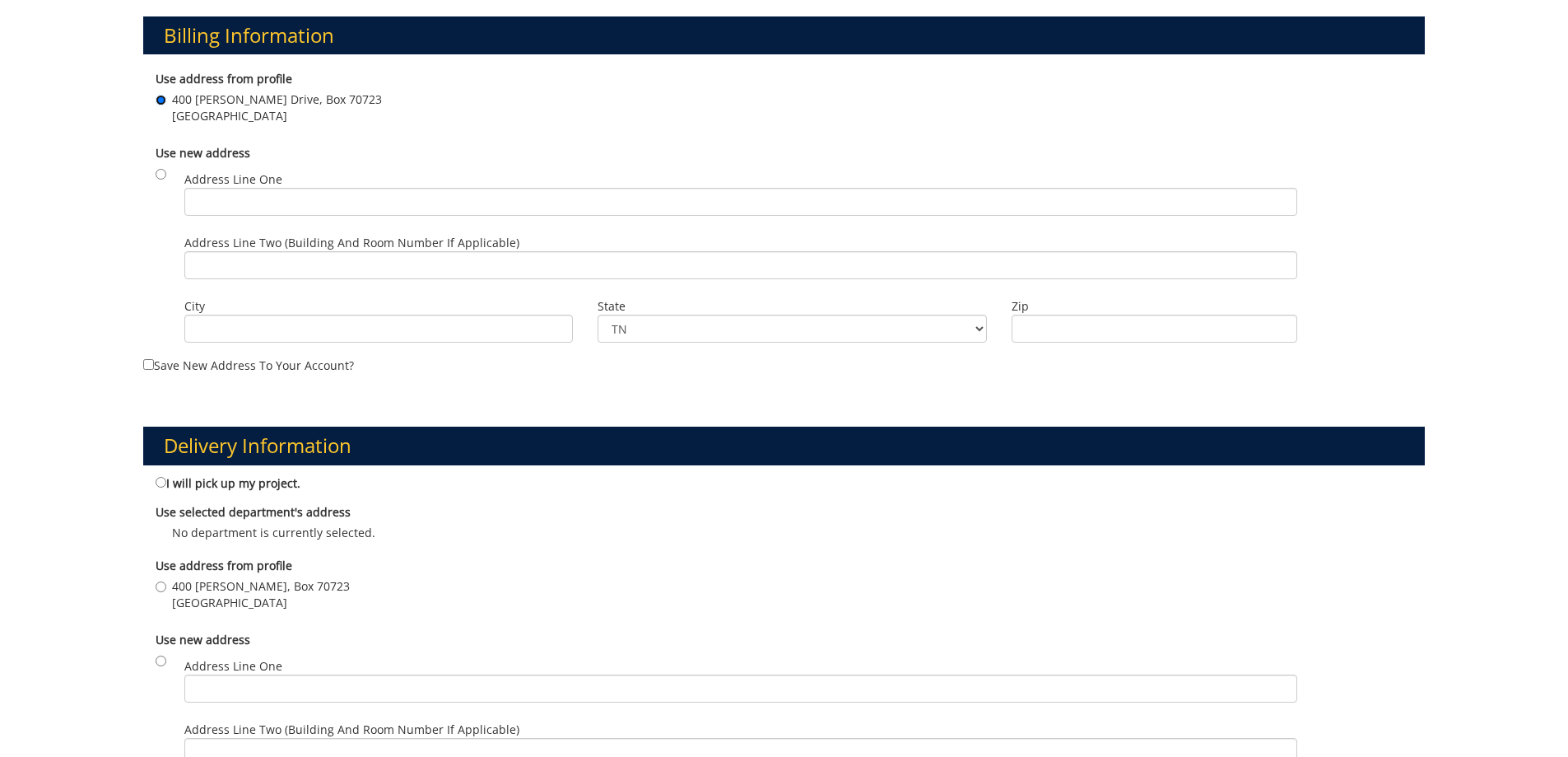
scroll to position [576, 0]
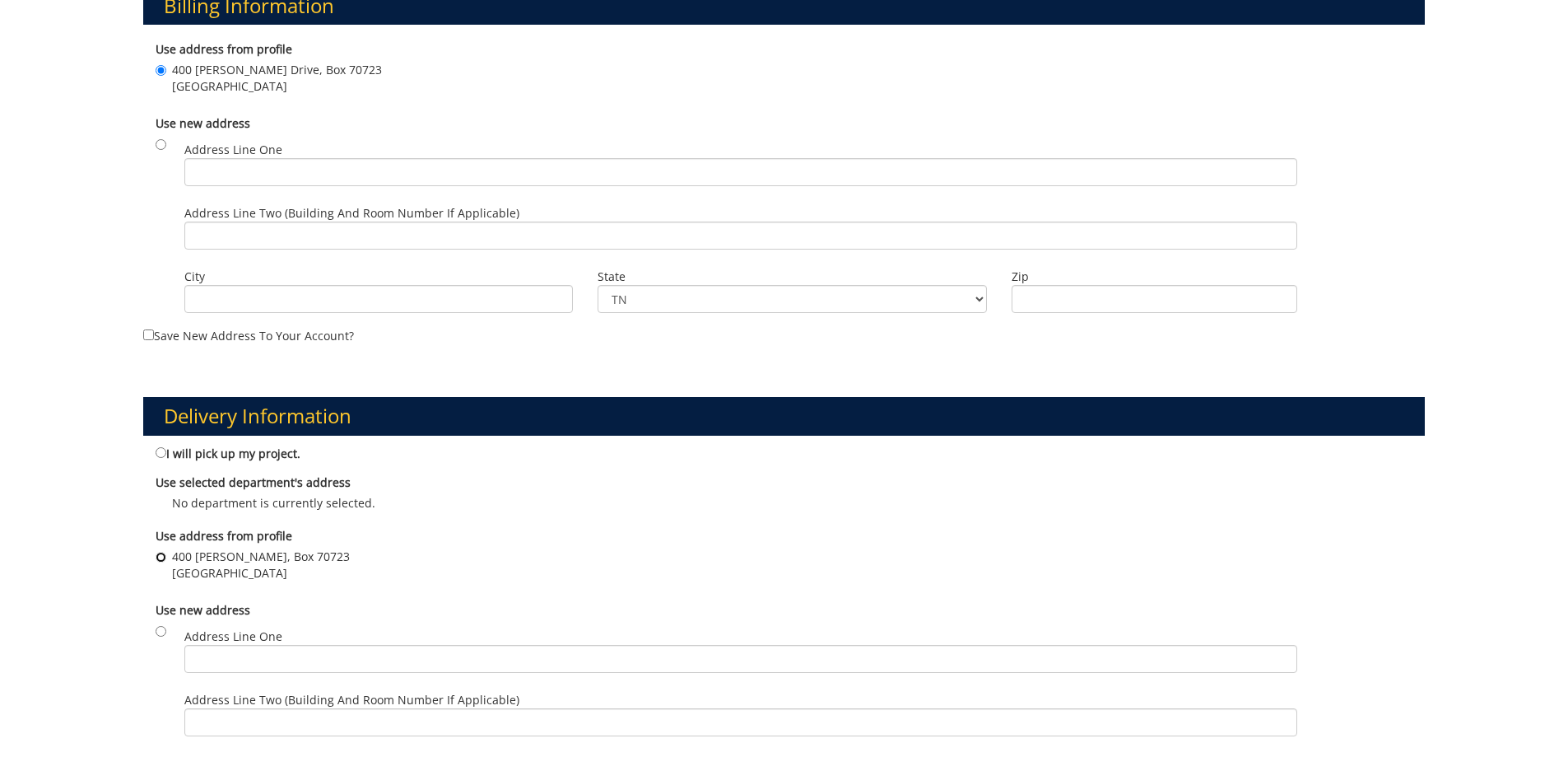
click at [157, 554] on input "400 J. L. Seehorn, Jr., Box 70723 Johnson City , TN 37614" at bounding box center [161, 557] width 11 height 11
radio input "true"
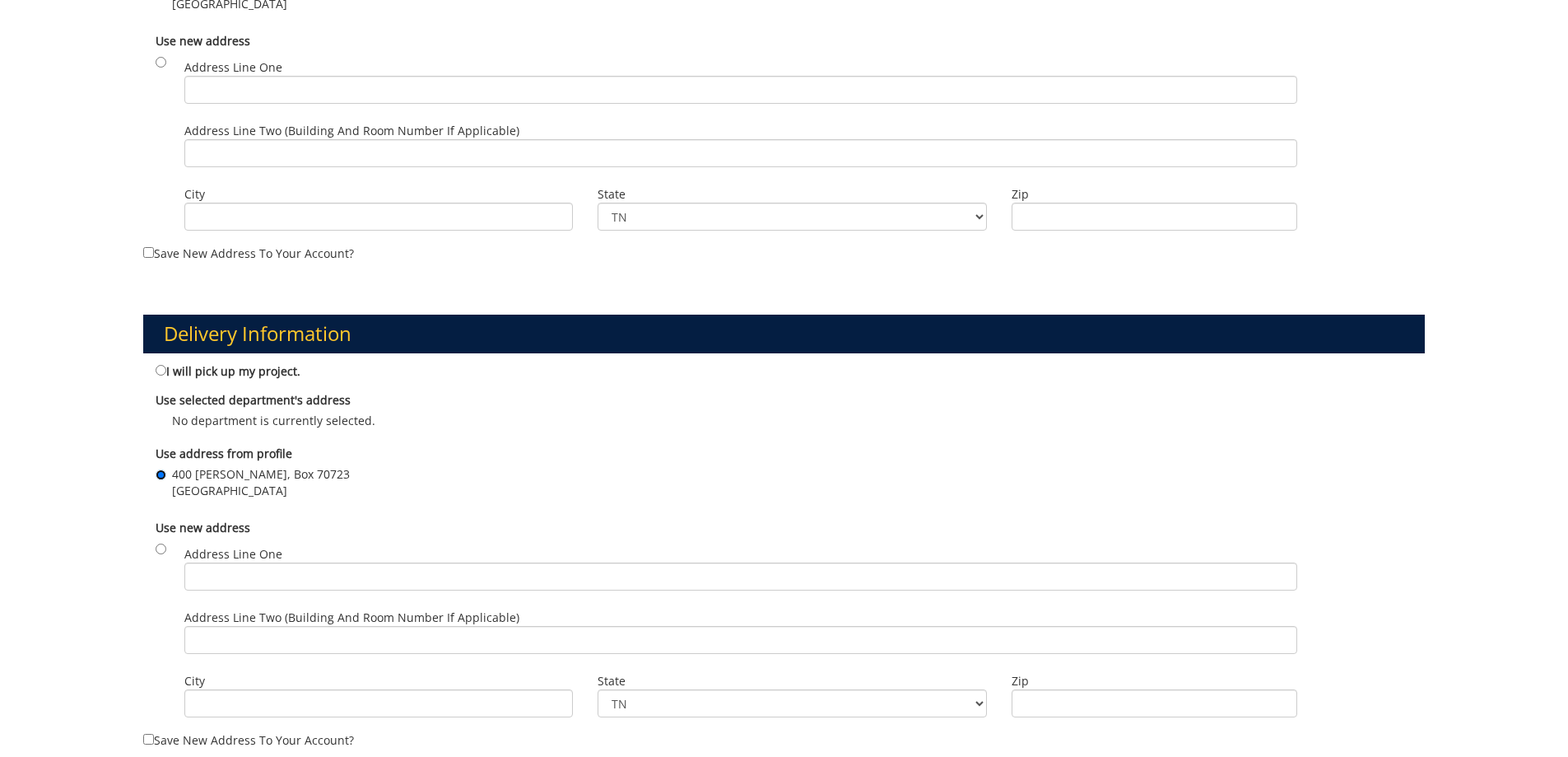
scroll to position [164, 0]
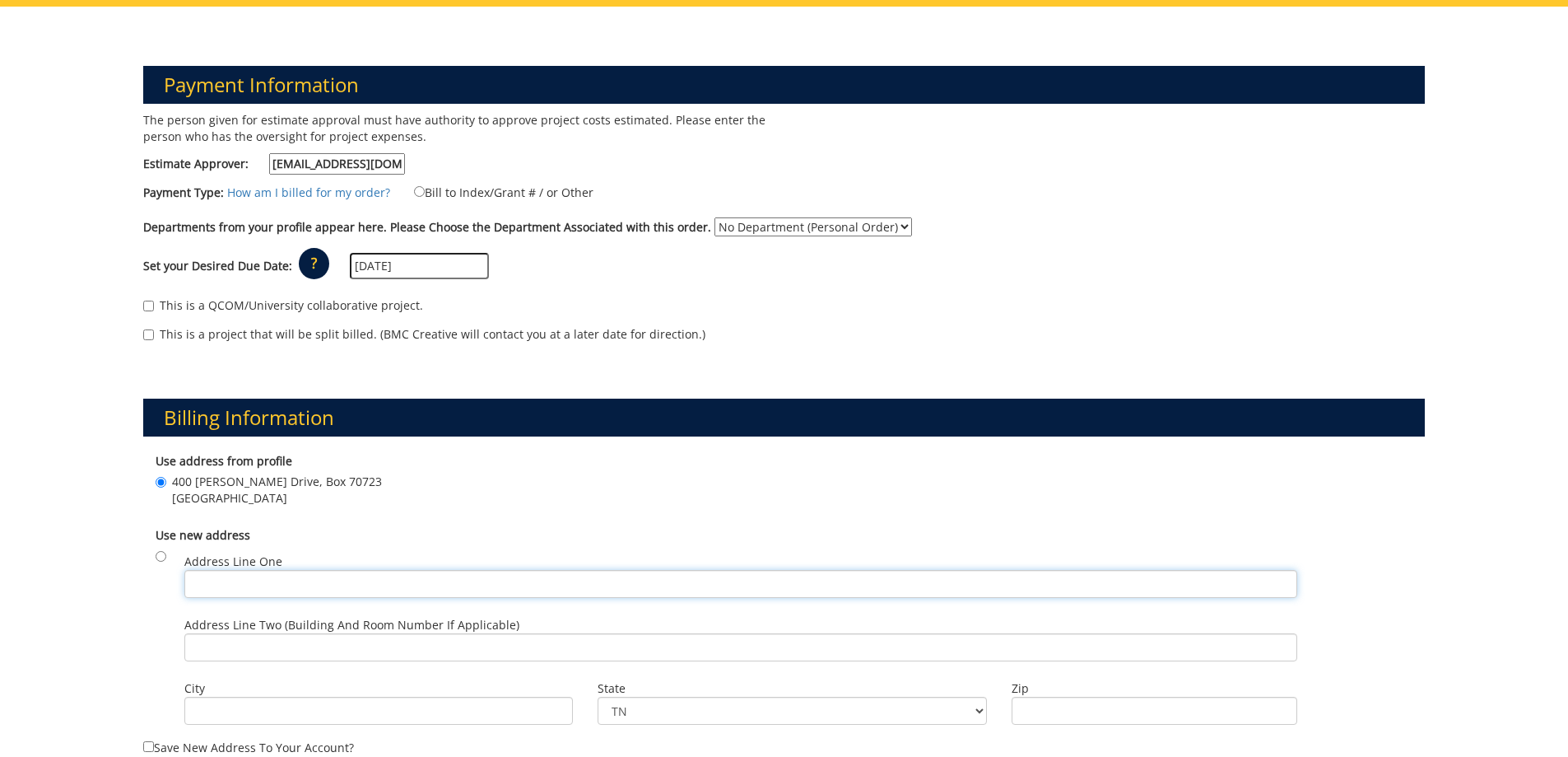
click at [289, 582] on input "Address Line One" at bounding box center [741, 584] width 1113 height 28
type input "400 J. L. Seehorn, Jr. Drive, Box 70723"
type input "[GEOGRAPHIC_DATA]"
type input "37614"
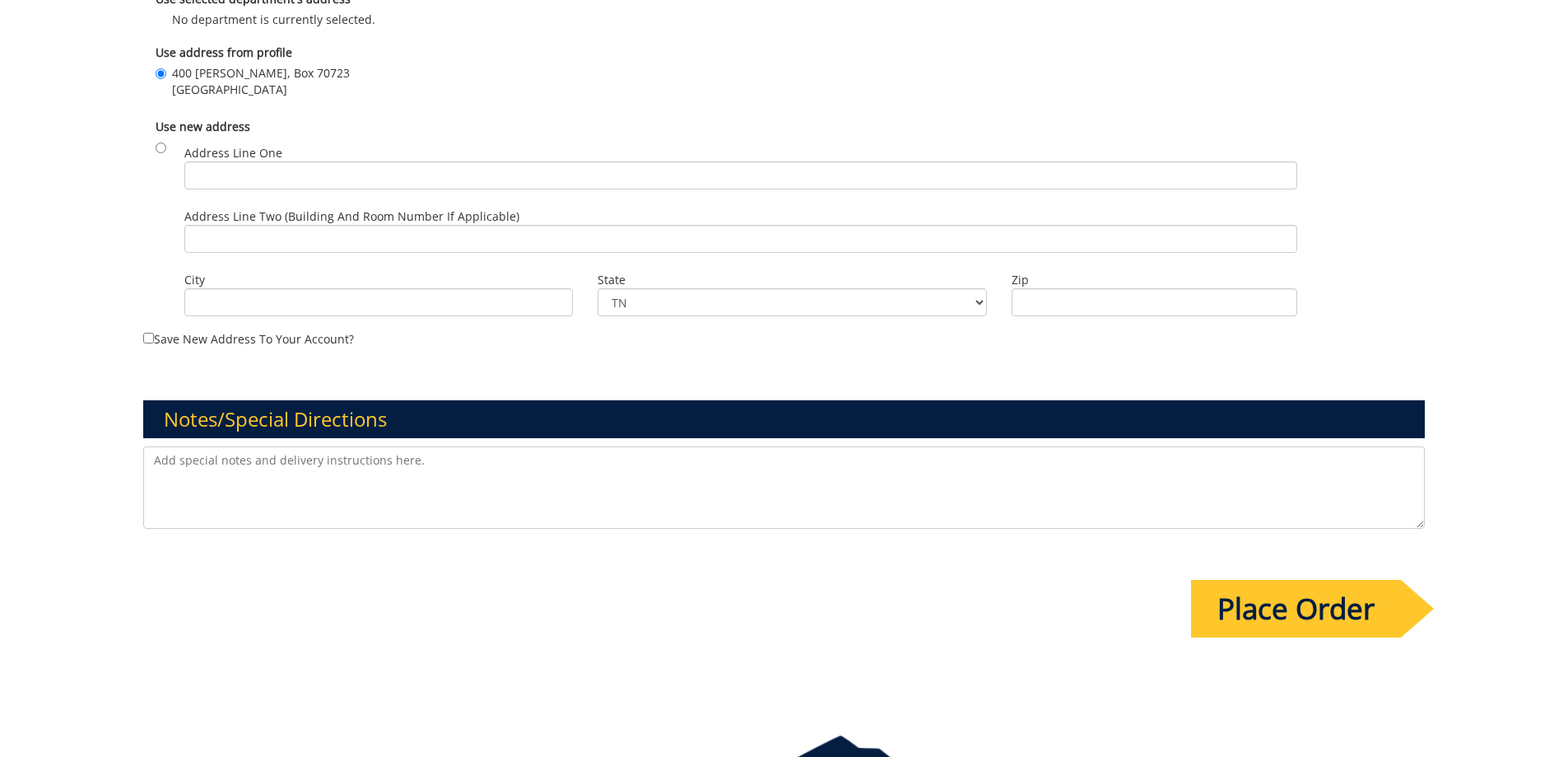
scroll to position [1170, 0]
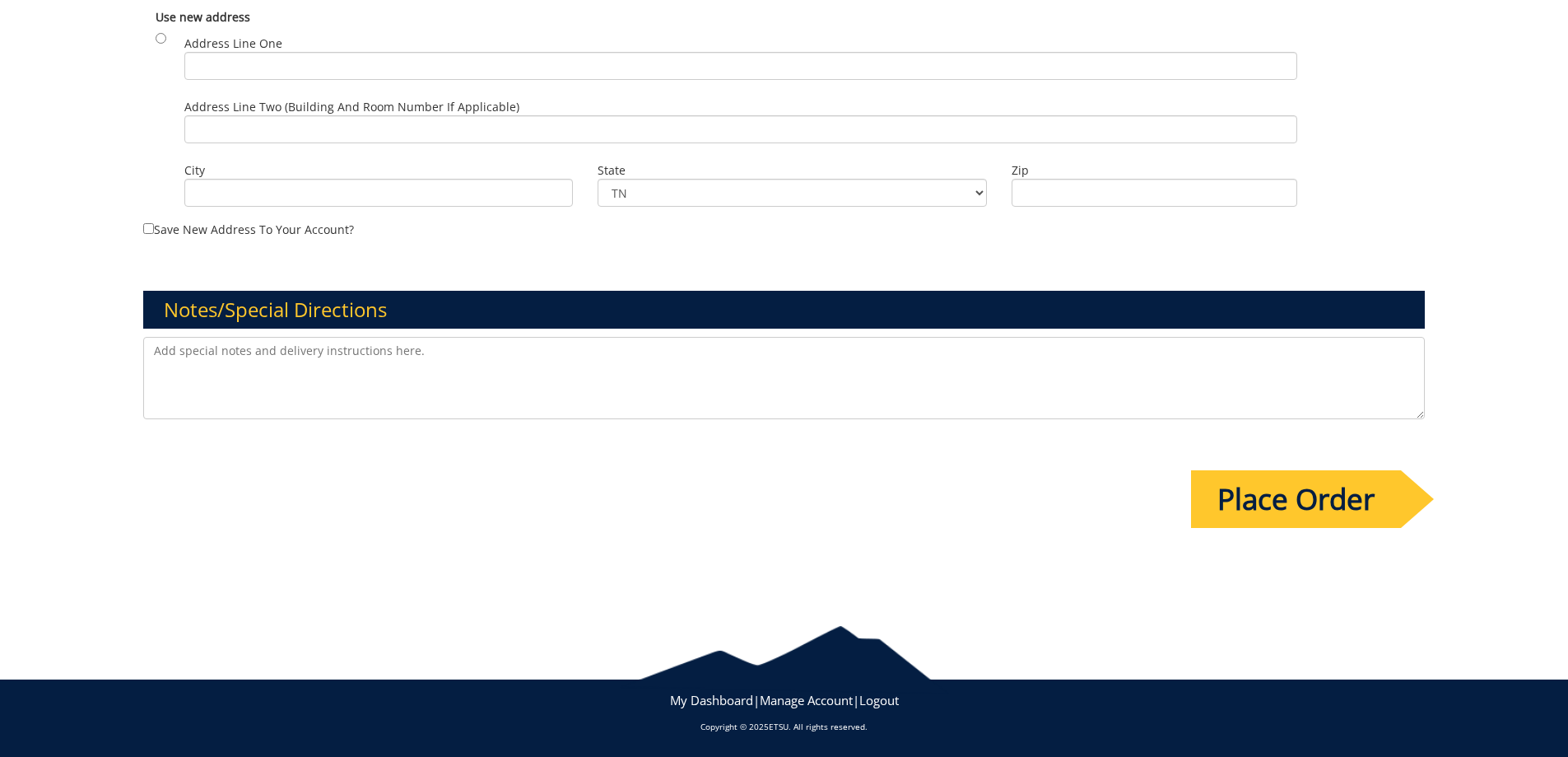
click at [1321, 514] on input "Place Order" at bounding box center [1296, 499] width 210 height 58
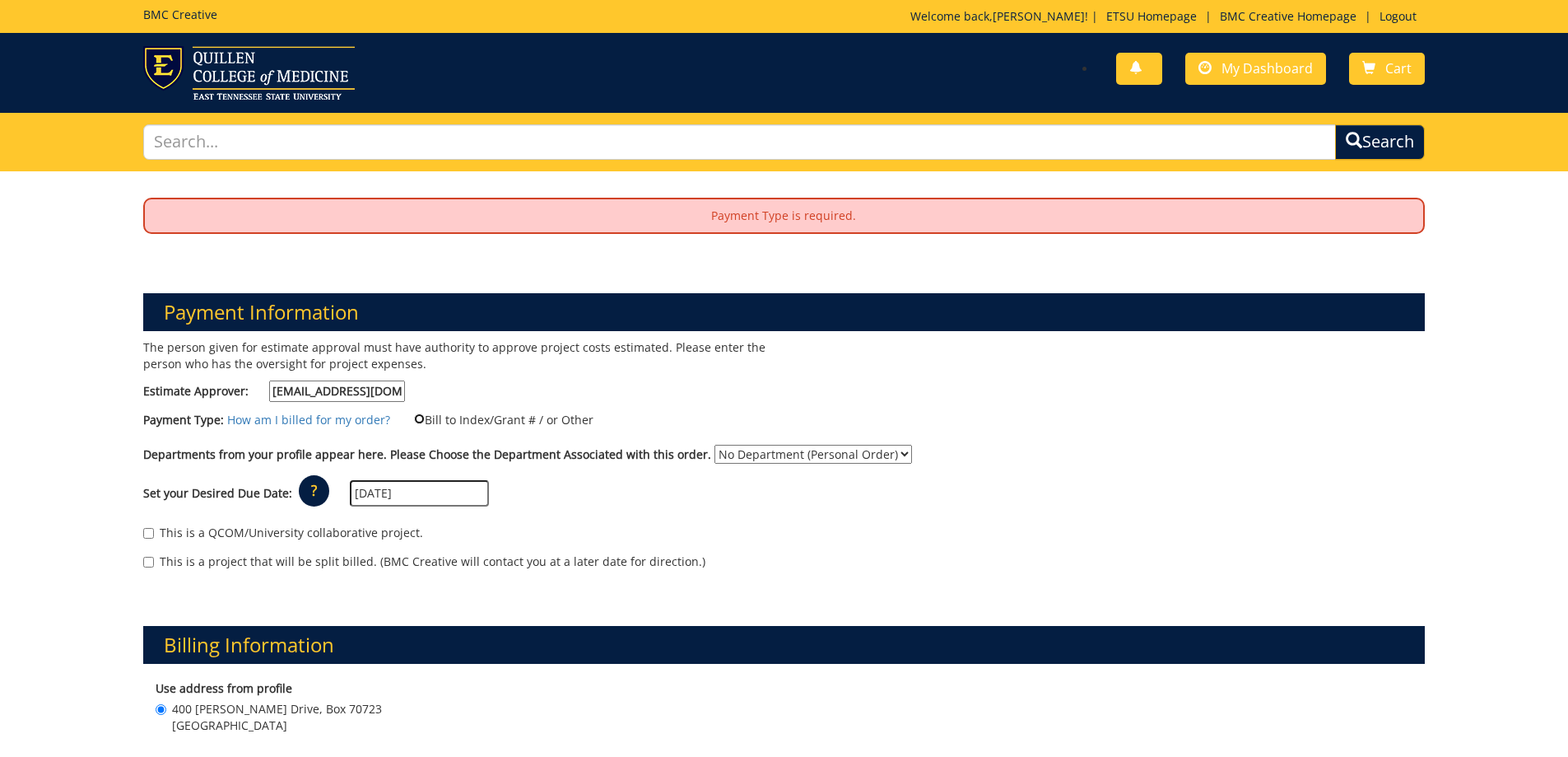
click at [414, 421] on input "Bill to Index/Grant # / or Other" at bounding box center [419, 418] width 11 height 11
radio input "true"
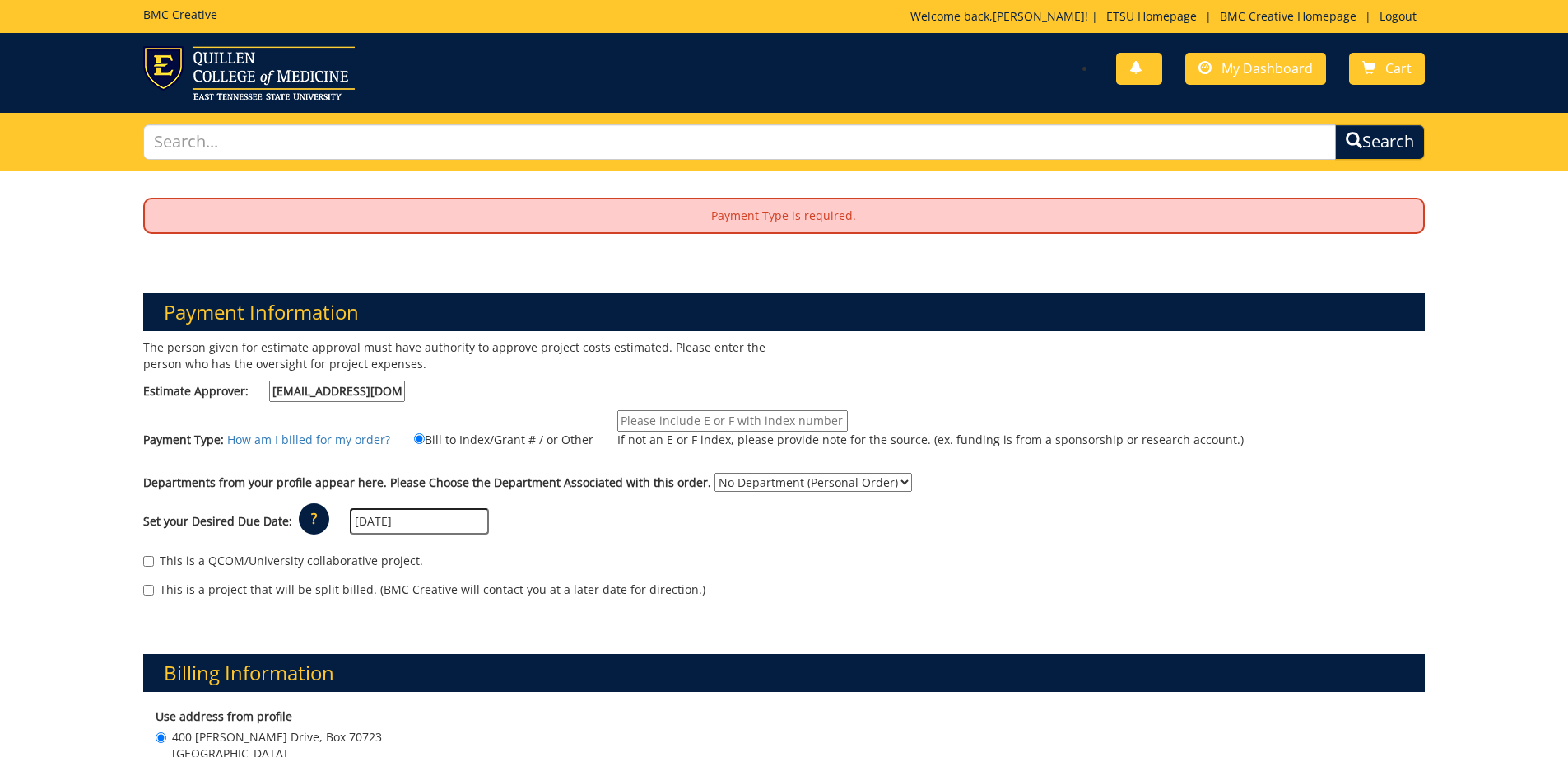
click at [656, 423] on input "If not an E or F index, please provide note for the source. (ex. funding is fro…" at bounding box center [733, 420] width 231 height 21
type input "E50780"
click at [885, 489] on select "No Department (Personal Order) Housing and Residence Life" at bounding box center [813, 483] width 198 height 19
select select "97"
click at [714, 473] on select "No Department (Personal Order) Housing and Residence Life" at bounding box center [813, 483] width 198 height 19
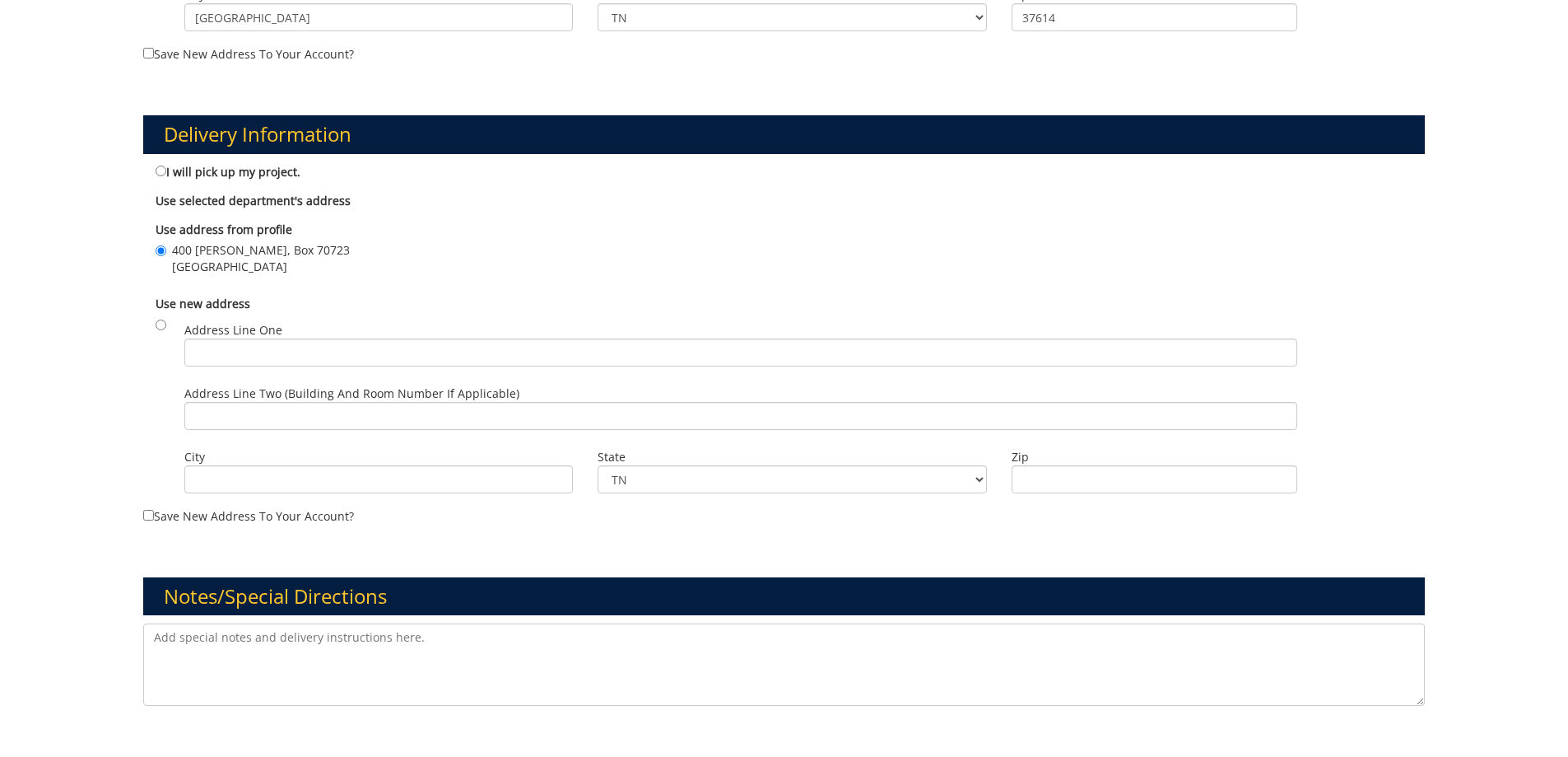
scroll to position [1235, 0]
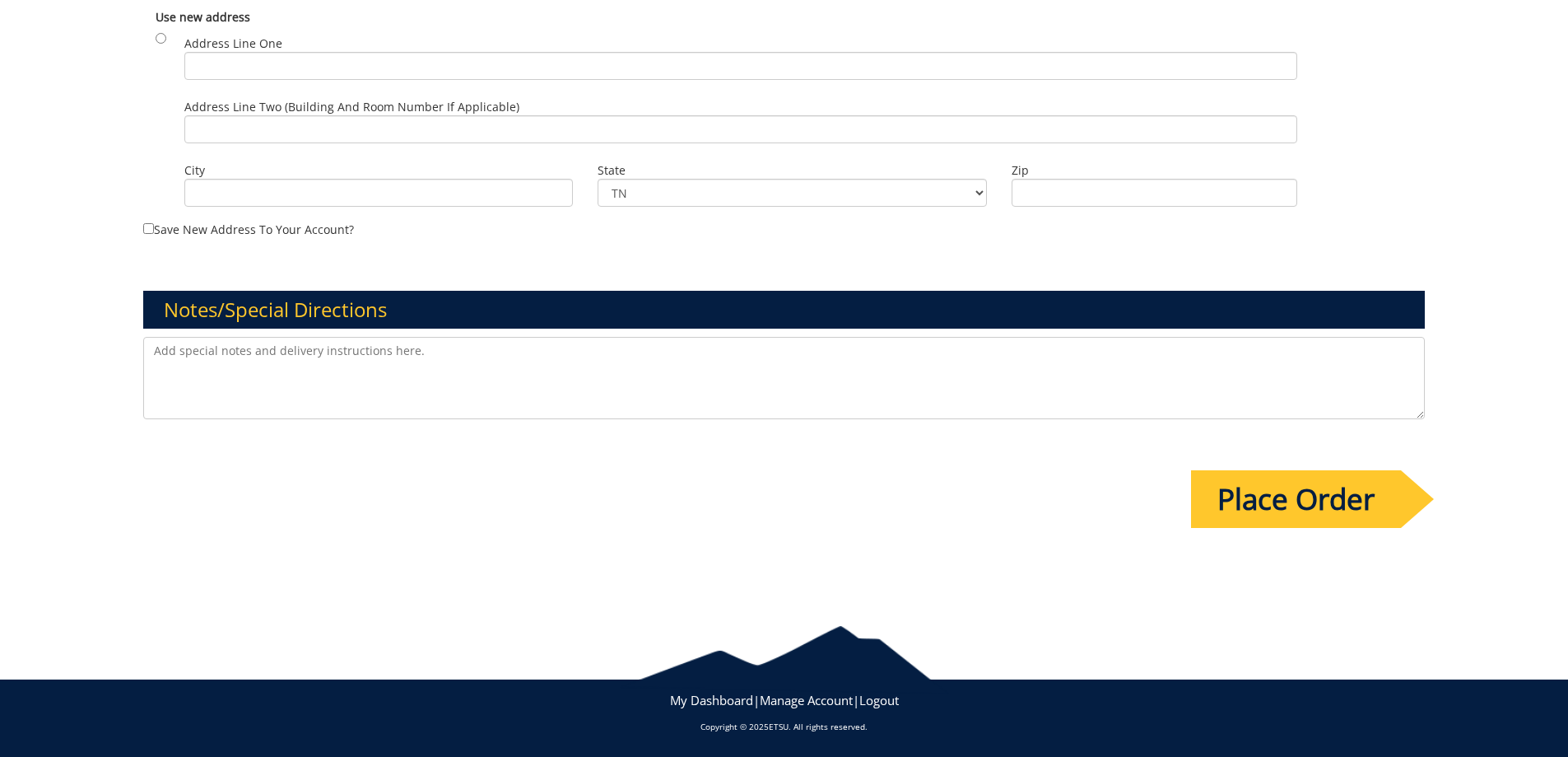
click at [1330, 515] on input "Place Order" at bounding box center [1296, 499] width 210 height 58
